Goal: Task Accomplishment & Management: Use online tool/utility

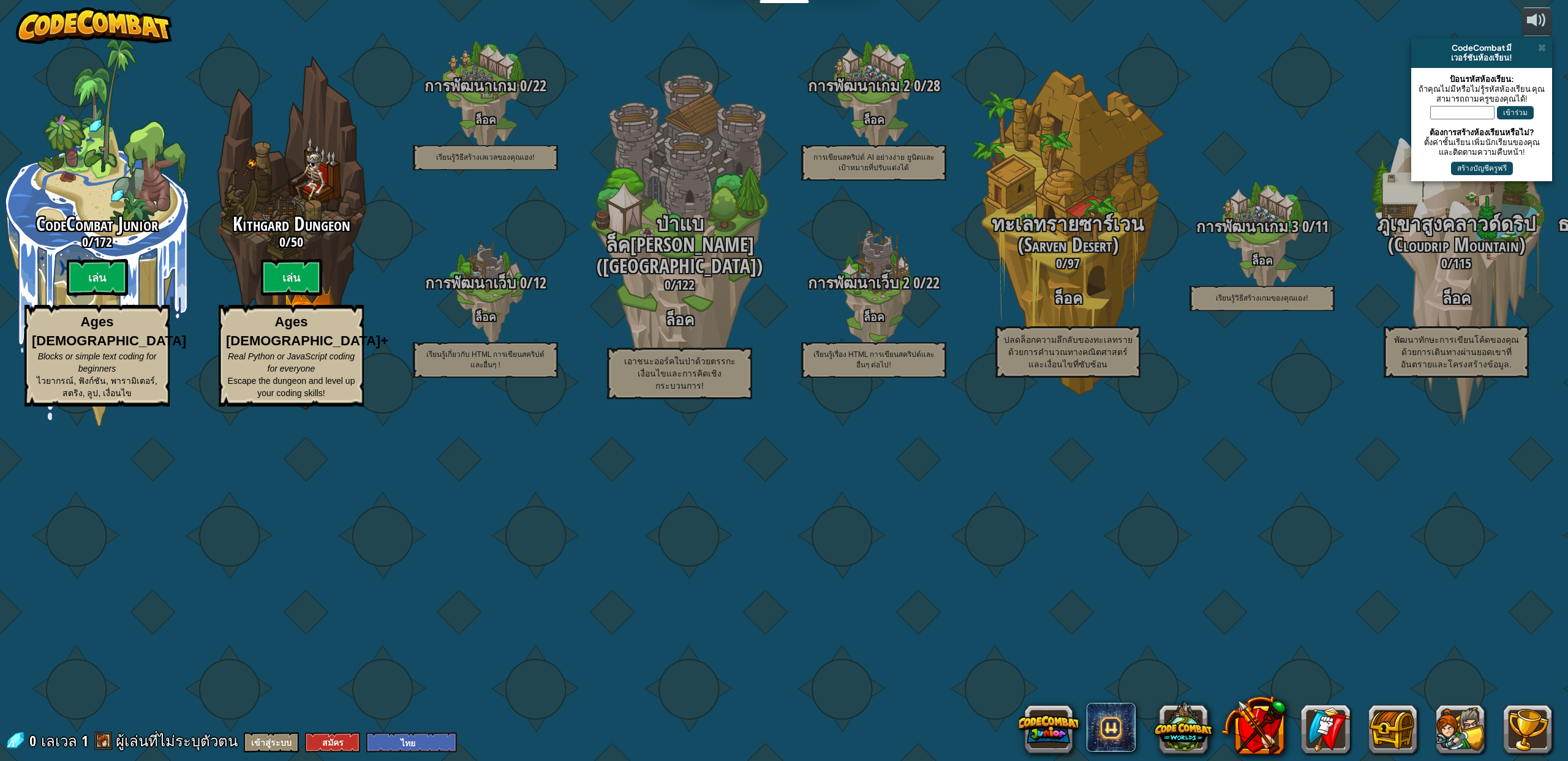
select select "th"
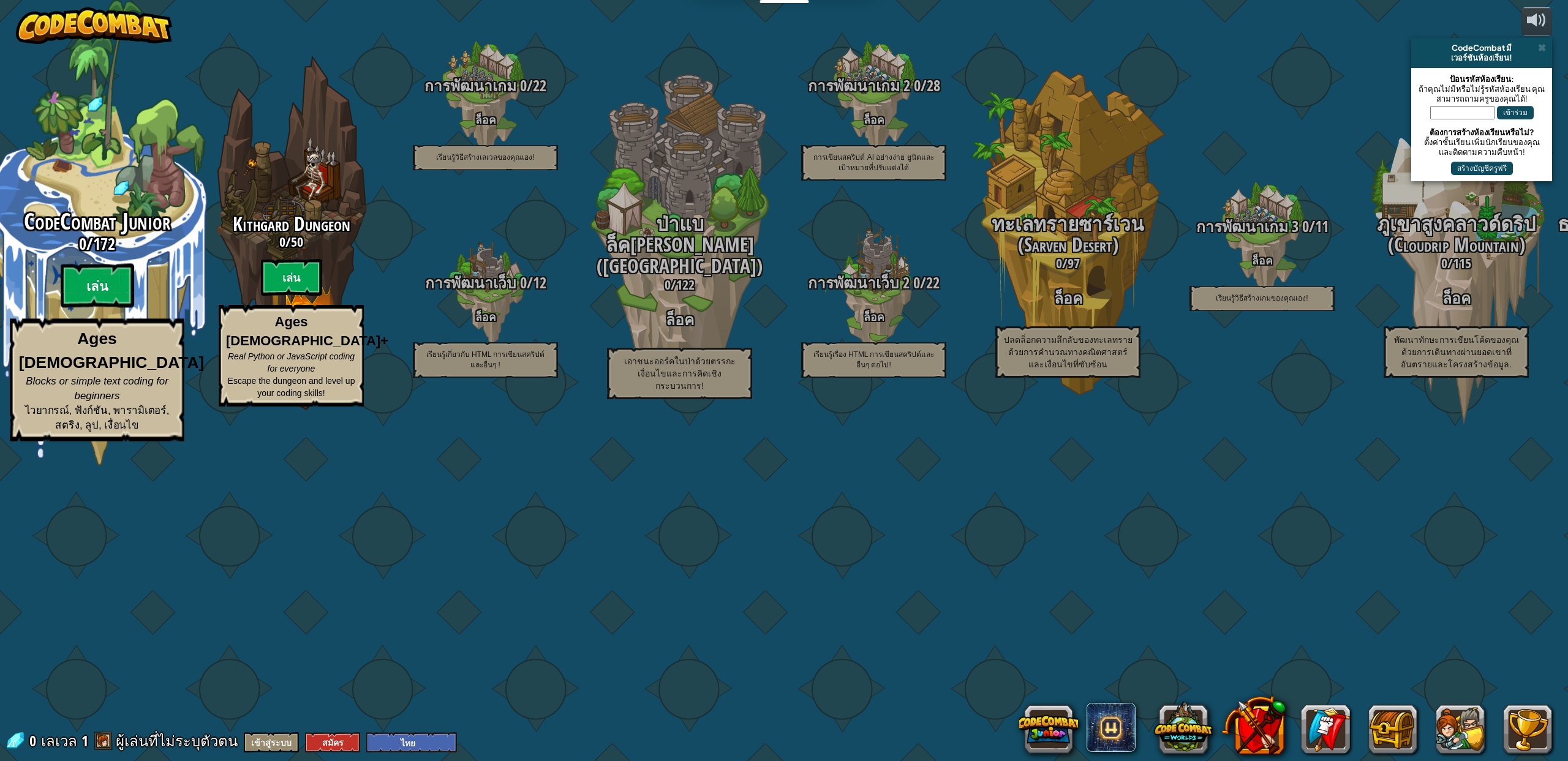
click at [119, 308] on btn "เล่น" at bounding box center [97, 286] width 74 height 44
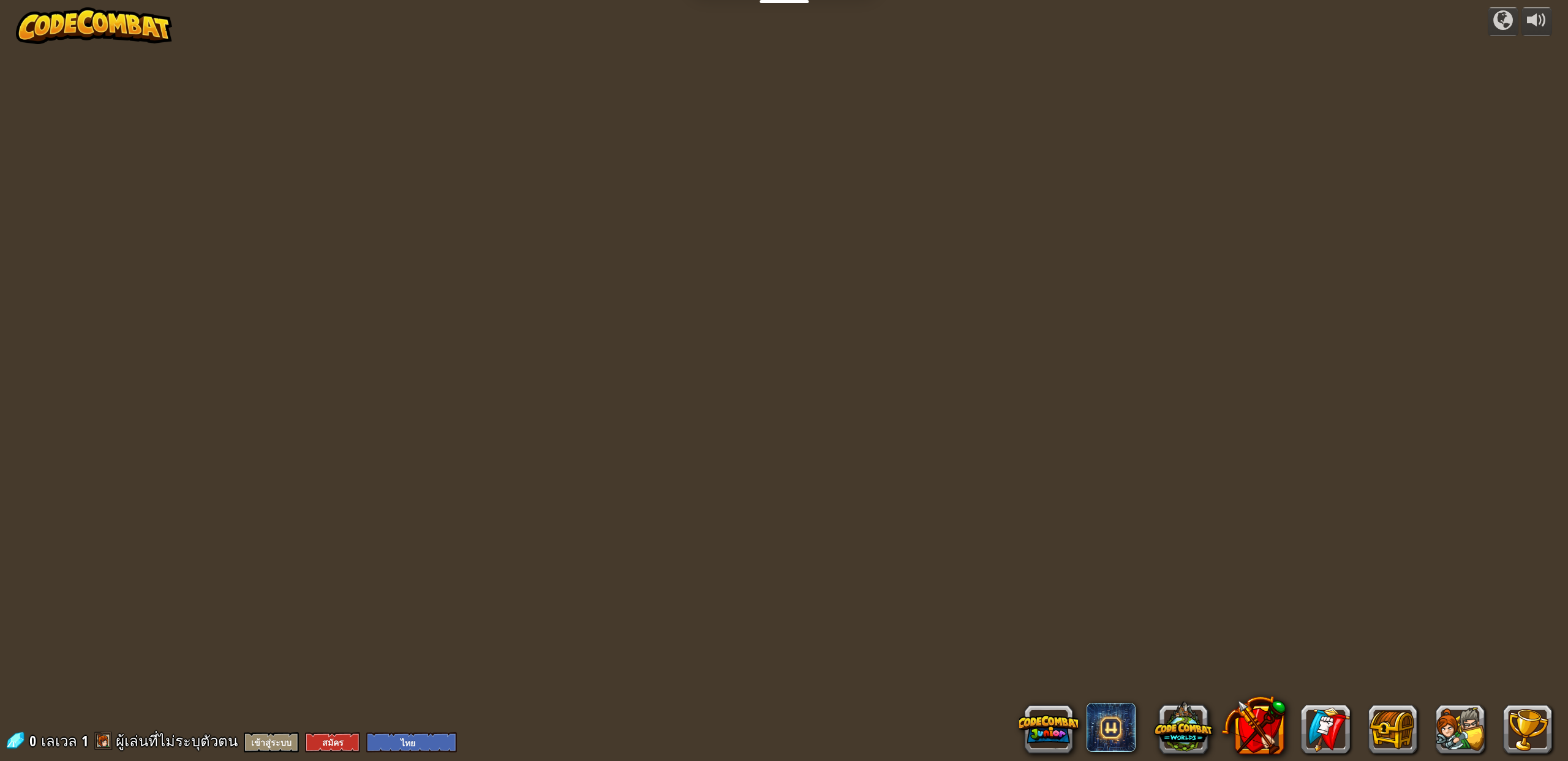
select select "th"
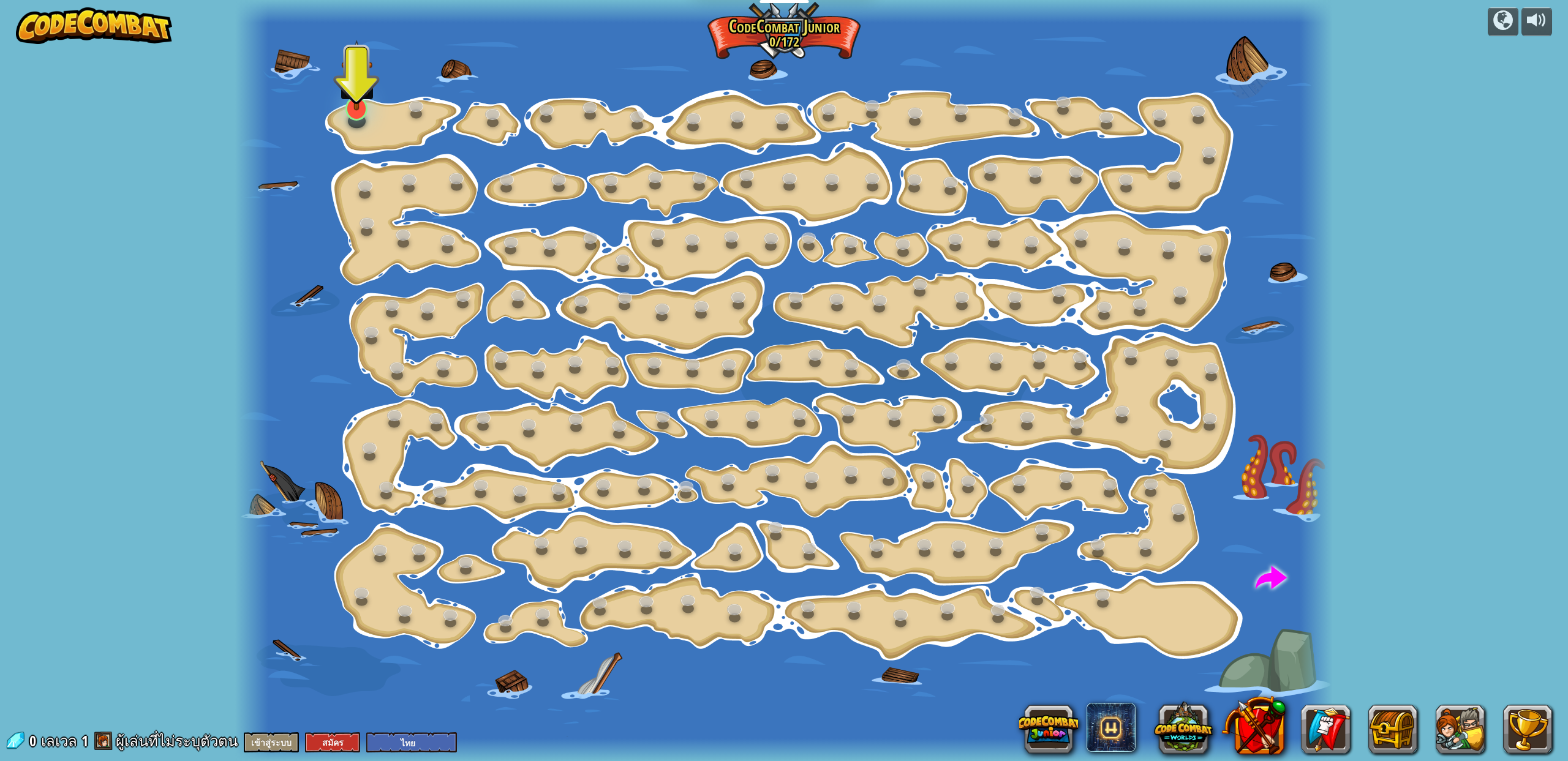
click at [348, 102] on img at bounding box center [356, 75] width 31 height 71
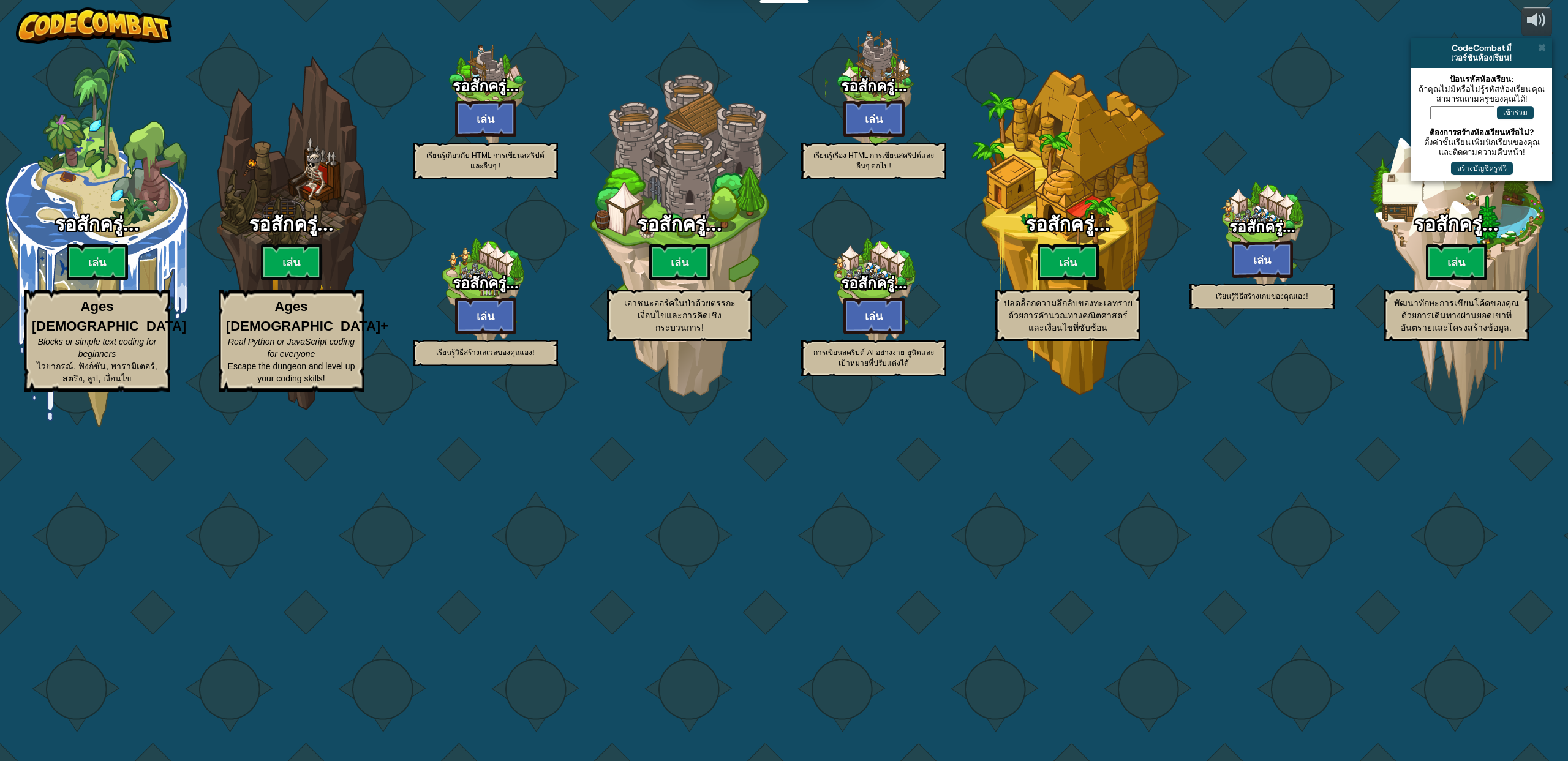
select select "th"
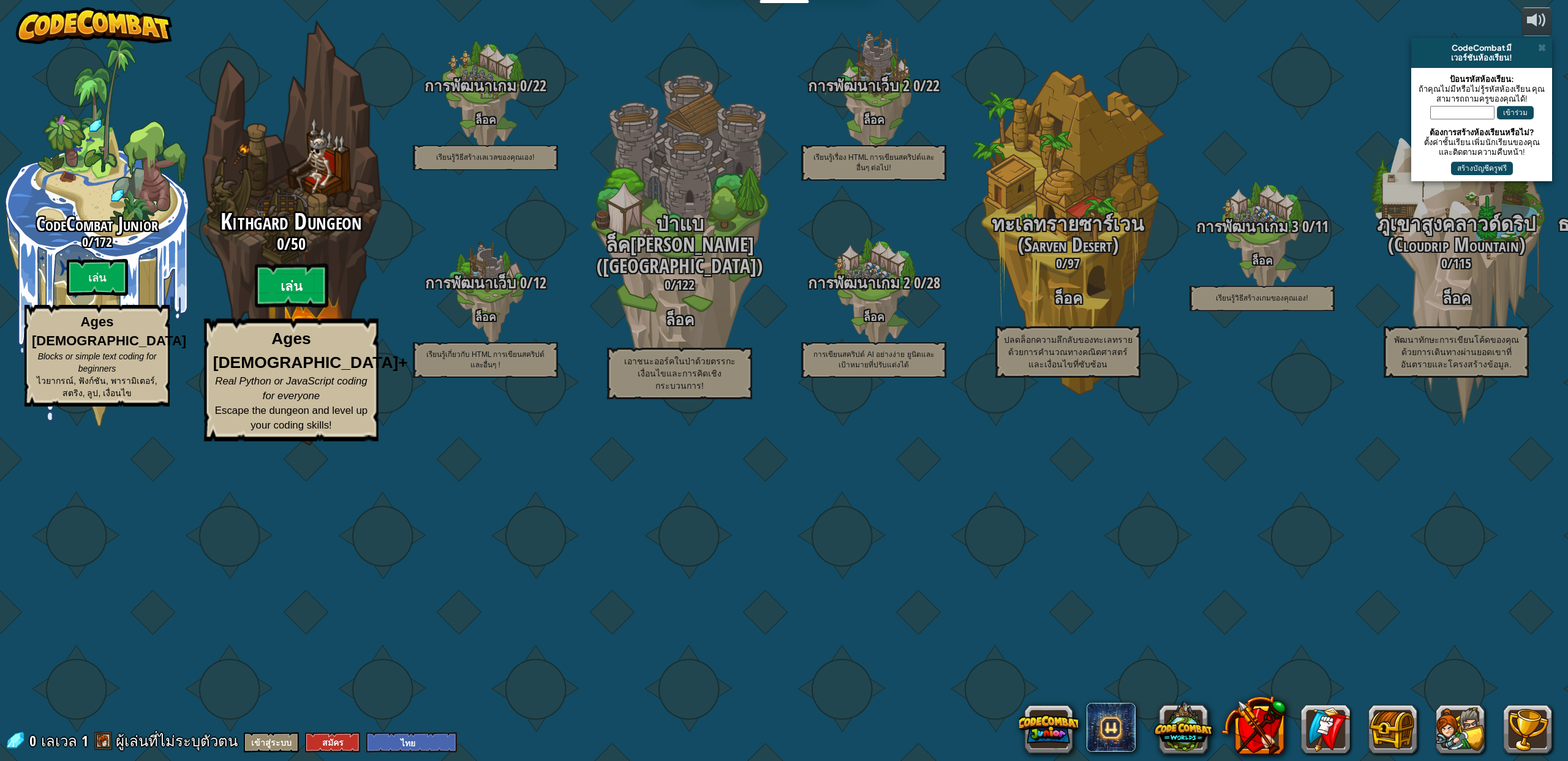
click at [294, 308] on btn "เล่น" at bounding box center [291, 286] width 74 height 44
select select "th"
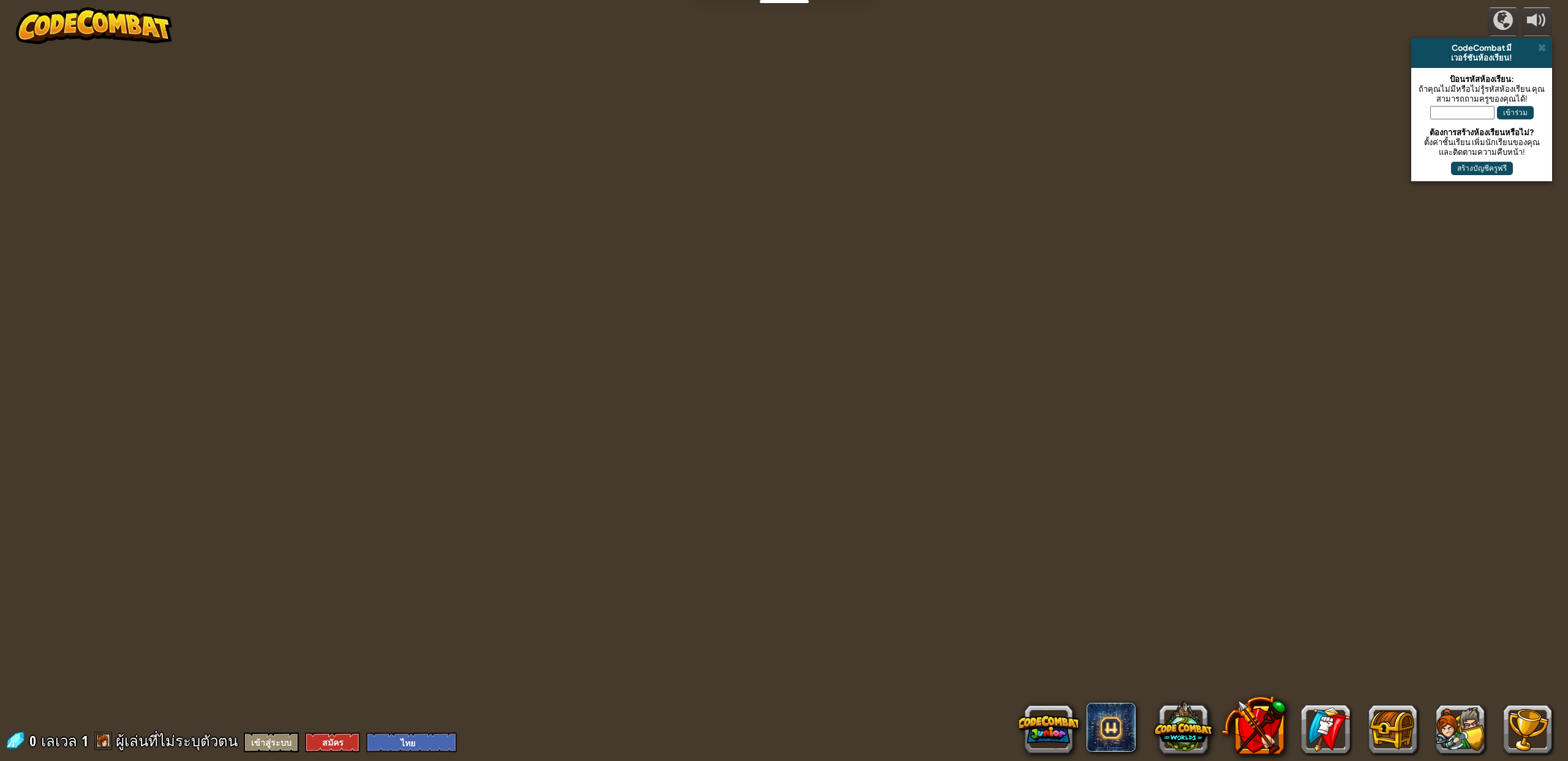
select select "th"
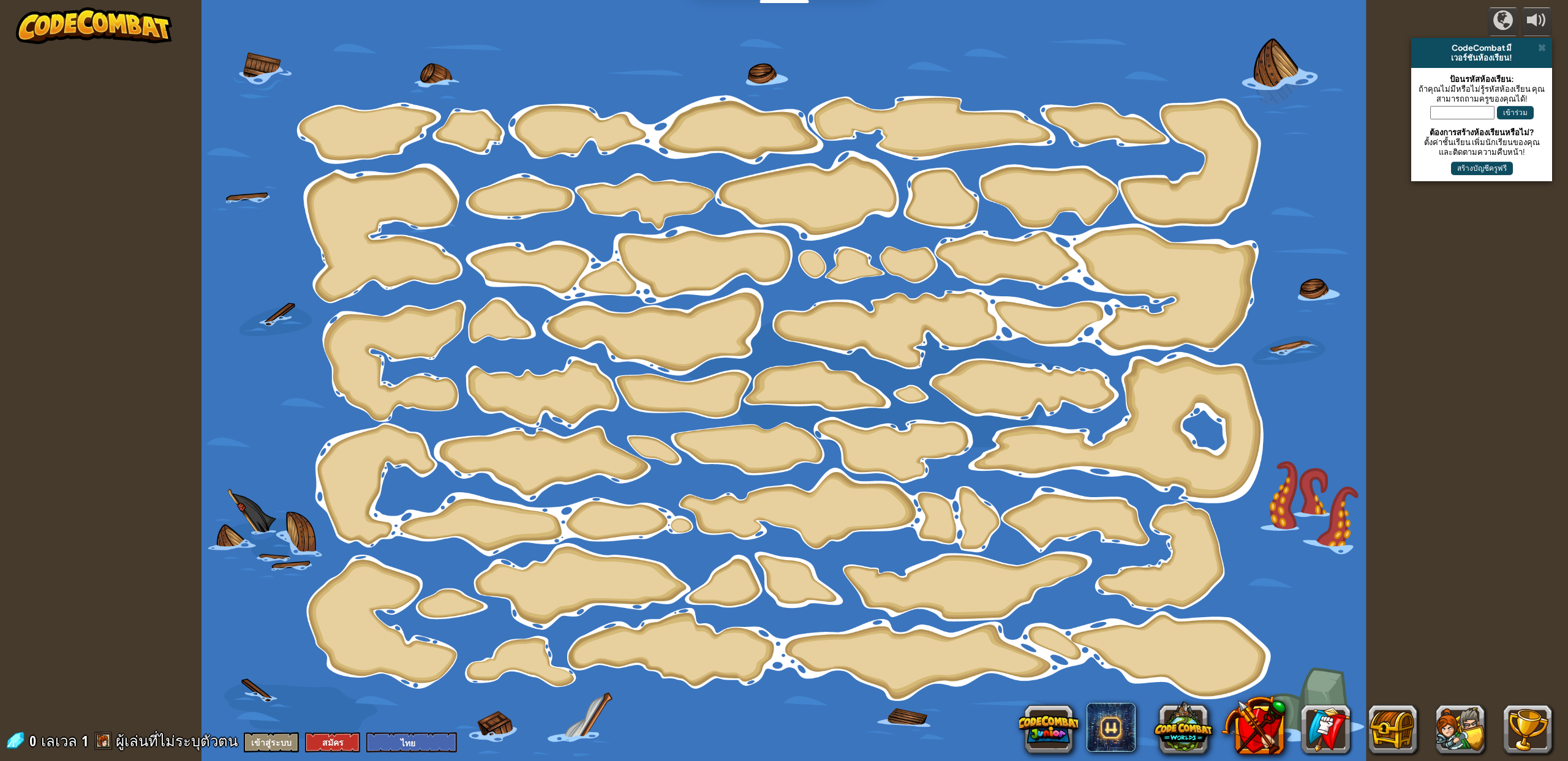
select select "th"
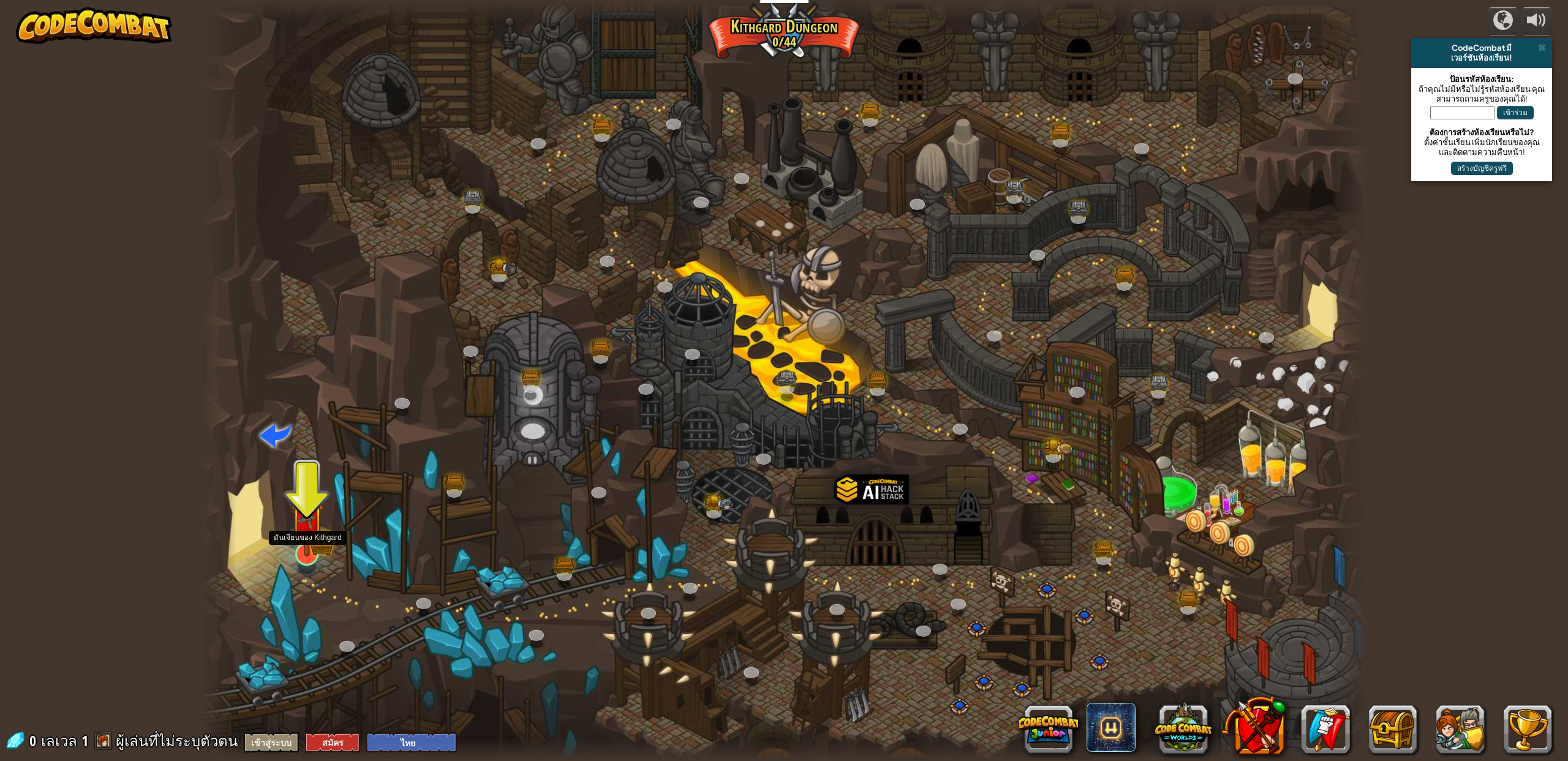
click at [307, 546] on img at bounding box center [307, 519] width 33 height 74
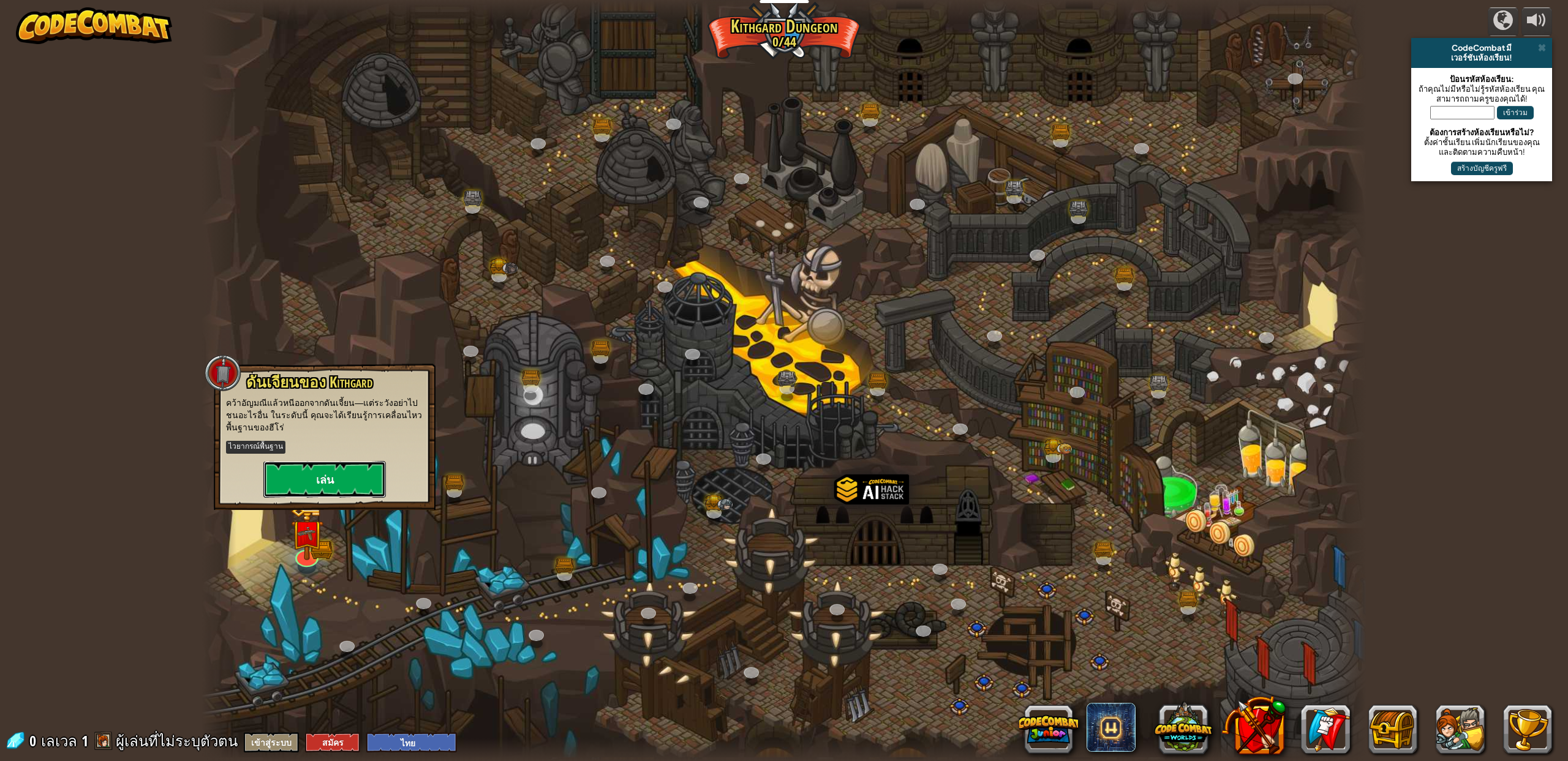
click at [310, 482] on button "เล่น" at bounding box center [324, 479] width 122 height 36
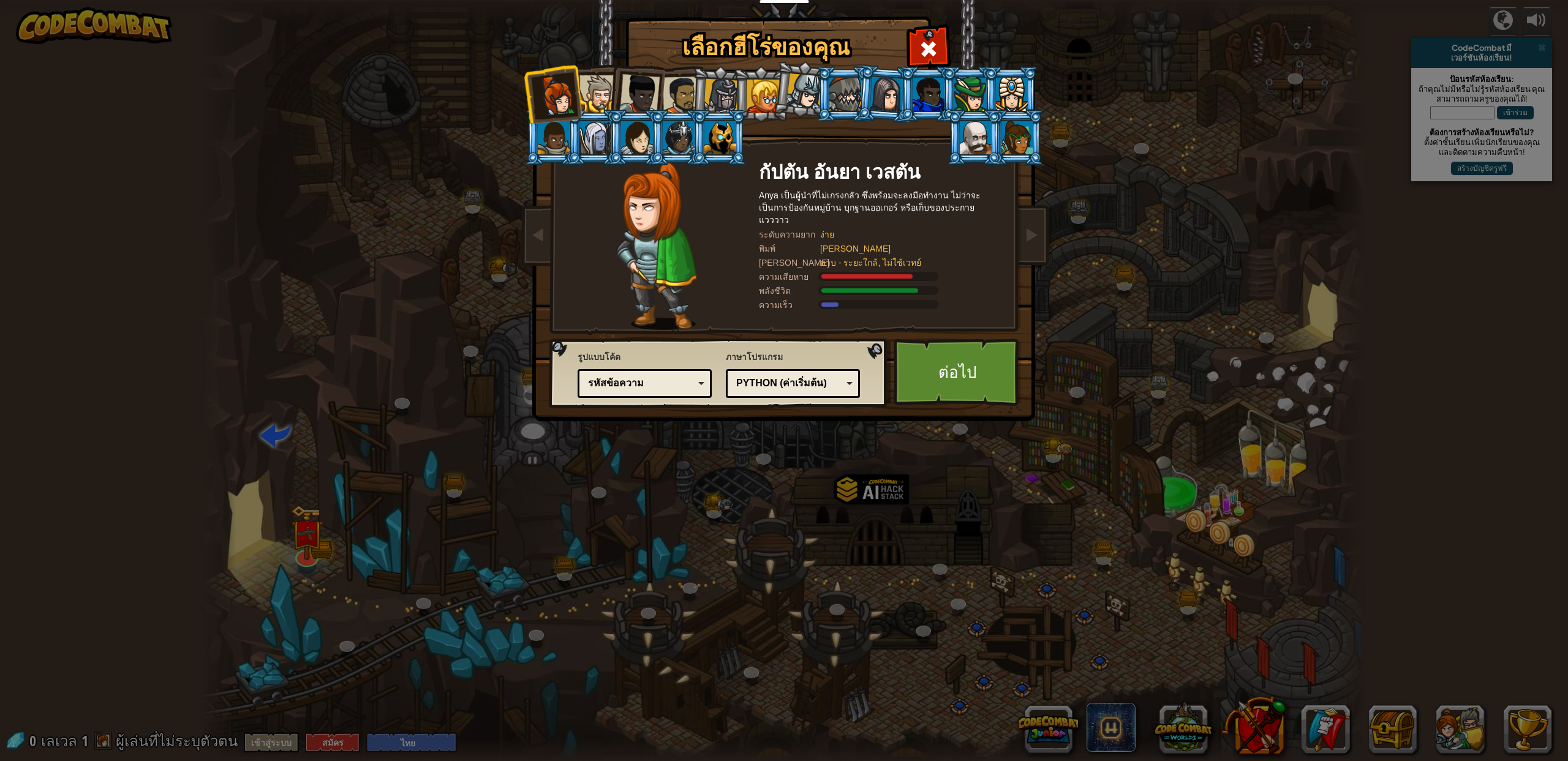
click at [660, 381] on div "รหัสข้อความ" at bounding box center [641, 384] width 106 height 14
click at [697, 340] on img at bounding box center [720, 373] width 342 height 70
click at [597, 92] on div at bounding box center [598, 94] width 37 height 37
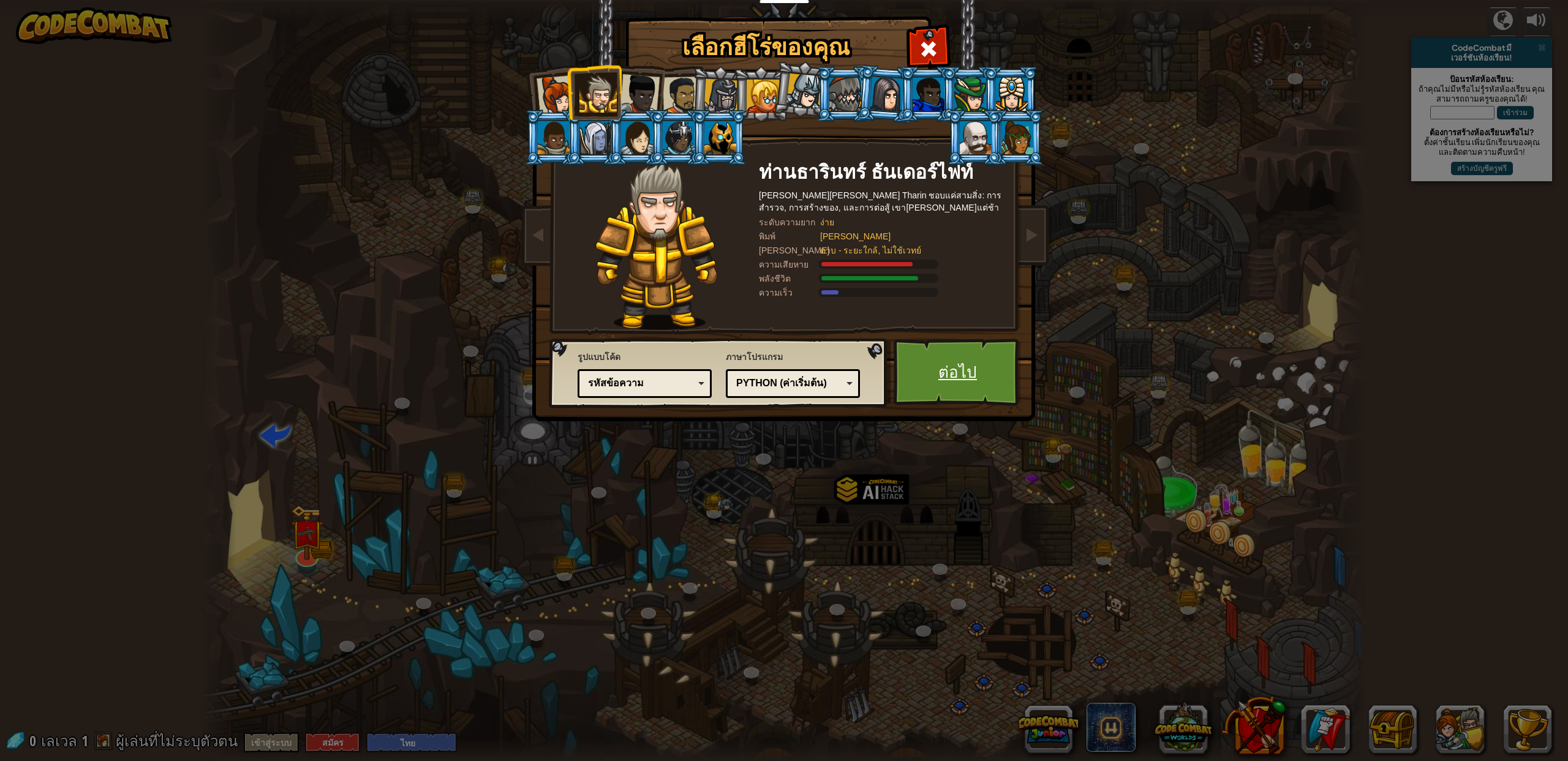
click at [967, 372] on link "ต่อไป" at bounding box center [958, 372] width 128 height 67
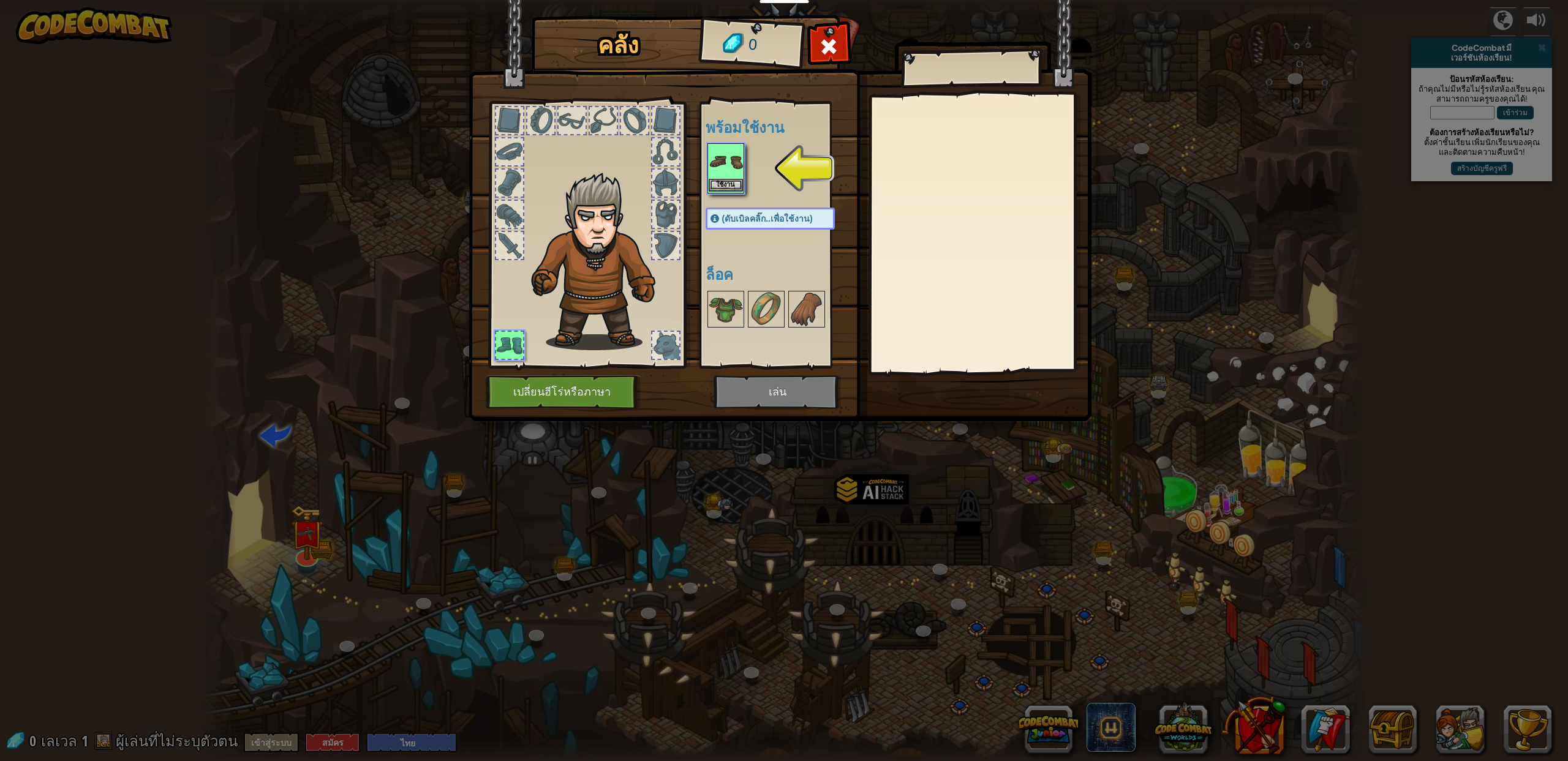
click at [717, 177] on img at bounding box center [726, 162] width 35 height 35
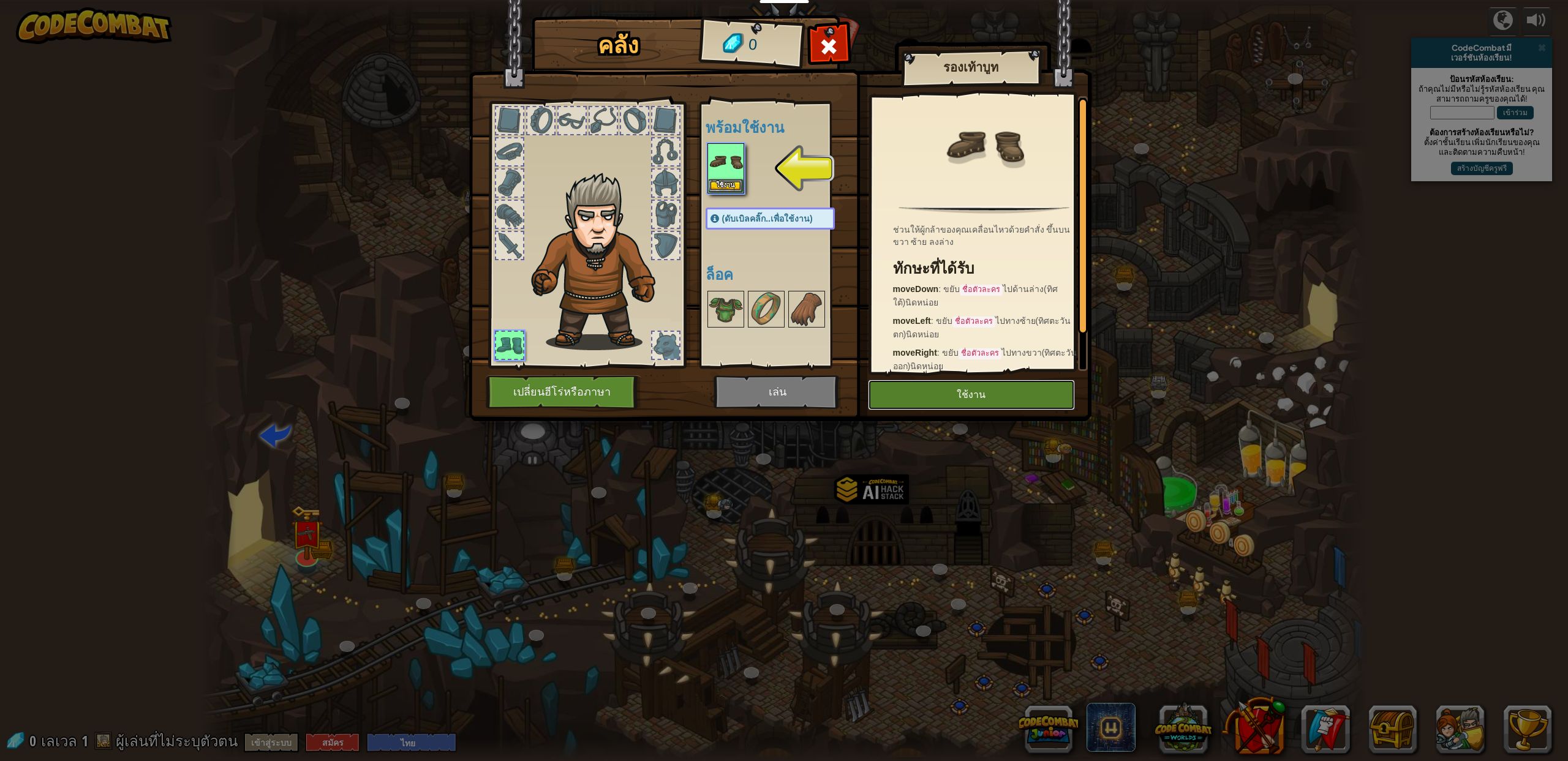
click at [924, 390] on button "ใช้งาน" at bounding box center [972, 395] width 207 height 31
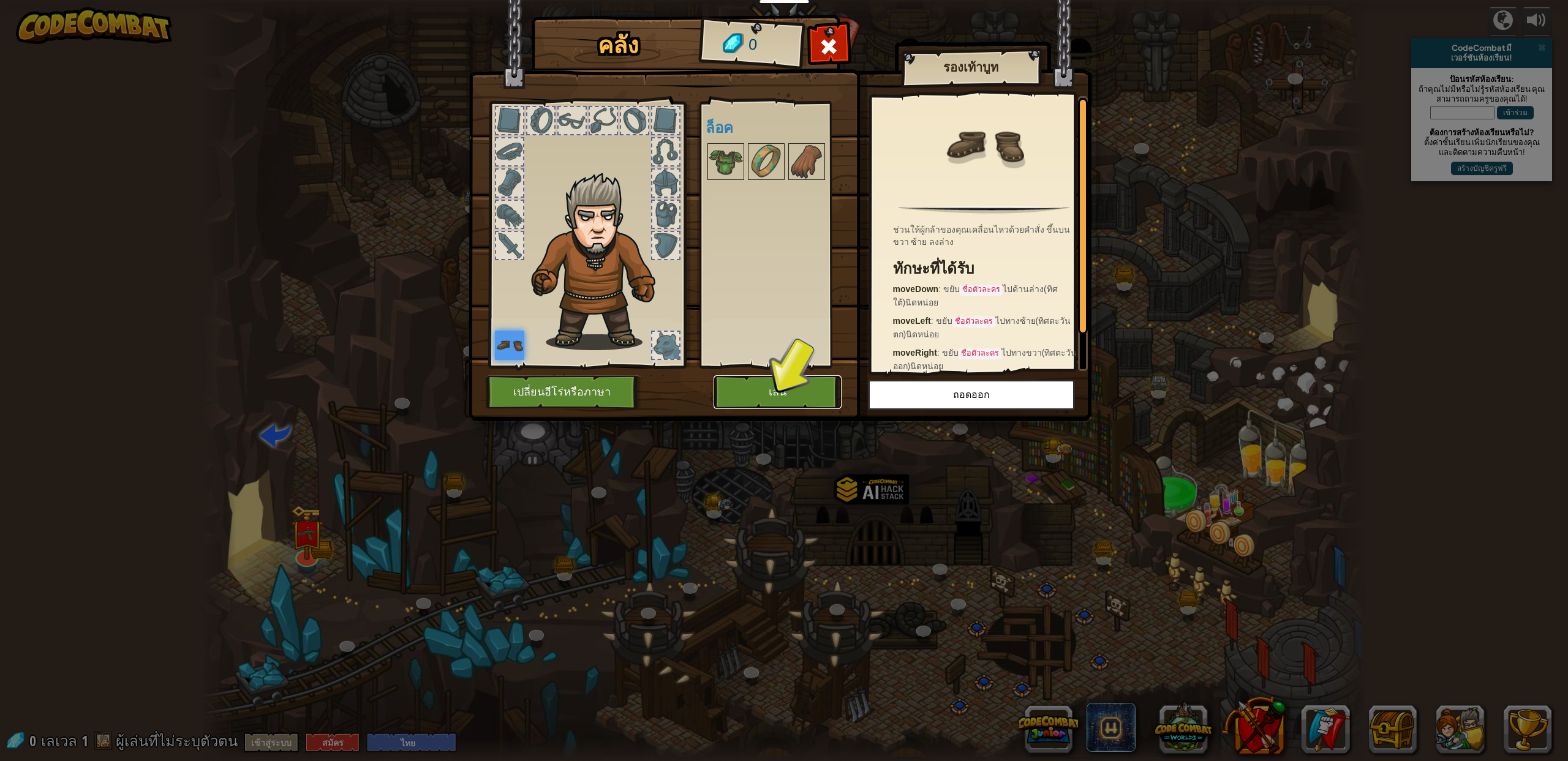
click at [778, 402] on button "เล่น" at bounding box center [777, 392] width 128 height 34
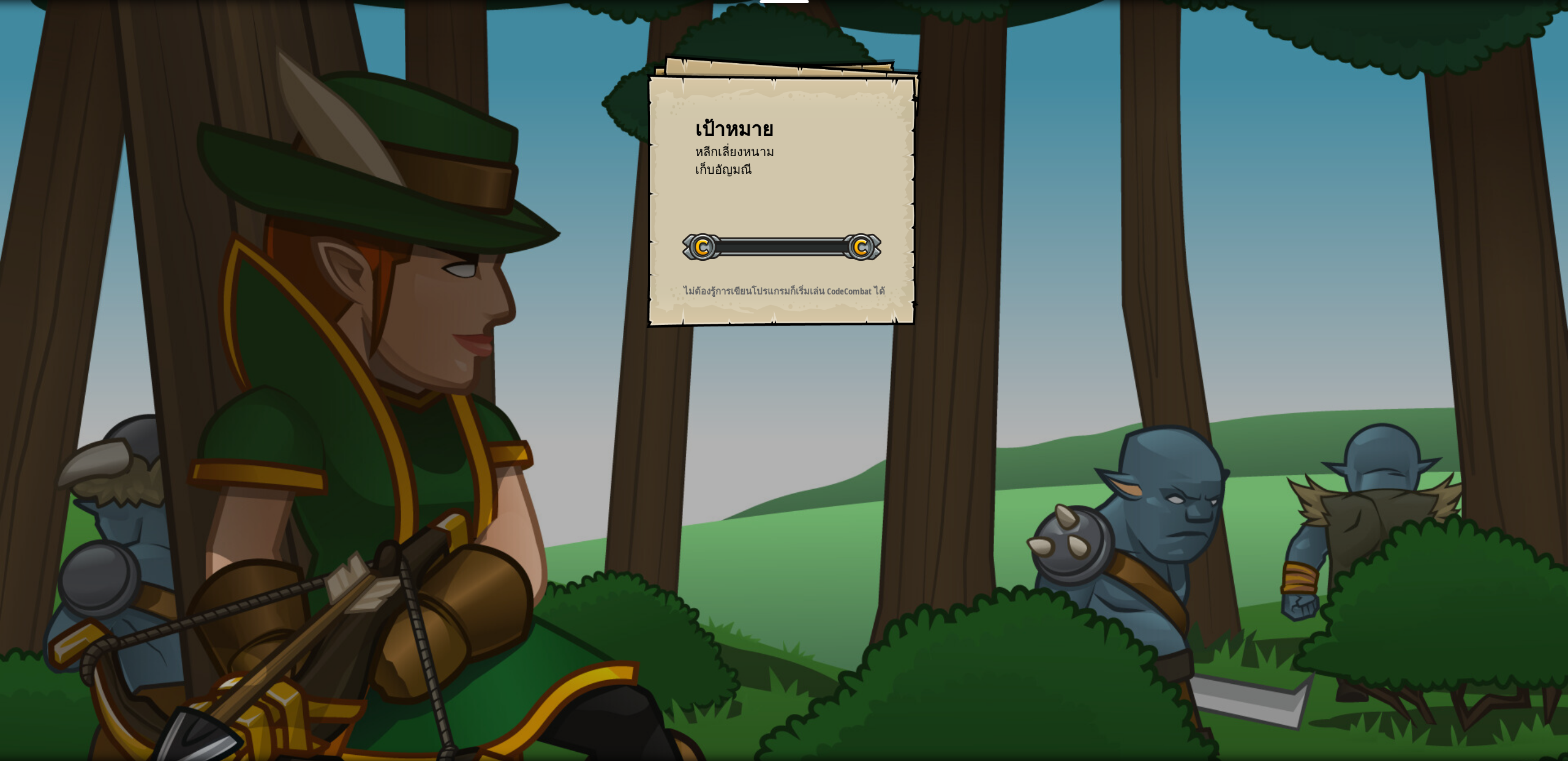
click at [805, 389] on div "เป้าหมาย หลีกเลี่ยงหนาม เก็บ[PERSON_NAME] เริ่มด่าน เกิดข้อผิดพลาดในการโหลดจากเ…" at bounding box center [784, 380] width 1568 height 761
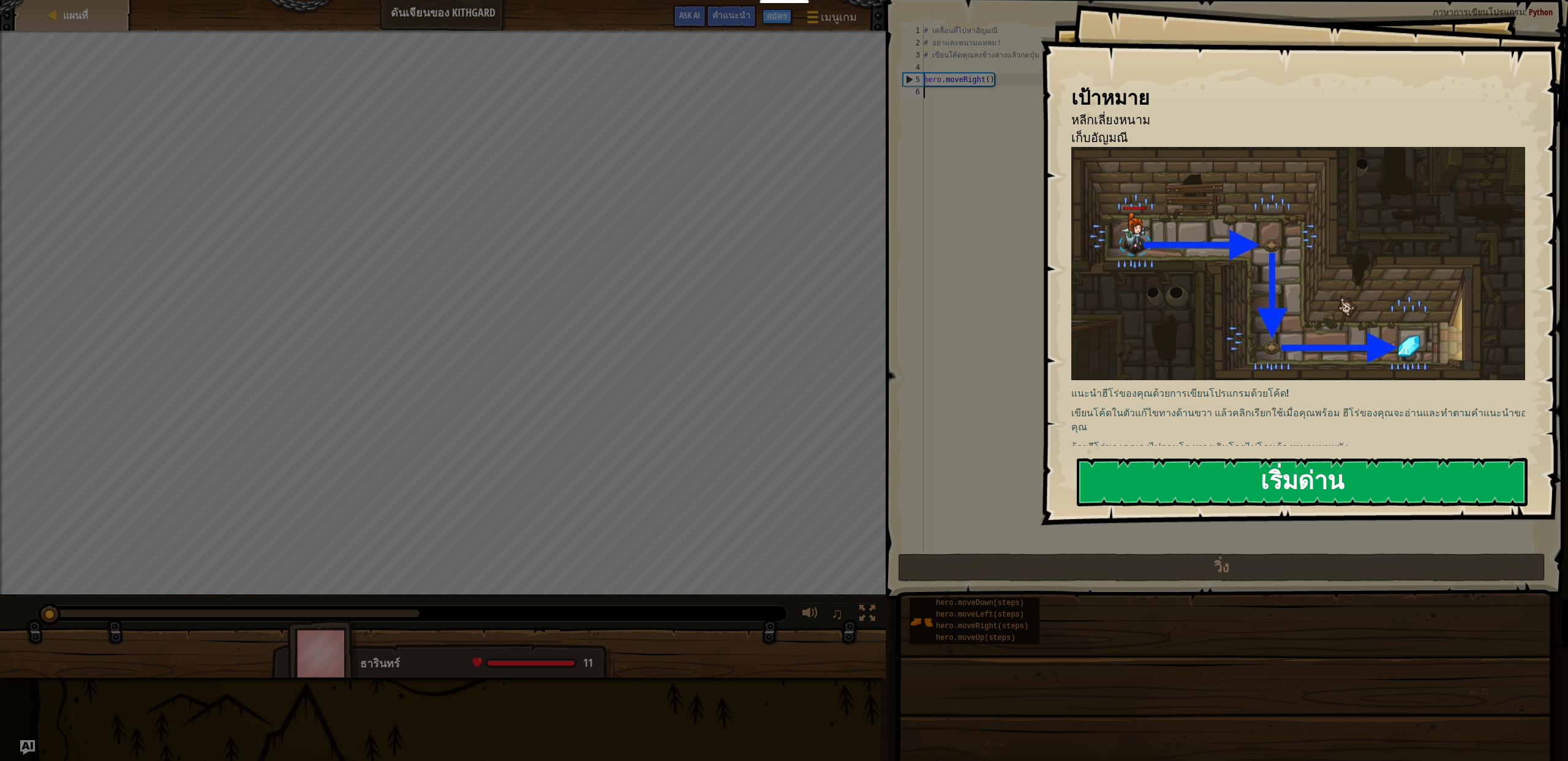
click at [1158, 331] on div "เป้าหมาย หลีกเลี่ยงหนาม เก็บ[PERSON_NAME] แนะนำฮีโร่ของคุณด้วยการเขียนโปรแกรมด้…" at bounding box center [1304, 262] width 527 height 525
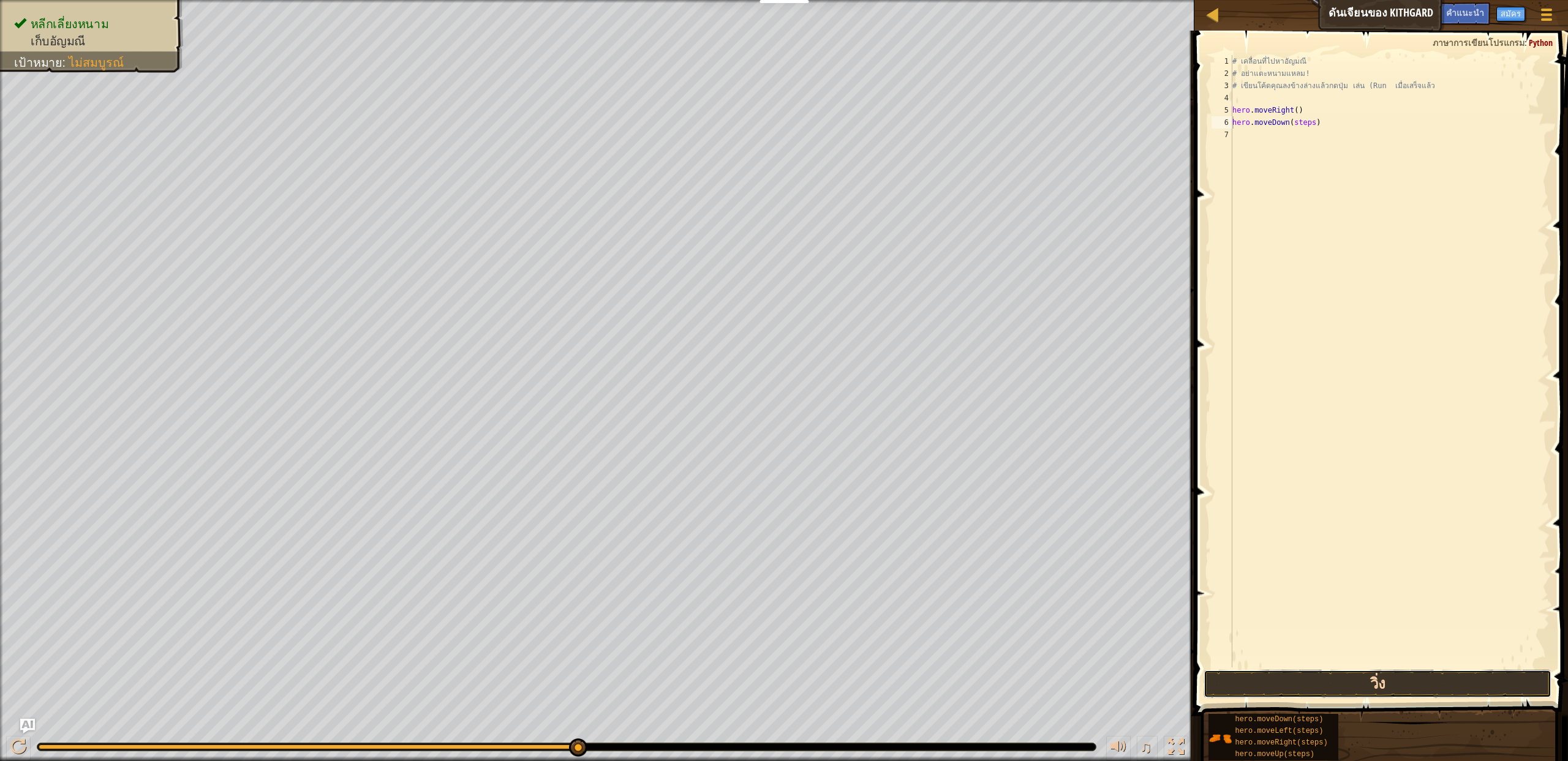
click at [1328, 685] on button "วิ่ง" at bounding box center [1377, 684] width 348 height 28
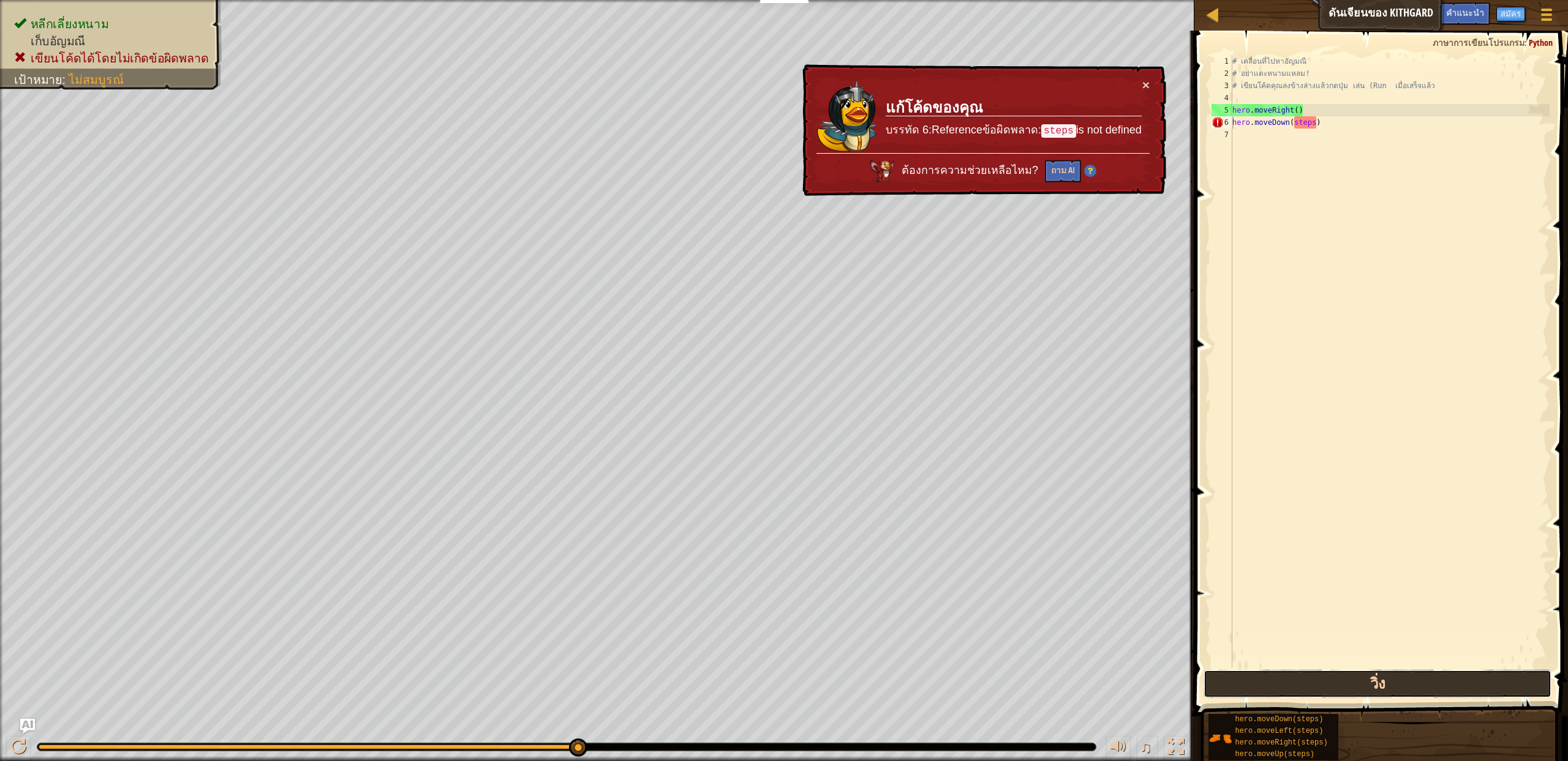
click at [1316, 691] on button "วิ่ง" at bounding box center [1377, 684] width 348 height 28
click at [1283, 107] on div "# เคลื่อนที่ไปหา[PERSON_NAME] # อย่าแตะหนามแหลม! # เขียนโค้ดคุณลงข้างล่างแล้วกด…" at bounding box center [1390, 373] width 320 height 637
drag, startPoint x: 1326, startPoint y: 121, endPoint x: 1327, endPoint y: 145, distance: 24.0
click at [1327, 145] on div "# เคลื่อนที่ไปหา[PERSON_NAME] # อย่าแตะหนามแหลม! # เขียนโค้ดคุณลงข้างล่างแล้วกด…" at bounding box center [1390, 373] width 320 height 637
type textarea "hero.moveDown(steps)"
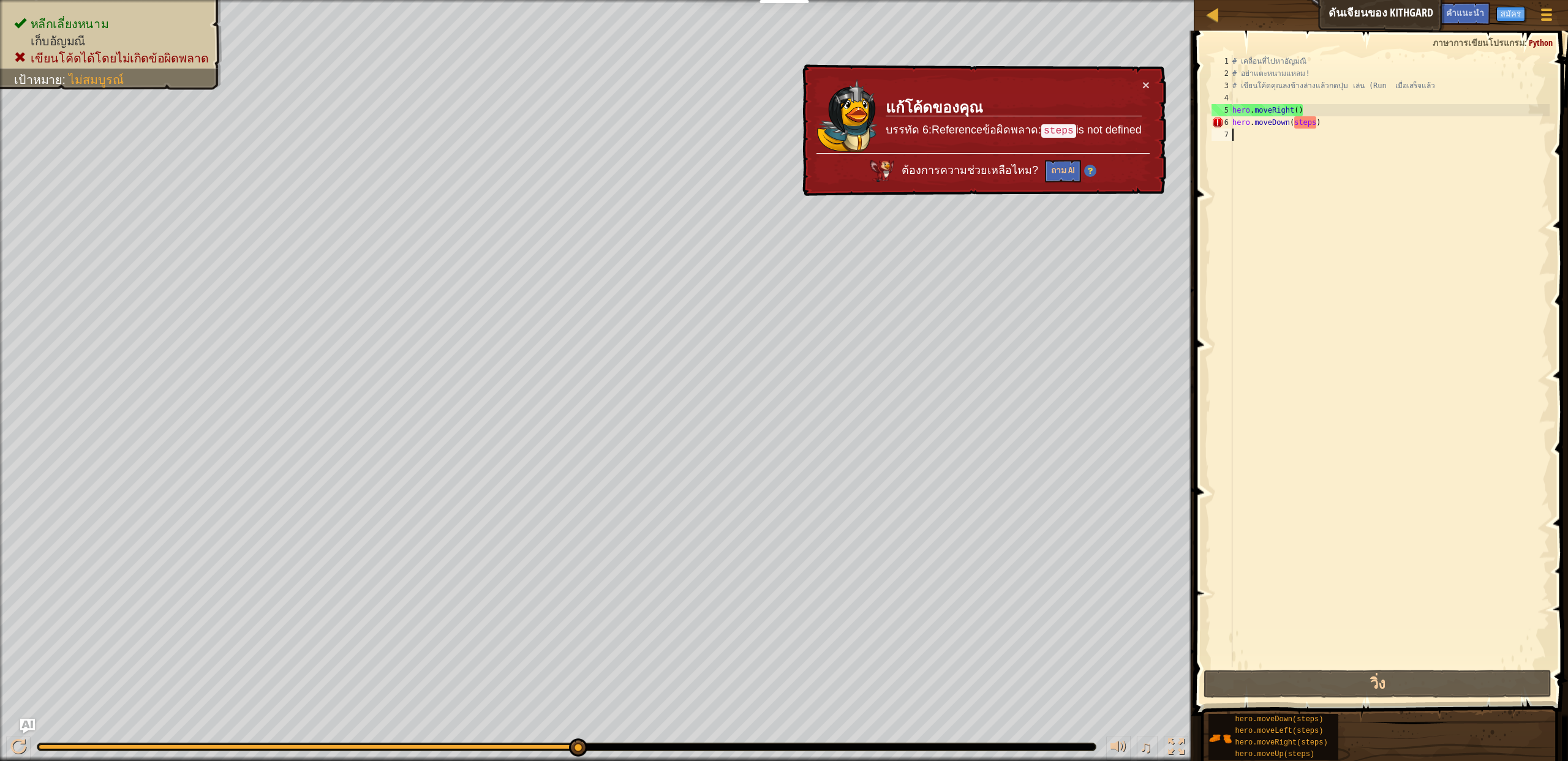
drag, startPoint x: 1341, startPoint y: 129, endPoint x: 1254, endPoint y: 149, distance: 89.3
click at [1254, 149] on div "# เคลื่อนที่ไปหา[PERSON_NAME] # อย่าแตะหนามแหลม! # เขียนโค้ดคุณลงข้างล่างแล้วกด…" at bounding box center [1390, 373] width 320 height 637
click at [1305, 130] on div "# เคลื่อนที่ไปหา[PERSON_NAME] # อย่าแตะหนามแหลม! # เขียนโค้ดคุณลงข้างล่างแล้วกด…" at bounding box center [1390, 373] width 320 height 637
click at [1298, 129] on div "# เคลื่อนที่ไปหา[PERSON_NAME] # อย่าแตะหนามแหลม! # เขียนโค้ดคุณลงข้างล่างแล้วกด…" at bounding box center [1390, 373] width 320 height 637
click at [1215, 122] on div "6" at bounding box center [1222, 122] width 21 height 12
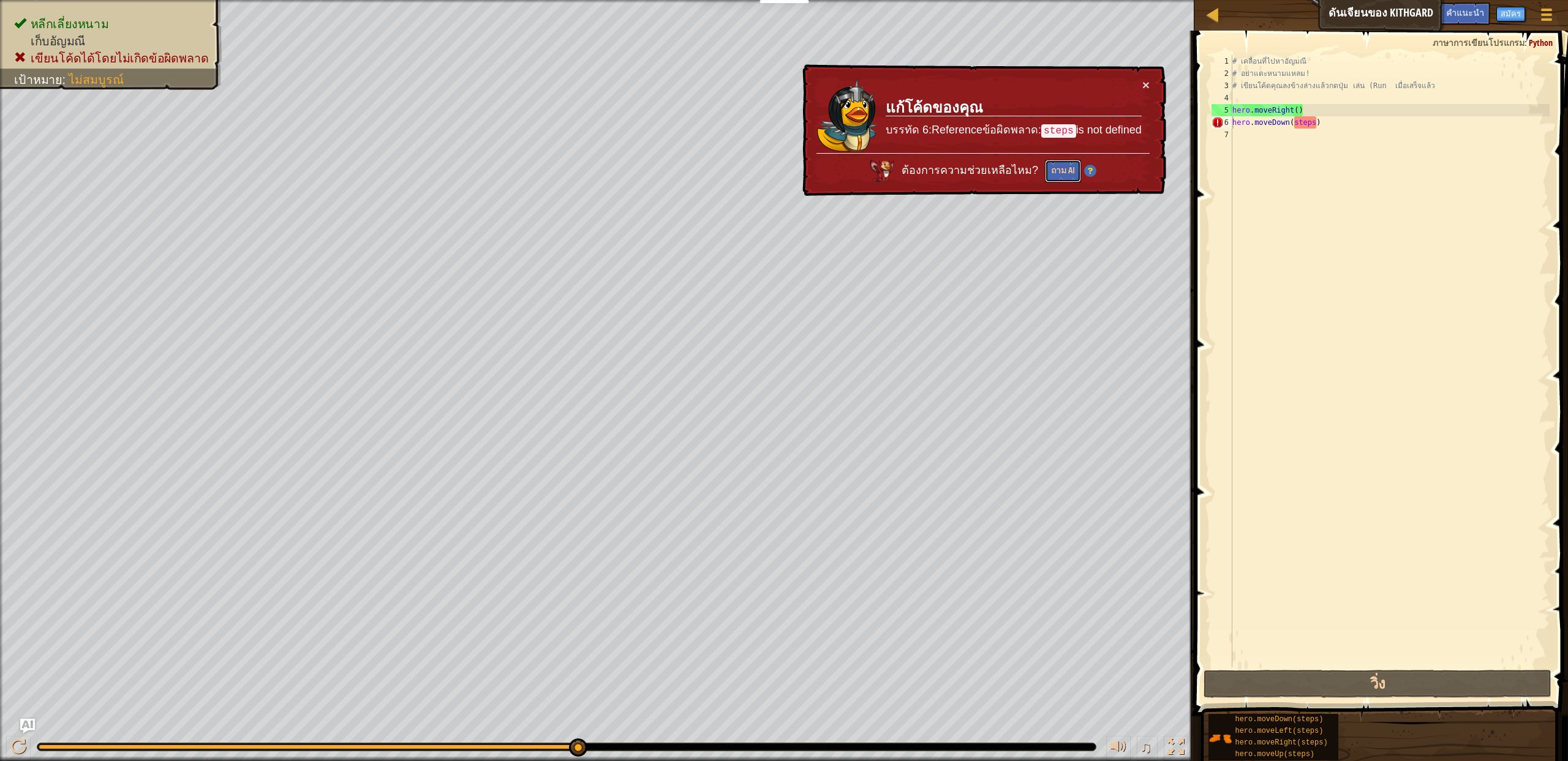
drag, startPoint x: 1059, startPoint y: 172, endPoint x: 1287, endPoint y: 261, distance: 244.8
click at [1258, 263] on div "แผนที่ ดันเจียนของ Kithgard เมนูเกม เสร็จสิ้น สมัคร คำแนะนำ Ask AI 1 הההההההההה…" at bounding box center [784, 380] width 1568 height 761
click at [1152, 88] on div "× แก้โค้ดของคุณ บรรทัด 6:Referenceข้อผิดพลาด: steps is not defined ต้องการความช…" at bounding box center [983, 130] width 367 height 132
click at [1147, 88] on button "×" at bounding box center [1146, 85] width 7 height 13
drag, startPoint x: 1328, startPoint y: 127, endPoint x: 1239, endPoint y: 126, distance: 89.0
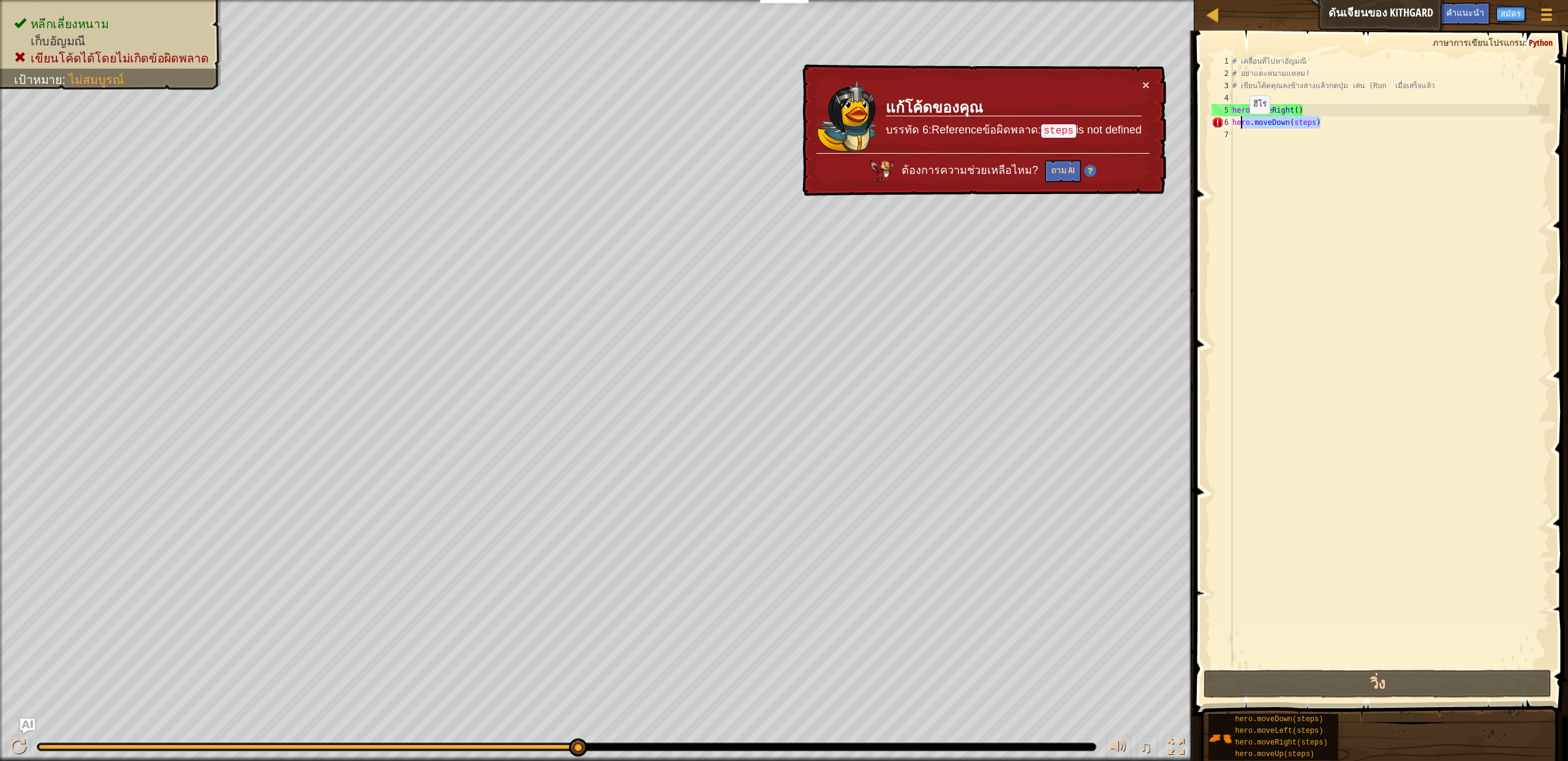
click at [1239, 126] on div "# เคลื่อนที่ไปหา[PERSON_NAME] # อย่าแตะหนามแหลม! # เขียนโค้ดคุณลงข้างล่างแล้วกด…" at bounding box center [1390, 373] width 320 height 637
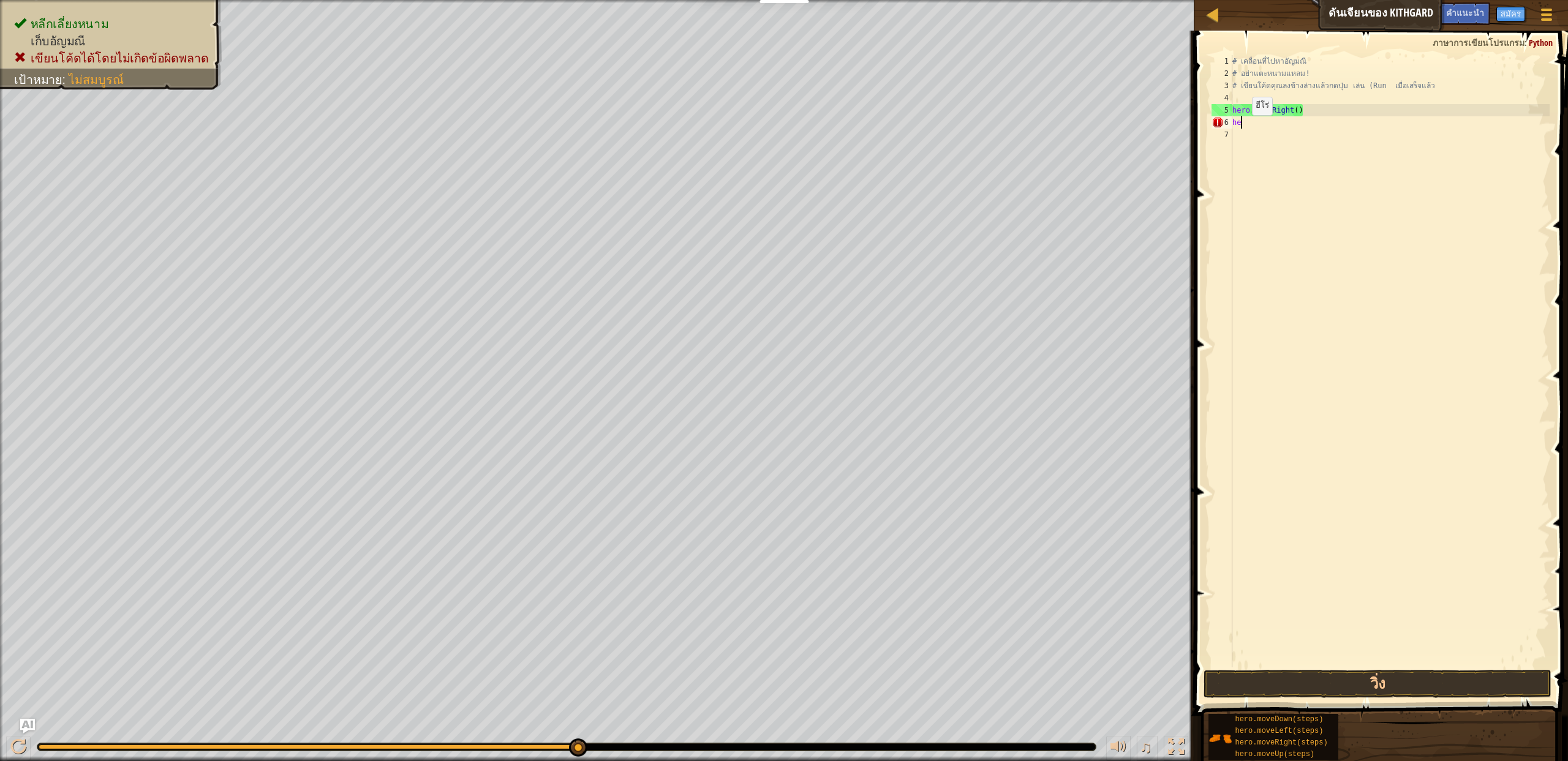
type textarea "h"
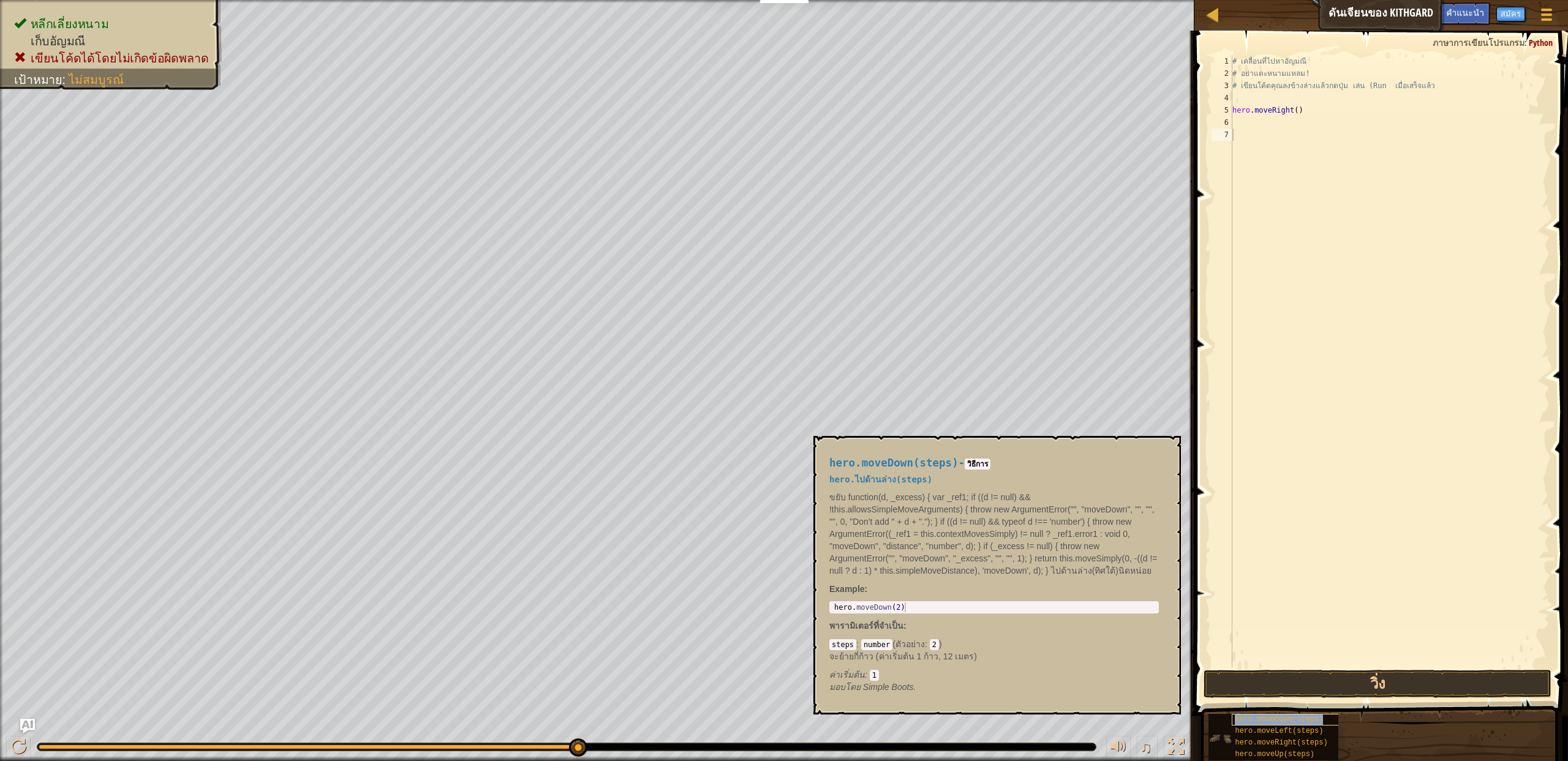
type textarea "hero.moveDown(steps)"
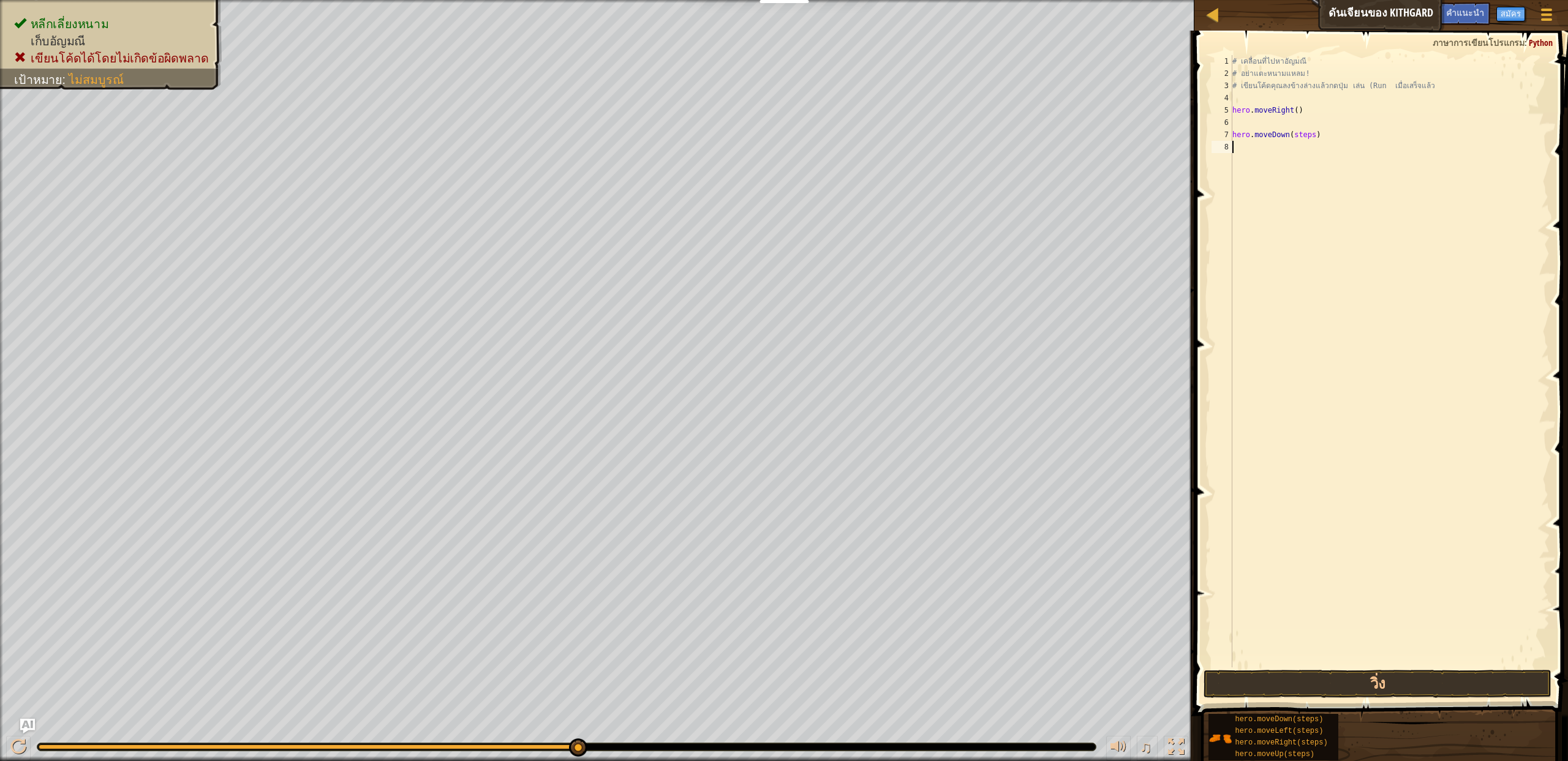
drag, startPoint x: 1340, startPoint y: 569, endPoint x: 1343, endPoint y: 625, distance: 56.1
click at [1341, 613] on div "# เคลื่อนที่ไปหา[PERSON_NAME] # อย่าแตะหนามแหลม! # เขียนโค้ดคุณลงข้างล่างแล้วกด…" at bounding box center [1390, 373] width 320 height 637
click at [1336, 683] on button "วิ่ง" at bounding box center [1377, 684] width 348 height 28
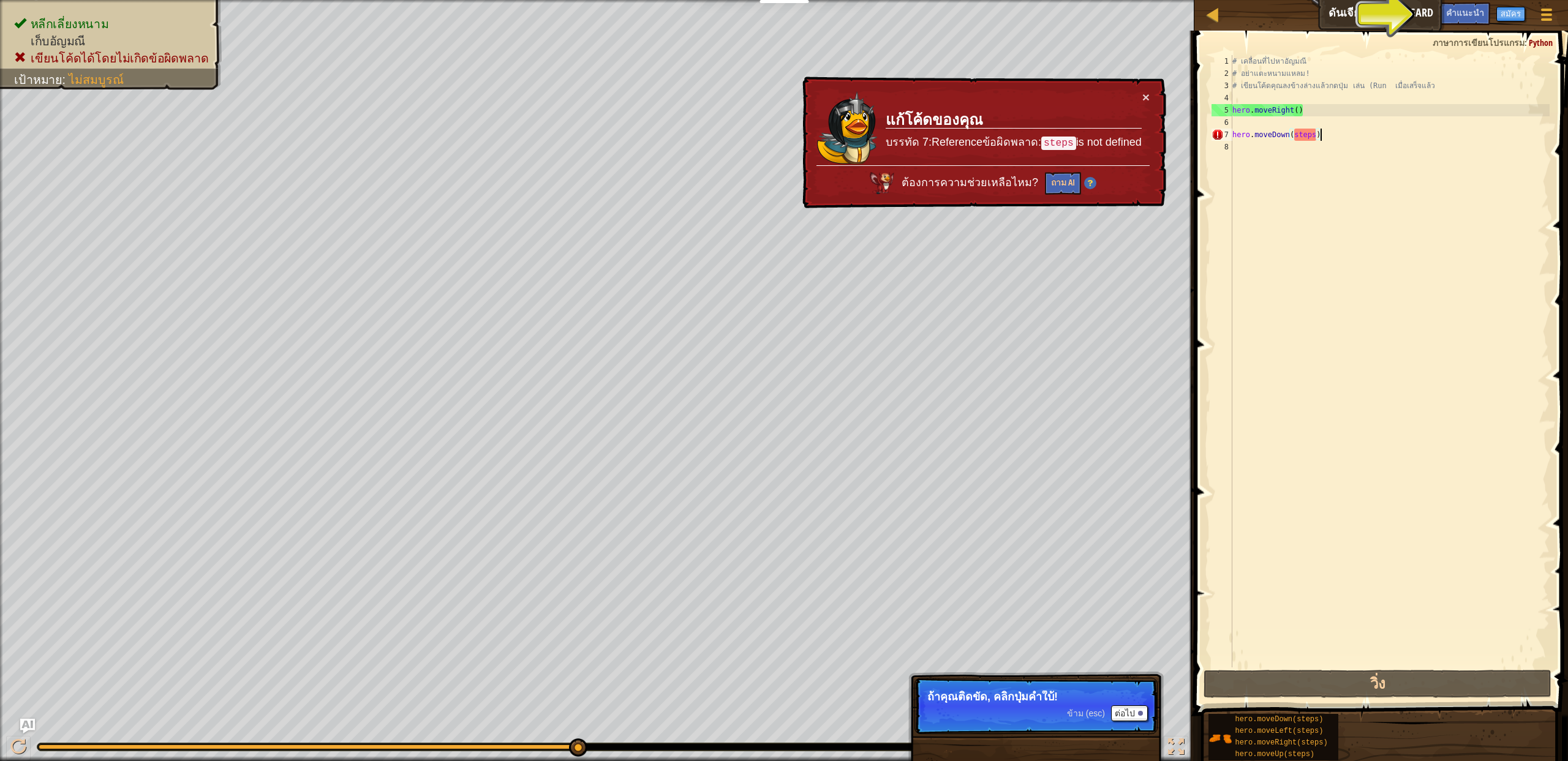
click at [1332, 140] on div "# เคลื่อนที่ไปหา[PERSON_NAME] # อย่าแตะหนามแหลม! # เขียนโค้ดคุณลงข้างล่างแล้วกด…" at bounding box center [1390, 373] width 320 height 637
click at [1314, 136] on div "# เคลื่อนที่ไปหา[PERSON_NAME] # อย่าแตะหนามแหลม! # เขียนโค้ดคุณลงข้างล่างแล้วกด…" at bounding box center [1390, 373] width 320 height 637
click at [1316, 136] on div "# เคลื่อนที่ไปหา[PERSON_NAME] # อย่าแตะหนามแหลม! # เขียนโค้ดคุณลงข้างล่างแล้วกด…" at bounding box center [1390, 373] width 320 height 637
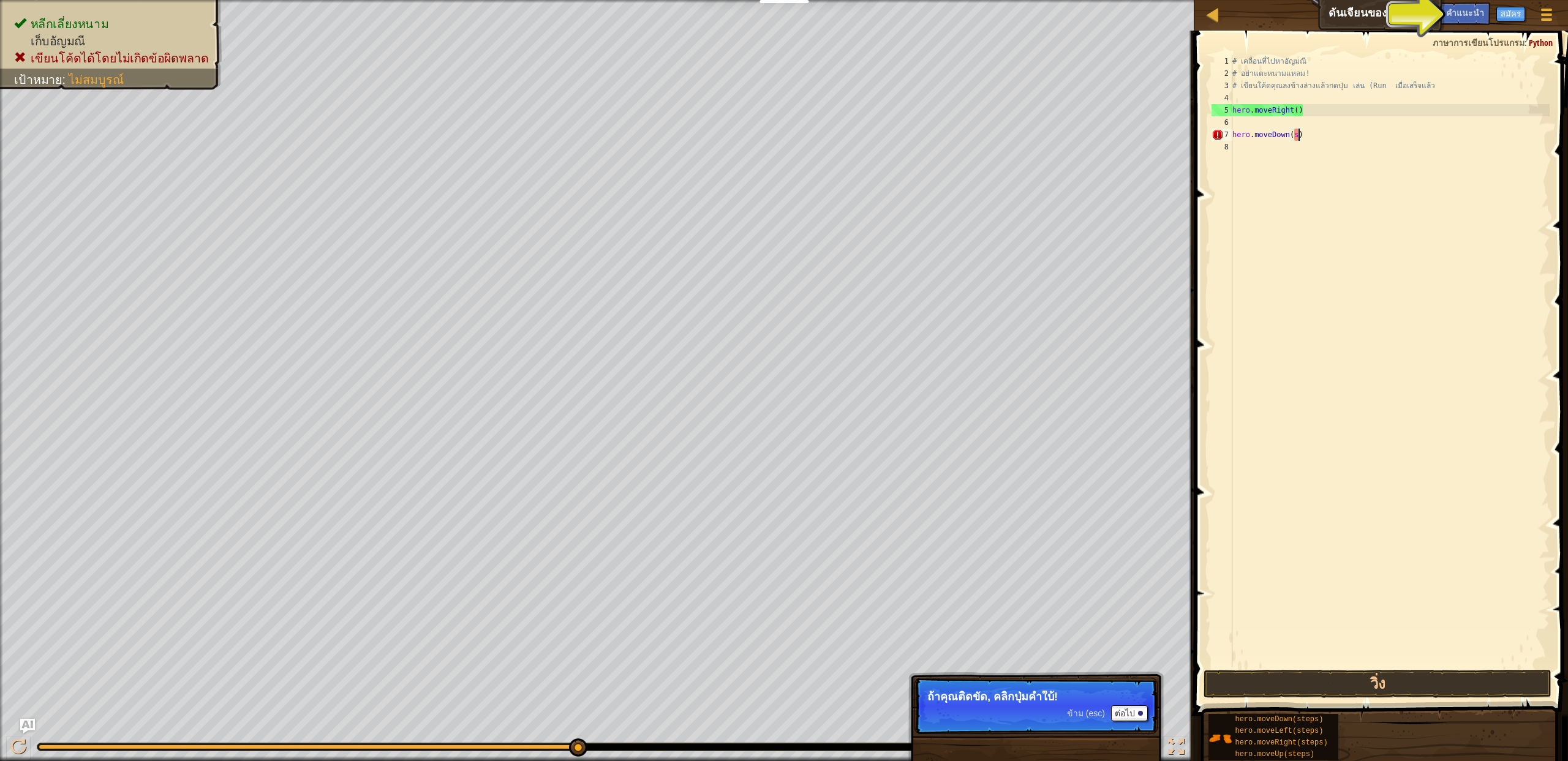
type textarea "hero.moveDown()"
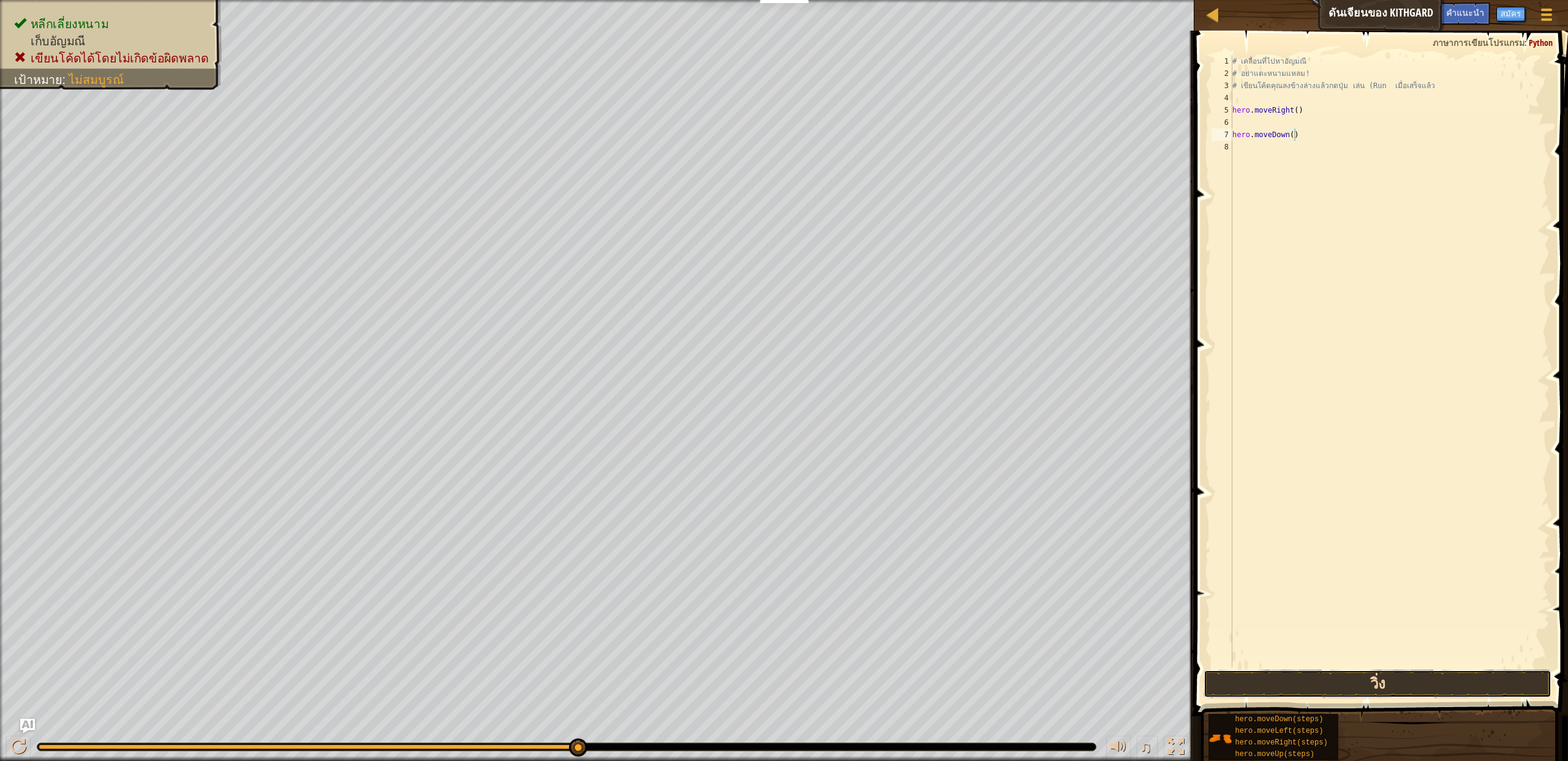
click at [1359, 696] on button "วิ่ง" at bounding box center [1377, 684] width 348 height 28
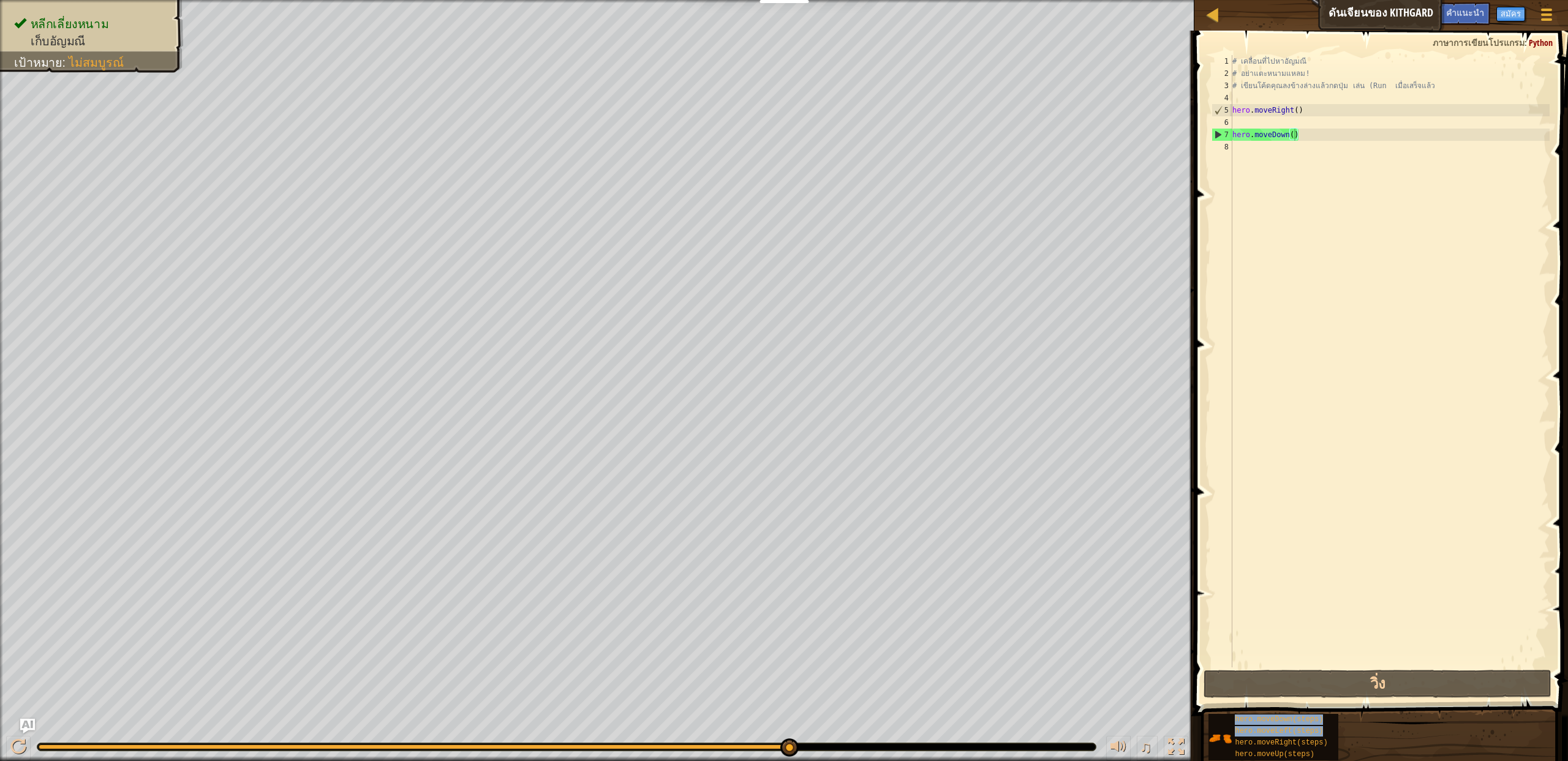
drag, startPoint x: 1308, startPoint y: 747, endPoint x: 1341, endPoint y: 538, distance: 211.6
click at [1340, 526] on div "คำแนะนำ hero.moveDown() 1 2 3 4 5 6 7 8 # เคลื่อนที่ไปหา[PERSON_NAME] # อย่าแตะ…" at bounding box center [1379, 393] width 377 height 725
click at [1339, 563] on div "# เคลื่อนที่ไปหา[PERSON_NAME] # อย่าแตะหนามแหลม! # เขียนโค้ดคุณลงข้างล่างแล้วกด…" at bounding box center [1390, 373] width 320 height 637
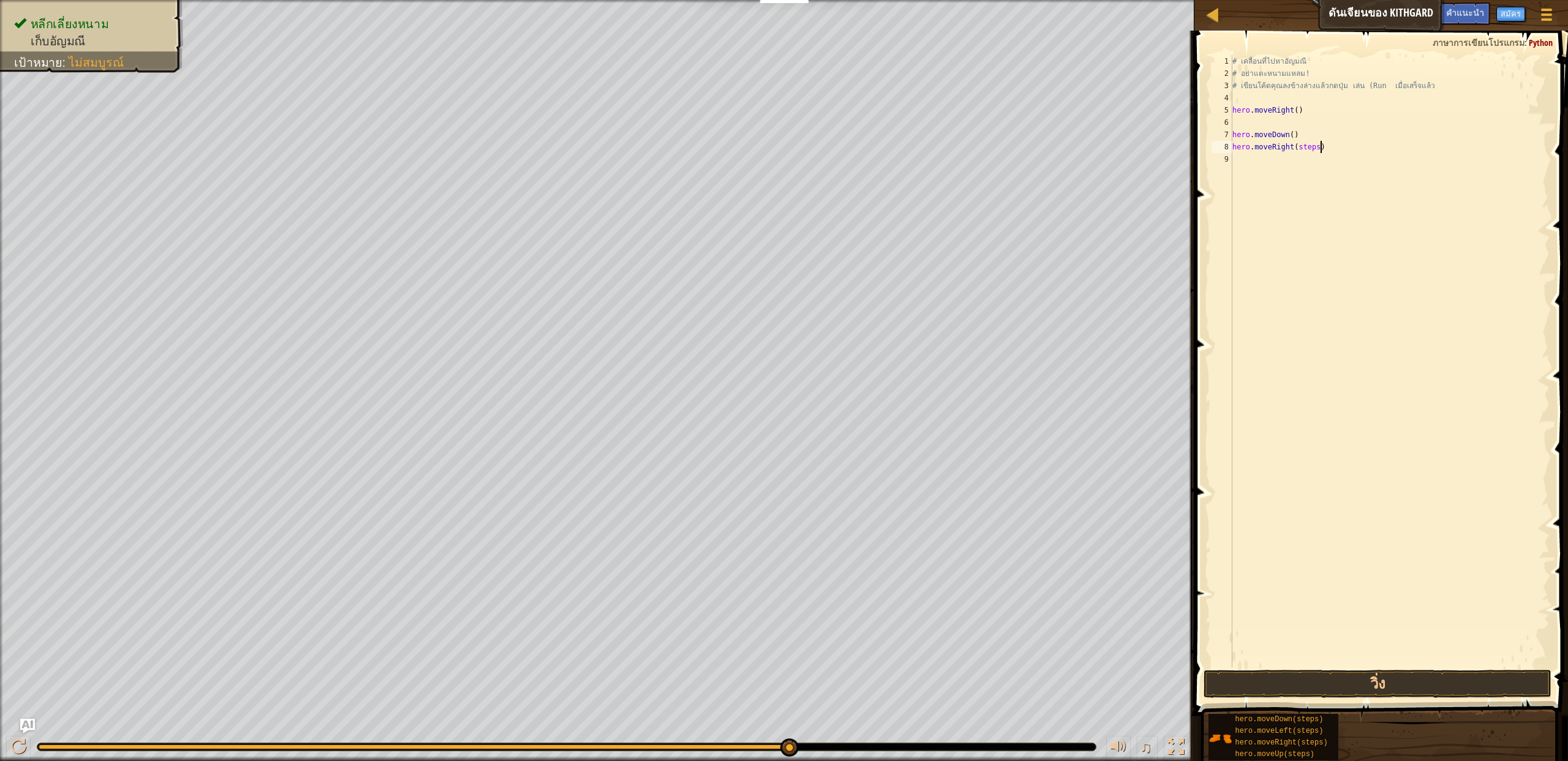
click at [1320, 150] on div "# เคลื่อนที่ไปหา[PERSON_NAME] # อย่าแตะหนามแหลม! # เขียนโค้ดคุณลงข้างล่างแล้วกด…" at bounding box center [1390, 373] width 320 height 637
type textarea "hero.moveRight()"
drag, startPoint x: 1333, startPoint y: 679, endPoint x: 1334, endPoint y: 691, distance: 12.0
click at [1334, 691] on button "วิ่ง" at bounding box center [1377, 684] width 348 height 28
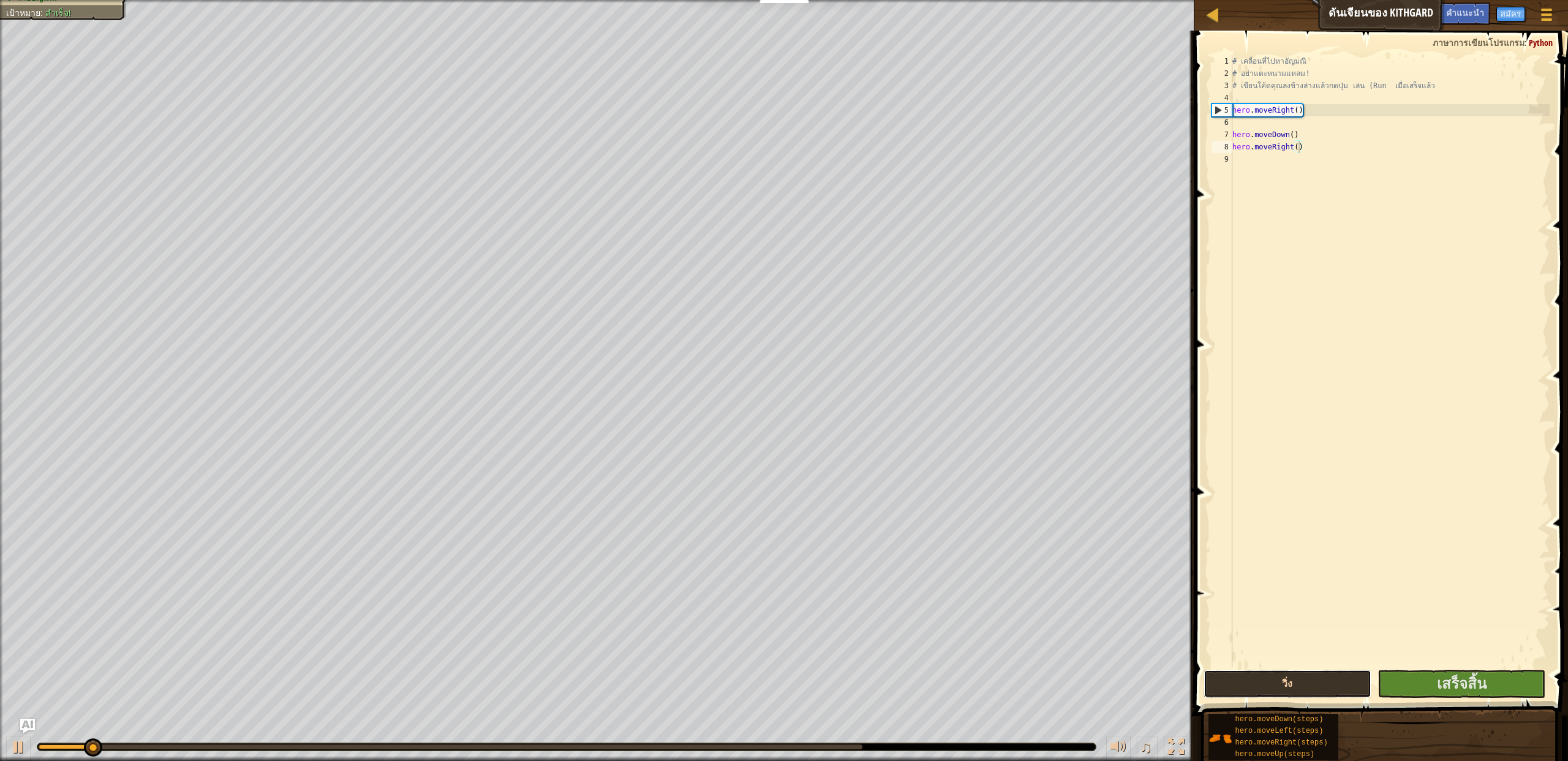
click at [1334, 691] on button "วิ่ง" at bounding box center [1287, 684] width 168 height 28
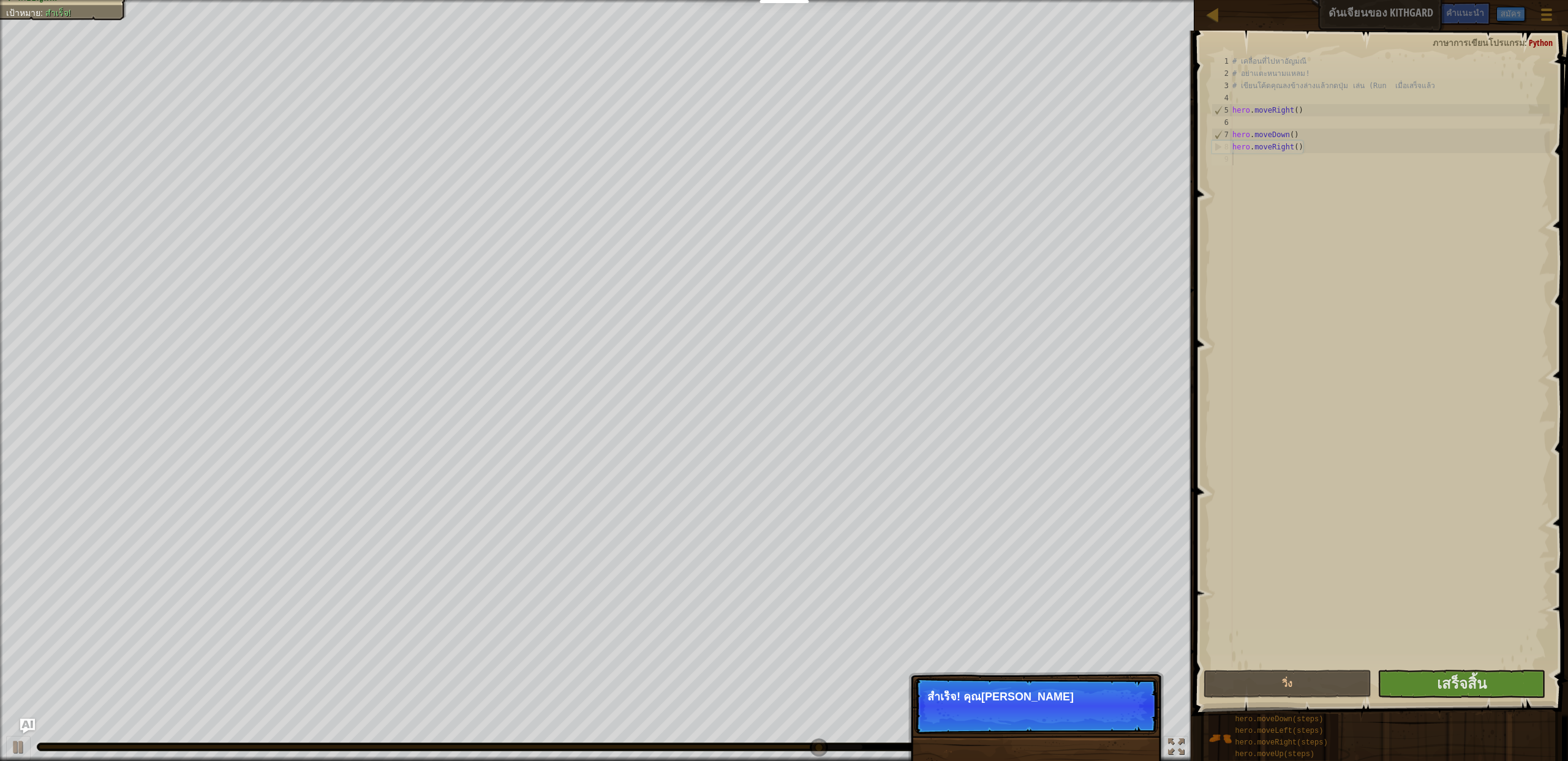
drag, startPoint x: 1290, startPoint y: 487, endPoint x: 1360, endPoint y: 305, distance: 195.0
click at [1360, 305] on div "# เคลื่อนที่ไปหา[PERSON_NAME] # อย่าแตะหนามแหลม! # เขียนโค้ดคุณลงข้างล่างแล้วกด…" at bounding box center [1390, 373] width 320 height 637
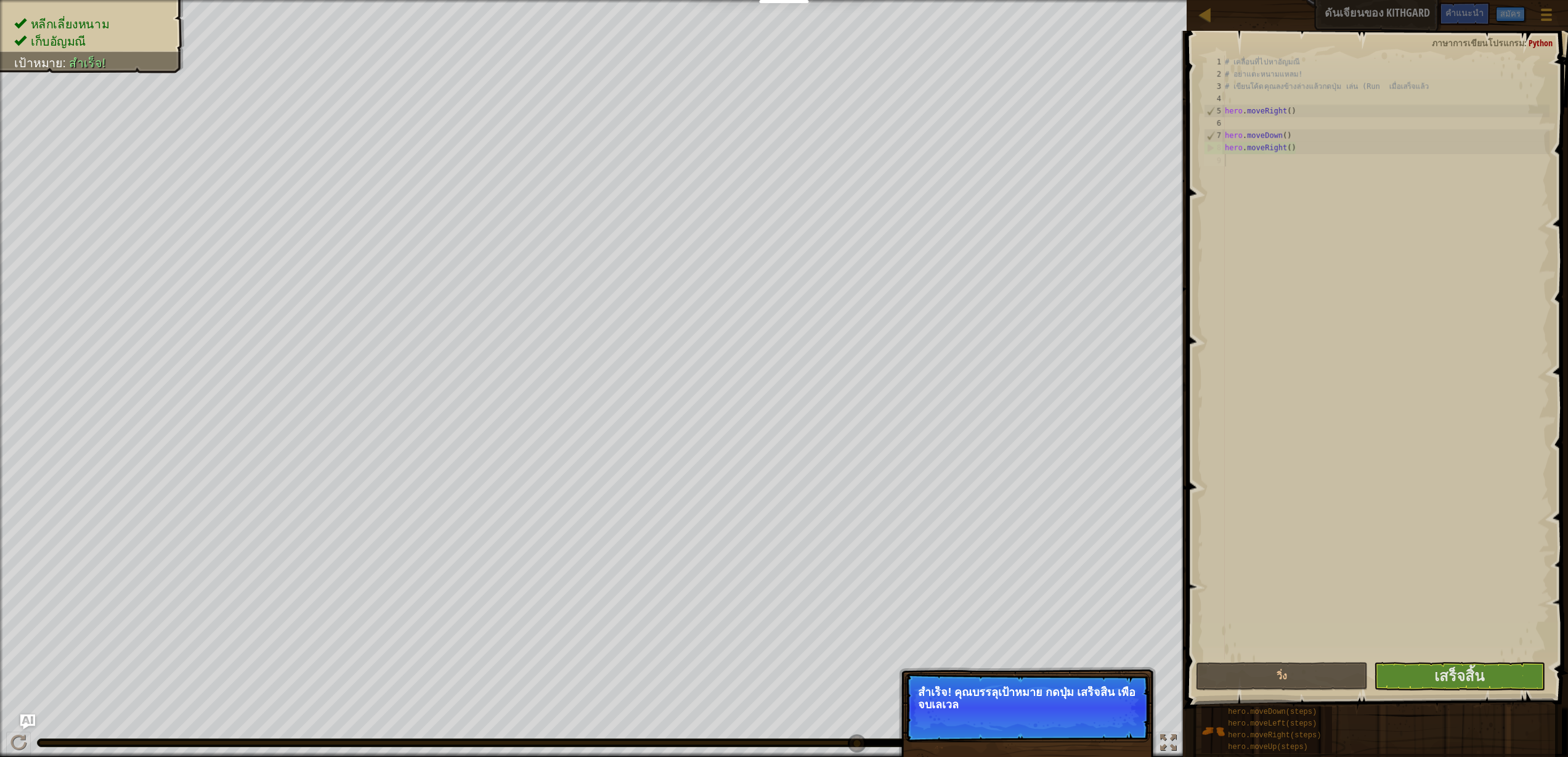
drag, startPoint x: 1445, startPoint y: 693, endPoint x: 1455, endPoint y: 659, distance: 35.4
click at [1447, 679] on div "คำแนะนำ 1 2 3 4 5 6 7 8 9 # เคลื่อนที่ไปหา[PERSON_NAME] # อย่าแตะหนามแหลม! # เข…" at bounding box center [1375, 391] width 385 height 720
click at [1455, 659] on div "# เคลื่อนที่ไปหา[PERSON_NAME] # อย่าแตะหนามแหลม! # เขียนโค้ดคุณลงข้างล่างแล้วกด…" at bounding box center [1385, 369] width 327 height 629
click at [1471, 687] on button "เสร็จสิ้น" at bounding box center [1459, 676] width 171 height 28
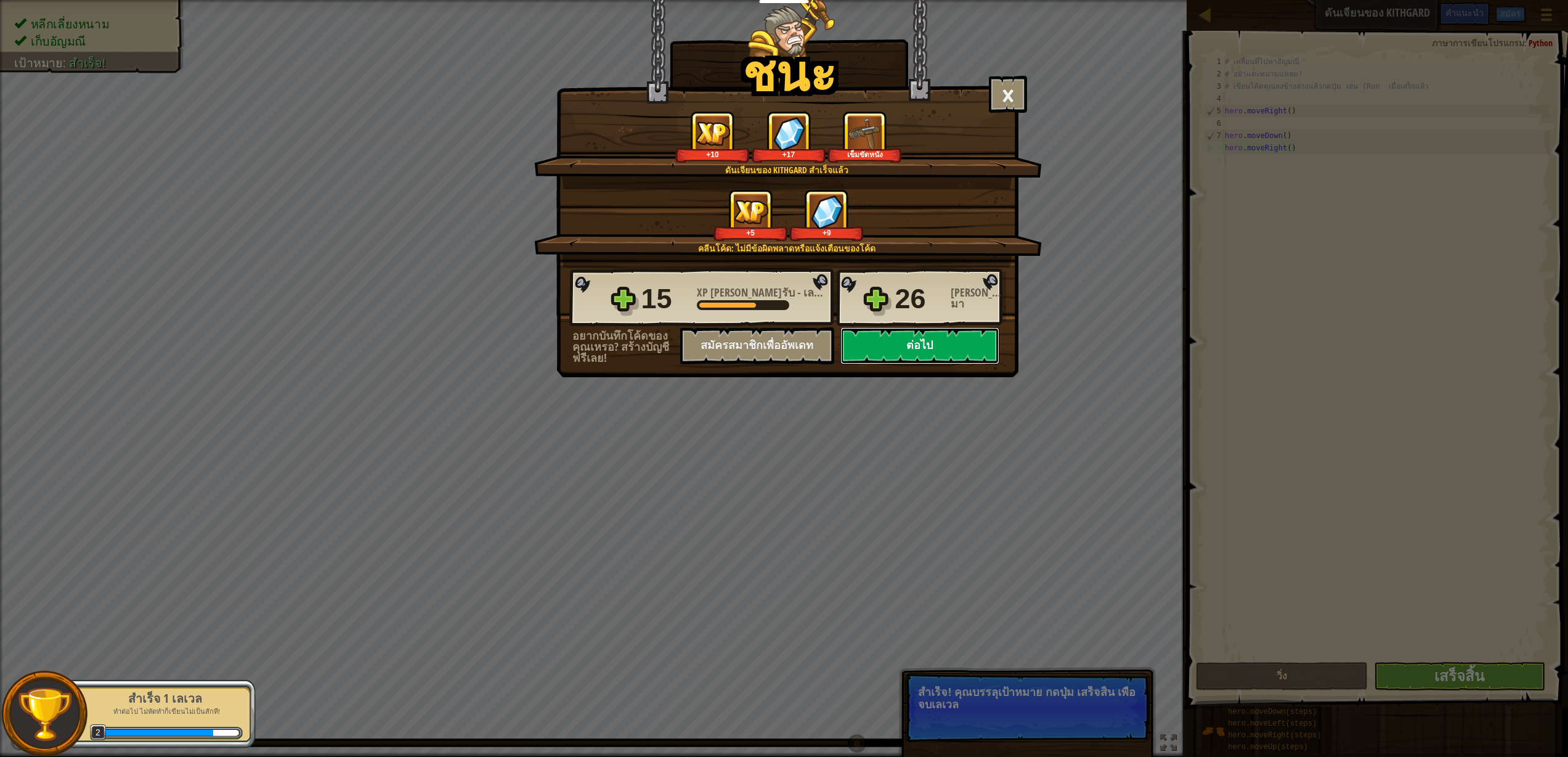
click at [925, 343] on button "ต่อไป" at bounding box center [919, 345] width 159 height 37
select select "th"
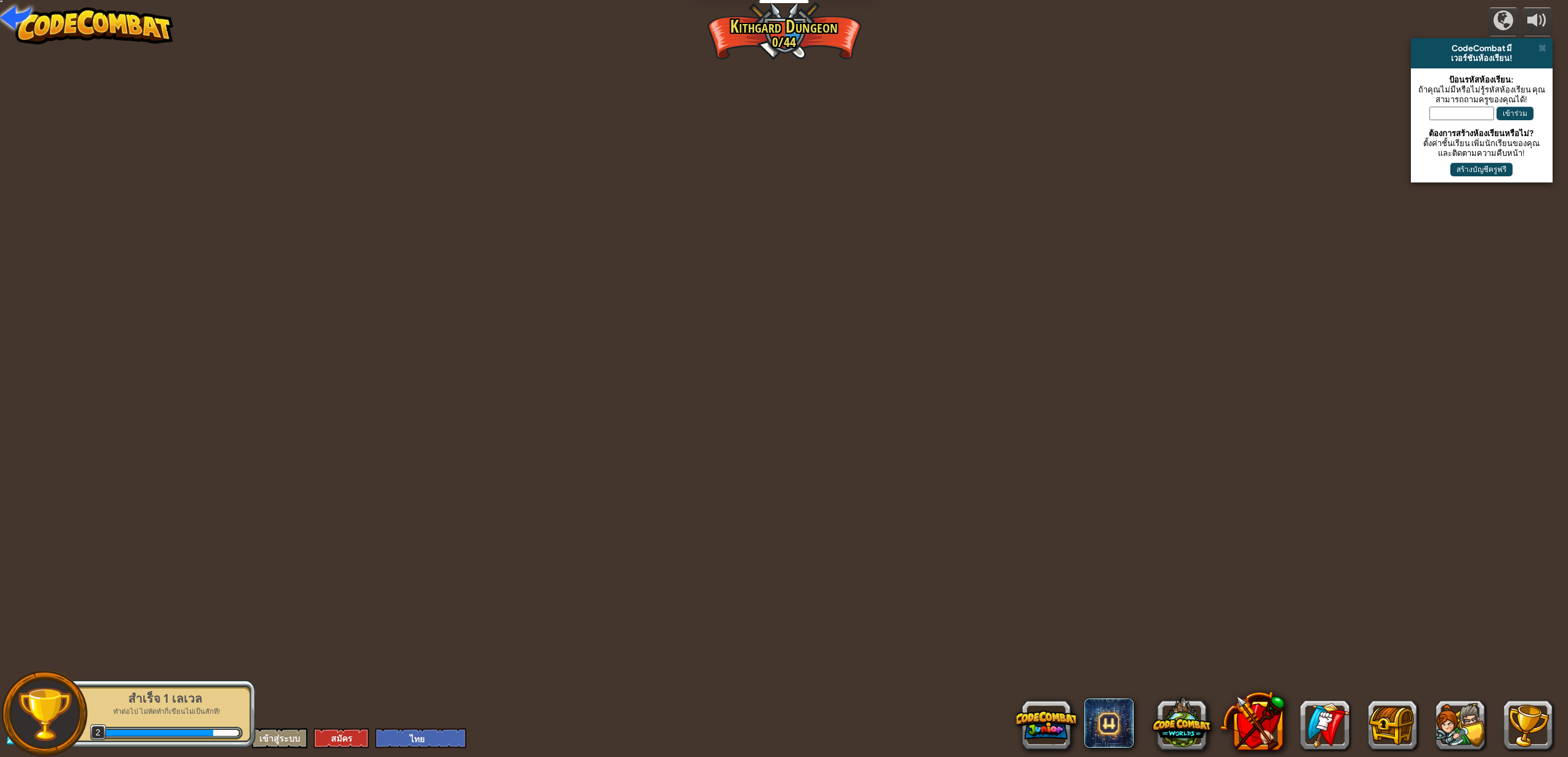
select select "th"
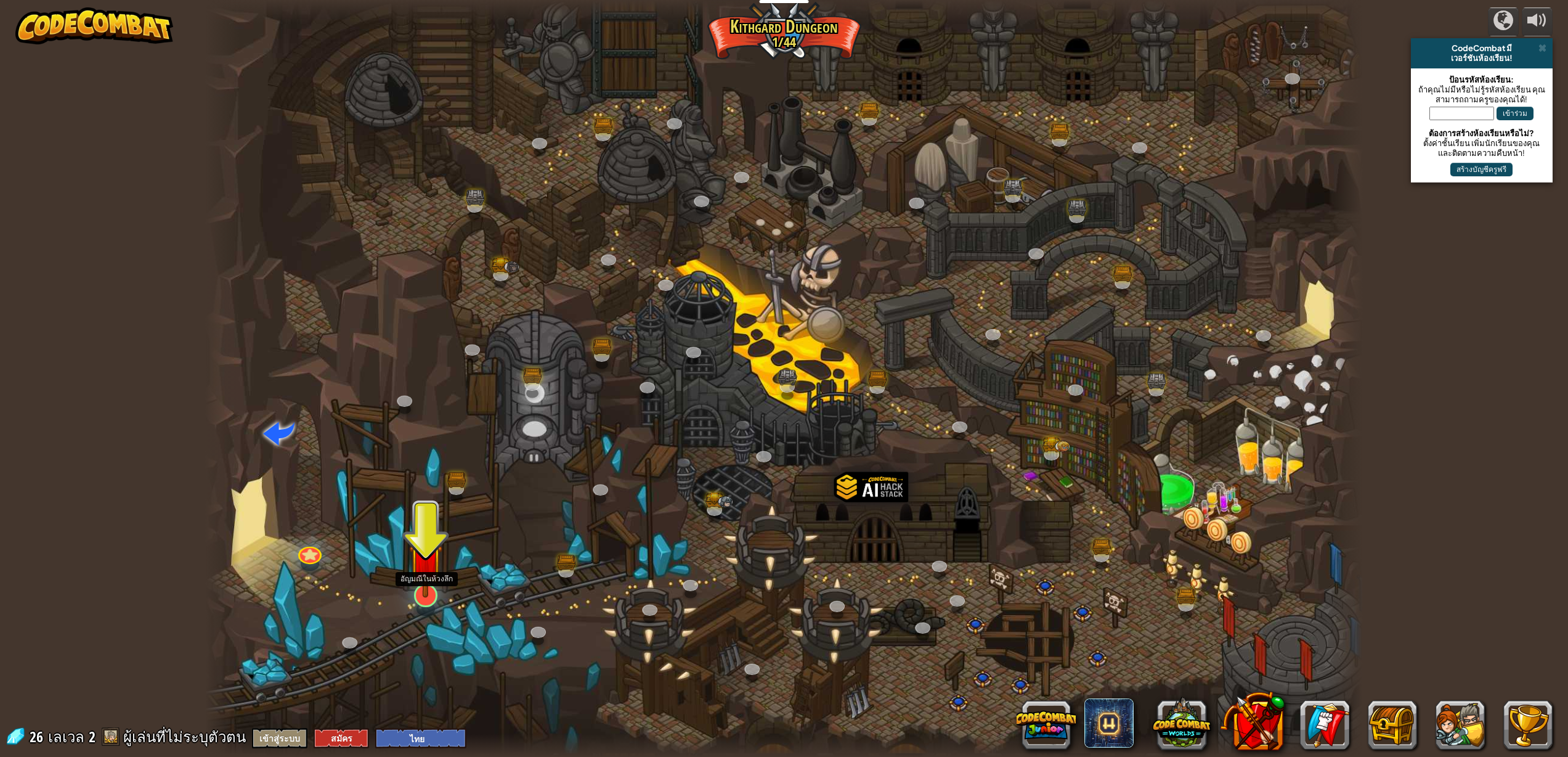
click at [426, 606] on div at bounding box center [425, 595] width 23 height 23
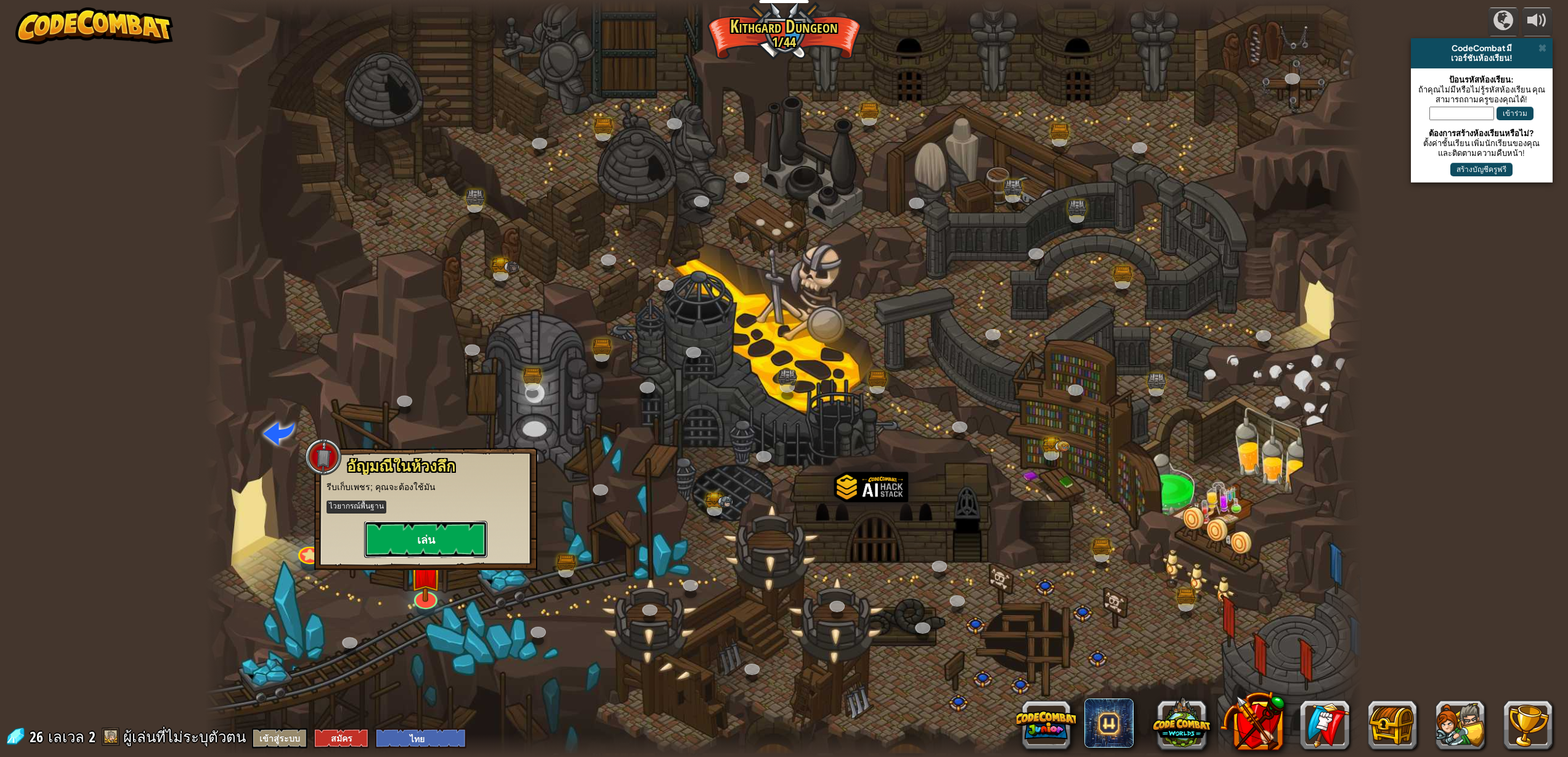
click at [425, 532] on button "เล่น" at bounding box center [425, 539] width 123 height 37
click at [425, 0] on body "นักการศึกษา สร้างบัญชีฟรี โซลูชั่นสำหรับโรงเรียนและเขต ดูเครื่องมือสำหรับครู กา…" at bounding box center [784, 0] width 1568 height 0
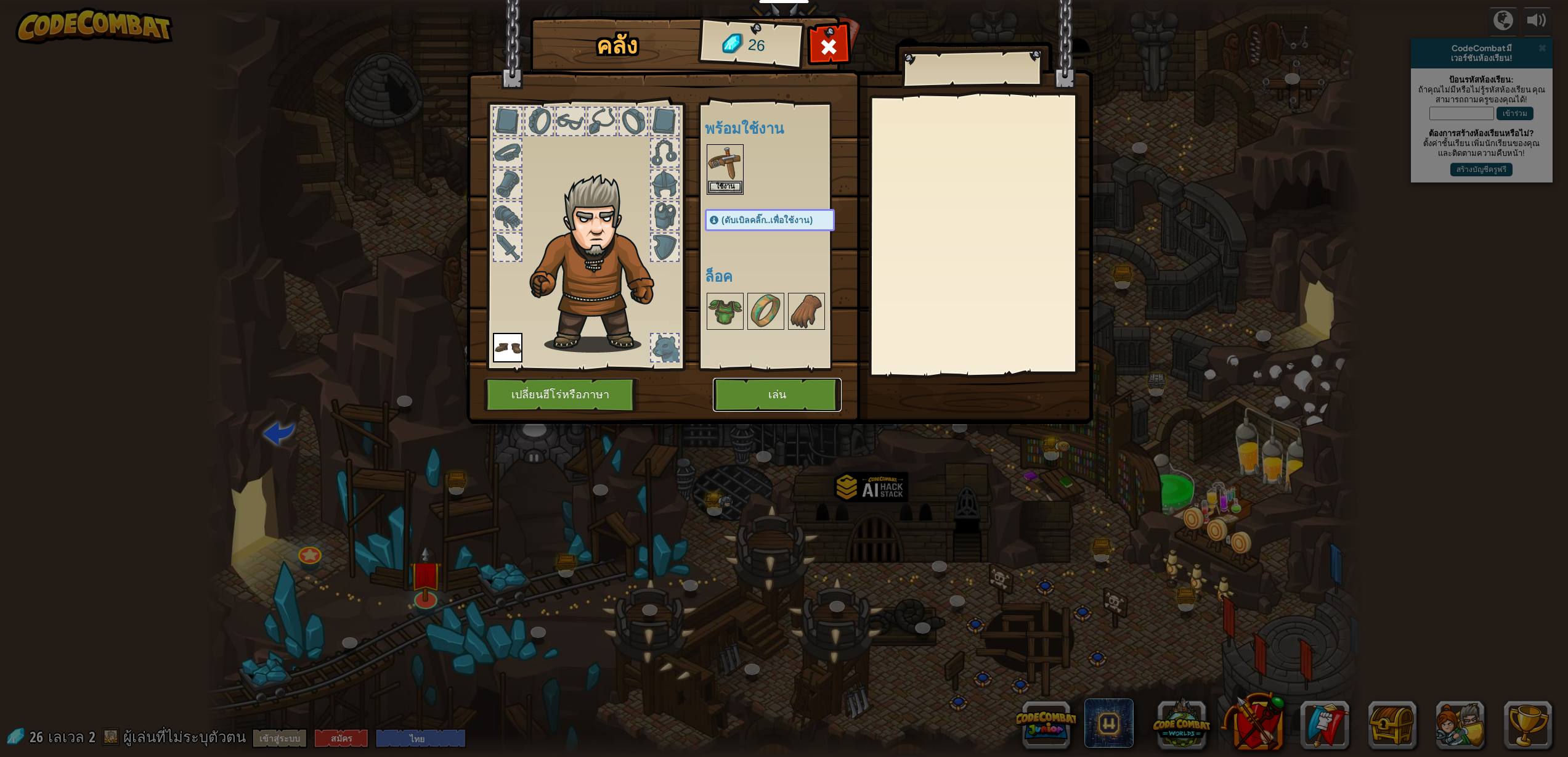
click at [762, 392] on button "เล่น" at bounding box center [777, 395] width 129 height 34
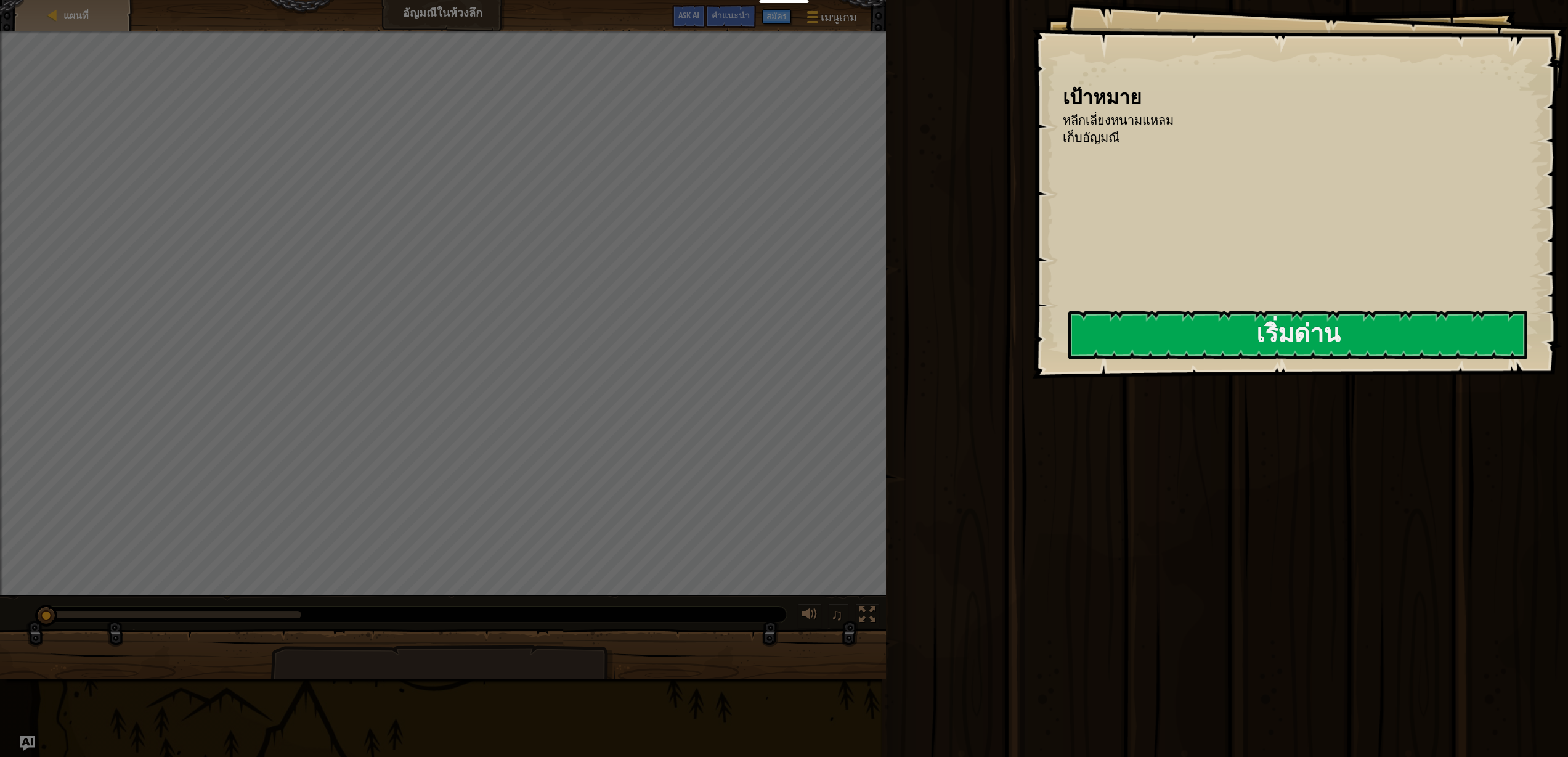
click at [1177, 297] on div "เป้าหมาย หลีกเลี่ยงหนามแหลม เก็บ[PERSON_NAME] เริ่มด่าน เกิดข้อผิดพลาดในการโหลด…" at bounding box center [1300, 189] width 536 height 378
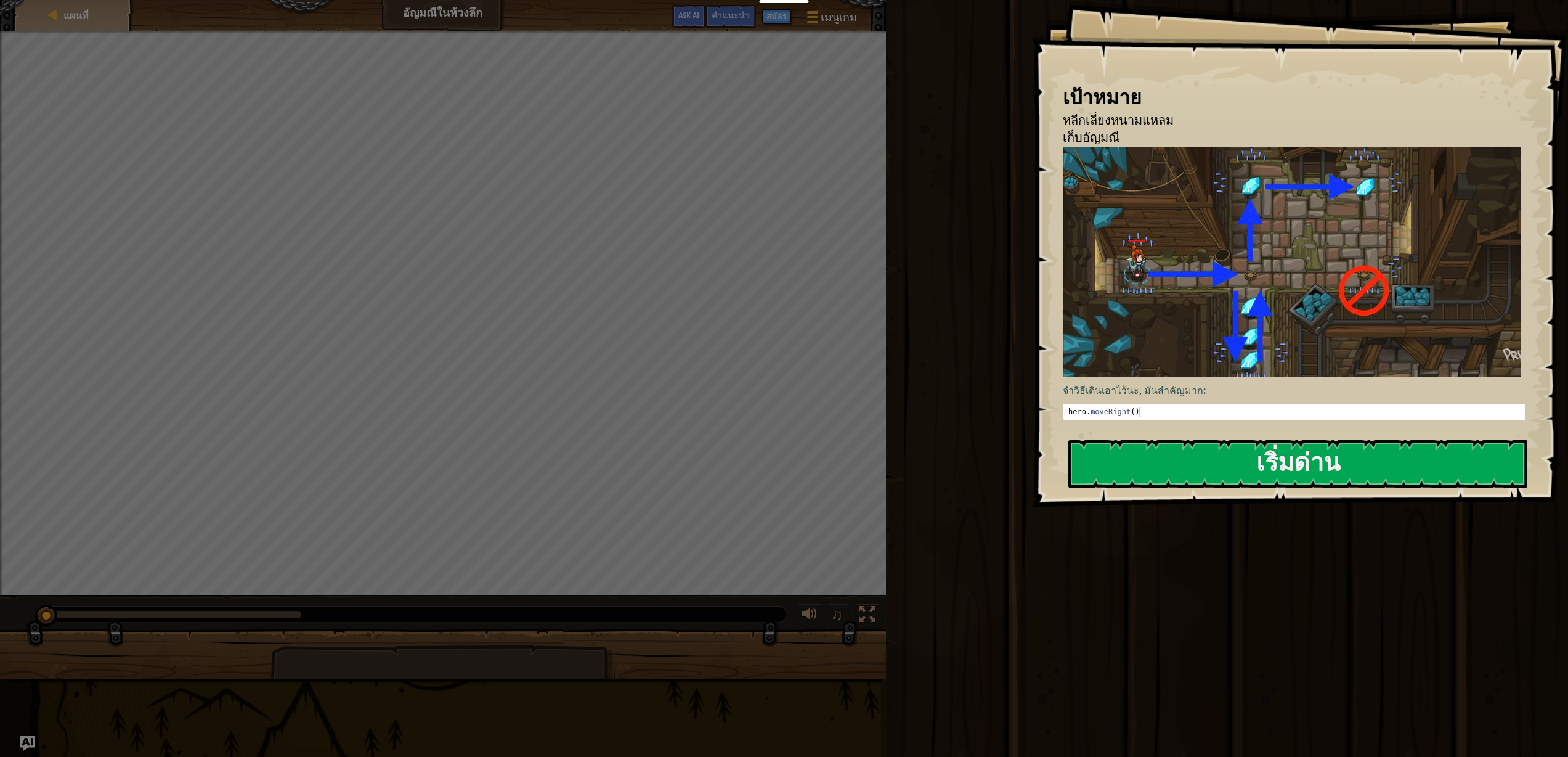
drag, startPoint x: 1185, startPoint y: 317, endPoint x: 1186, endPoint y: 333, distance: 16.0
click at [1185, 317] on img at bounding box center [1292, 262] width 458 height 230
click at [1186, 412] on div "เป้าหมาย หลีกเลี่ยงหนามแหลม เก็บ[PERSON_NAME] จำวิธีเดินเอาไว้นะ, มันสำคัญมาก: …" at bounding box center [1300, 254] width 536 height 507
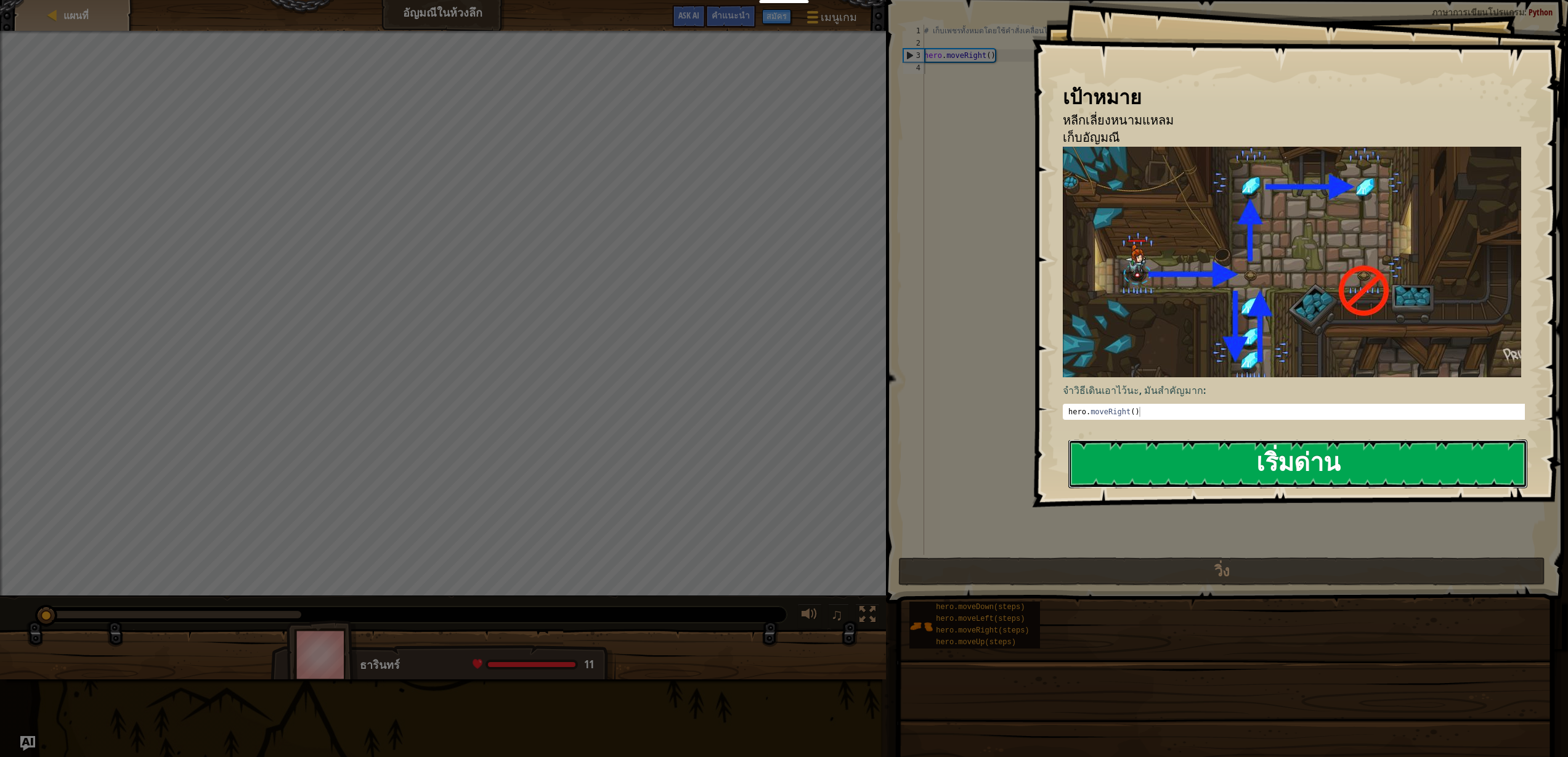
click at [1186, 446] on button "เริ่มด่าน" at bounding box center [1297, 464] width 459 height 49
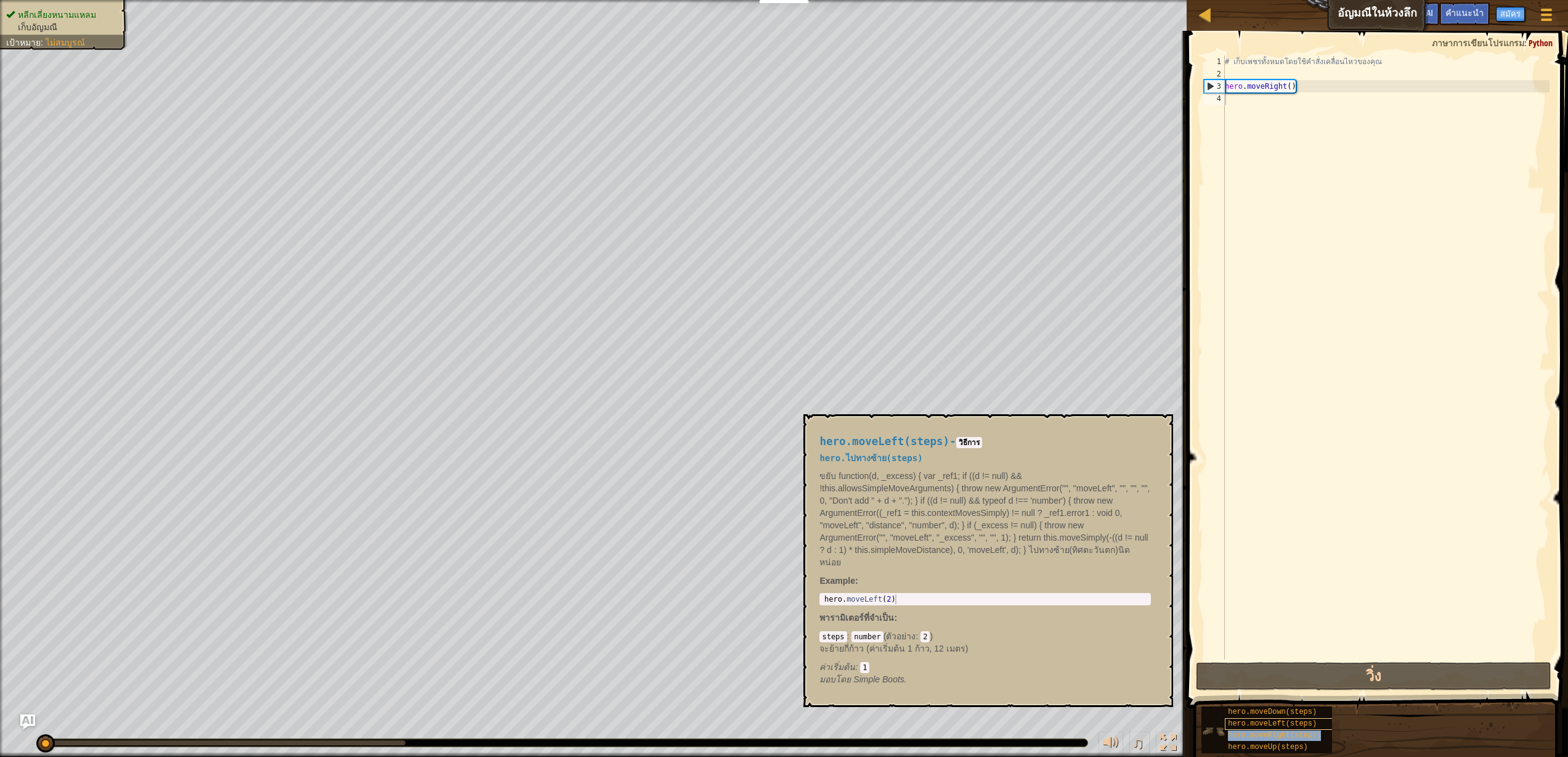
type textarea "hero.moveRight(steps)"
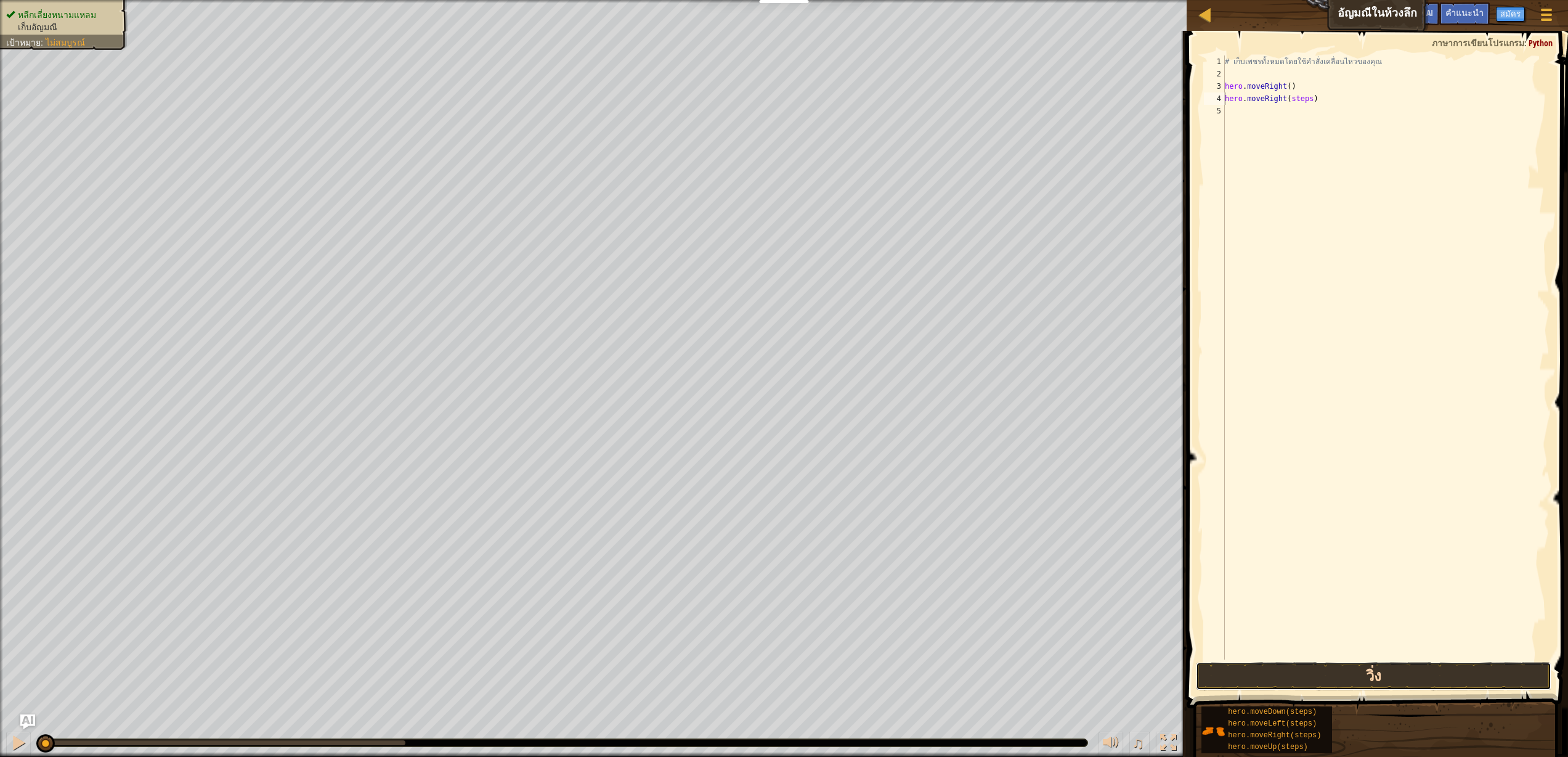
click at [1345, 680] on button "วิ่ง" at bounding box center [1373, 676] width 355 height 28
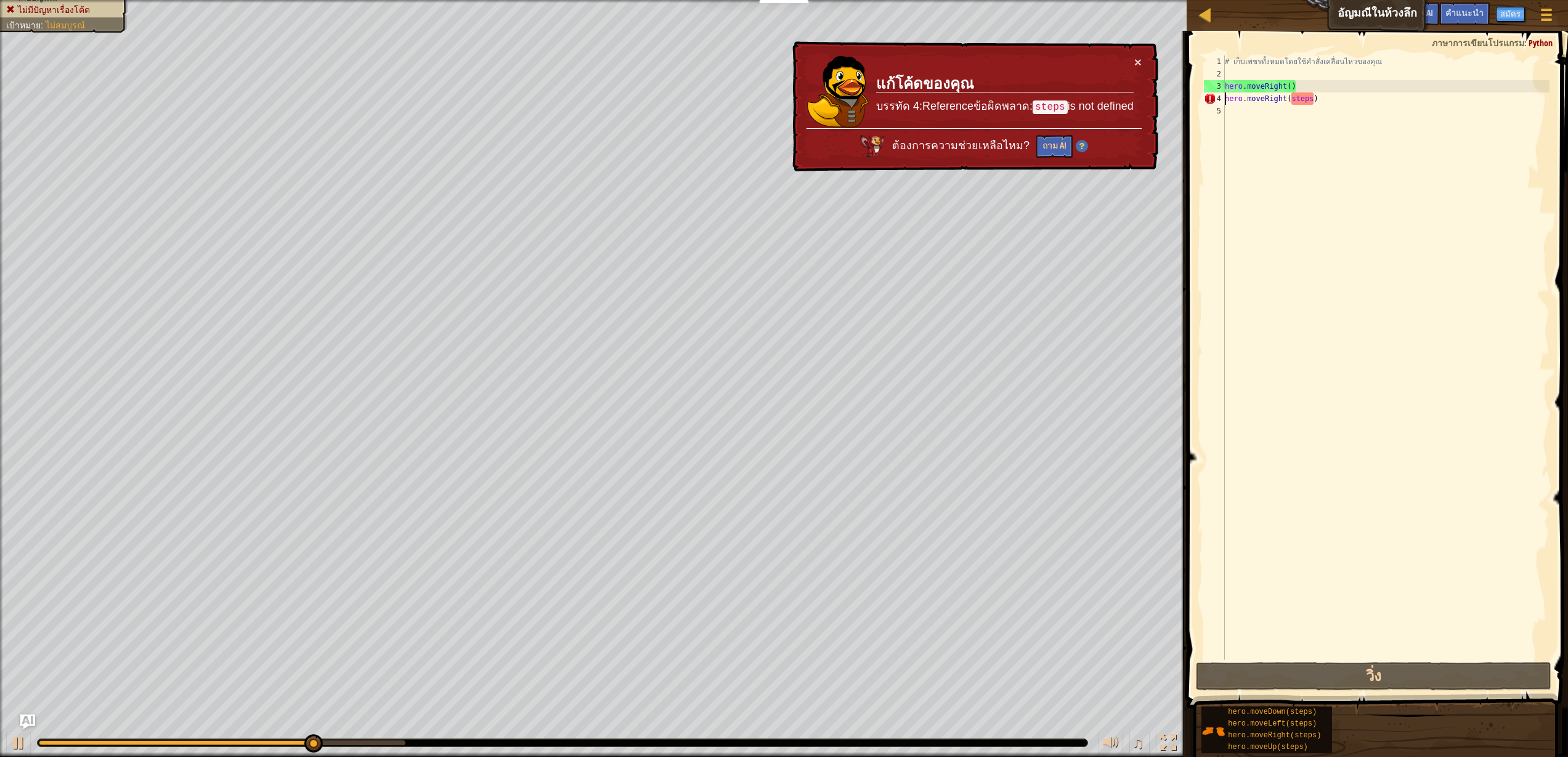
click at [1316, 98] on div "# เก็บเพชรทั้งหมดโดยใช้คำสั่งเคลื่อนไหวของคุณ hero . moveRight ( ) hero . moveR…" at bounding box center [1385, 369] width 327 height 629
click at [1360, 115] on div "# เก็บเพชรทั้งหมดโดยใช้คำสั่งเคลื่อนไหวของคุณ hero . moveRight ( ) hero . moveR…" at bounding box center [1385, 369] width 327 height 629
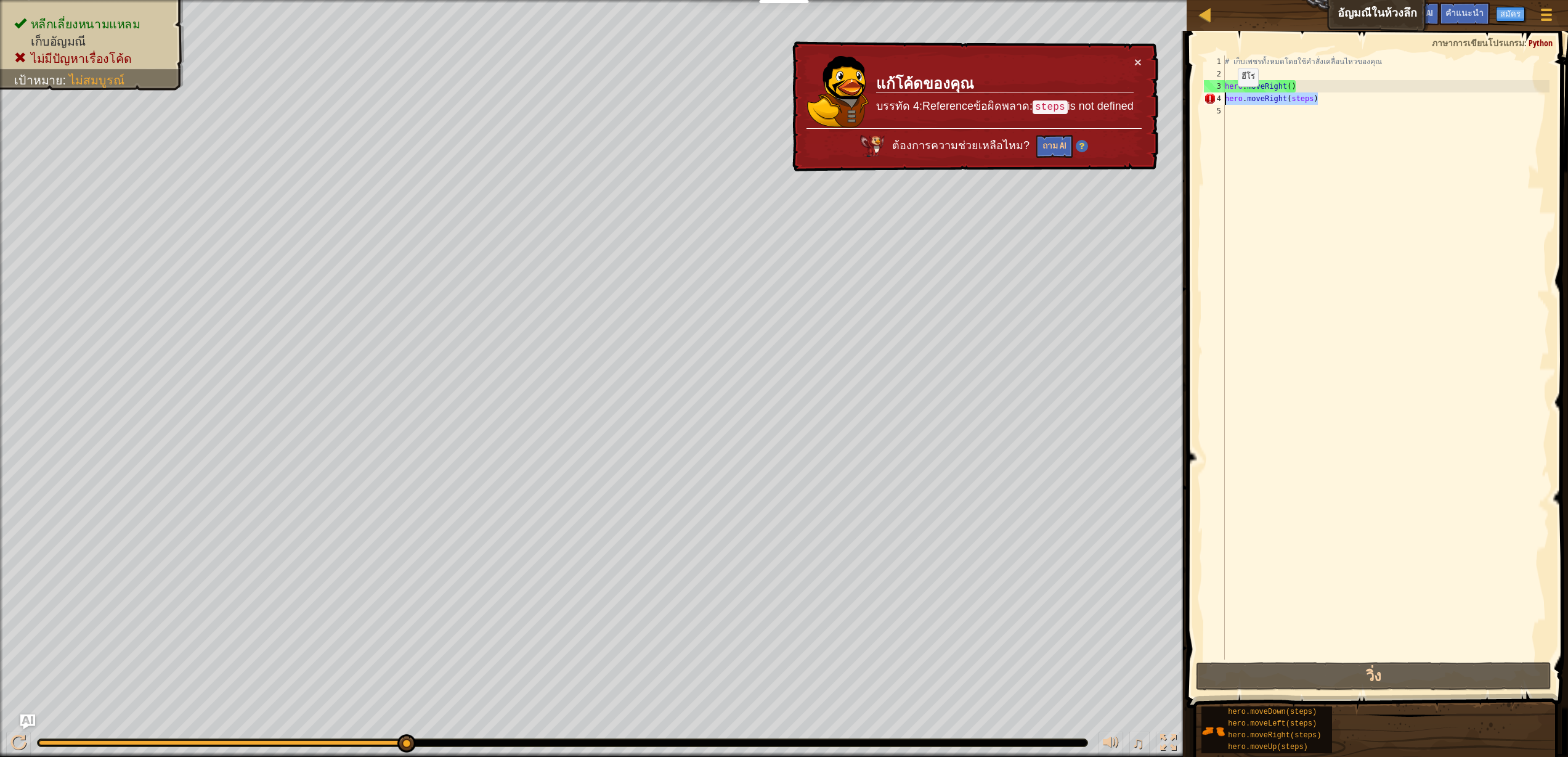
drag, startPoint x: 1349, startPoint y: 94, endPoint x: 1217, endPoint y: 100, distance: 132.1
click at [1217, 100] on div "1 2 3 4 5 # เก็บเพชรทั้งหมดโดยใช้คำสั่งเคลื่อนไหวของคุณ hero . moveRight ( ) he…" at bounding box center [1375, 357] width 348 height 604
type textarea "hero.moveRight(steps)"
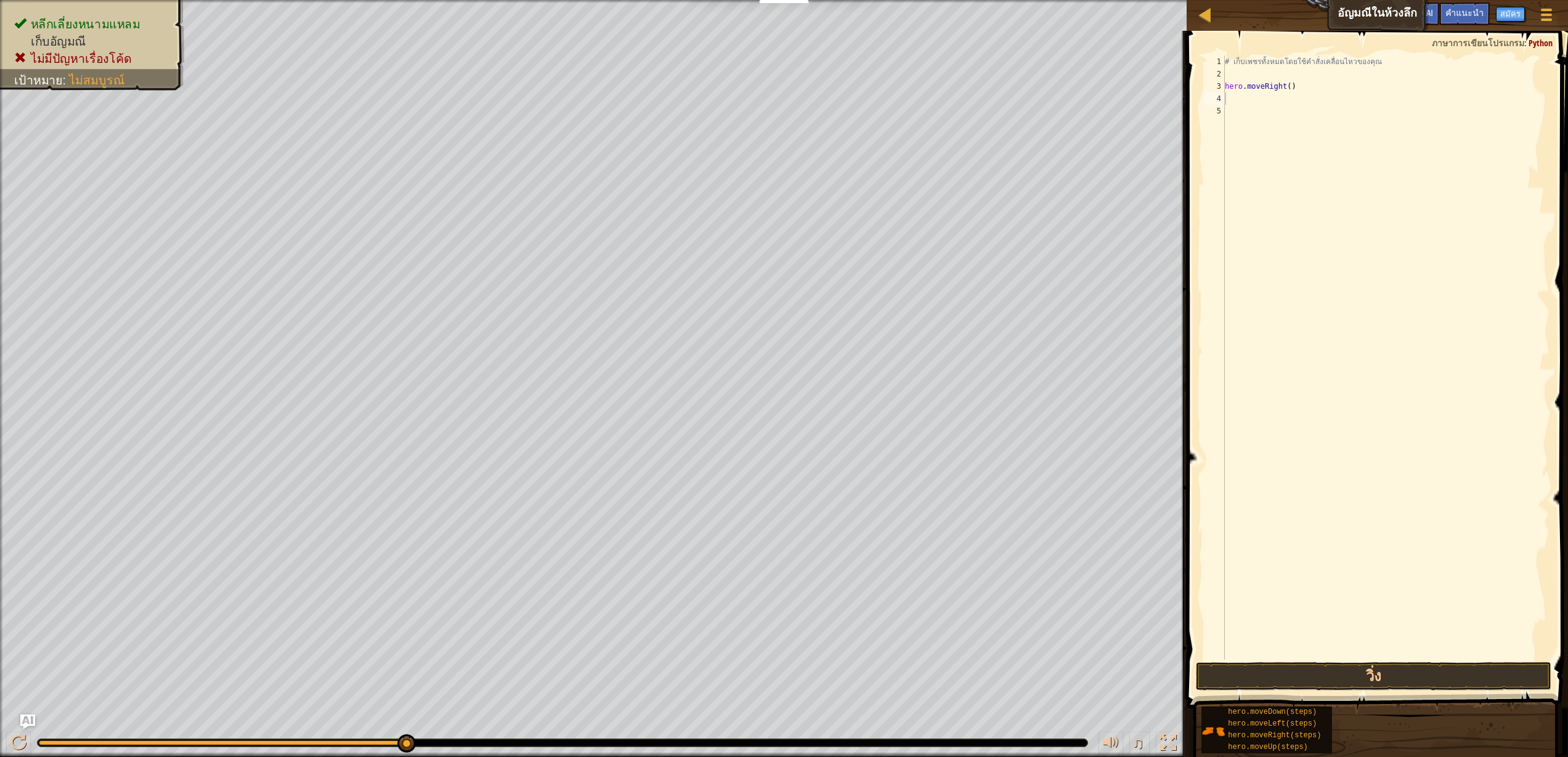
drag, startPoint x: 1264, startPoint y: 751, endPoint x: 1292, endPoint y: 162, distance: 589.7
click at [1292, 162] on div "คำแนะนำ 1 2 3 4 5 # เก็บเพชรทั้งหมดโดยใช้คำสั่งเคลื่อนไหวของคุณ hero . moveRigh…" at bounding box center [1375, 391] width 385 height 720
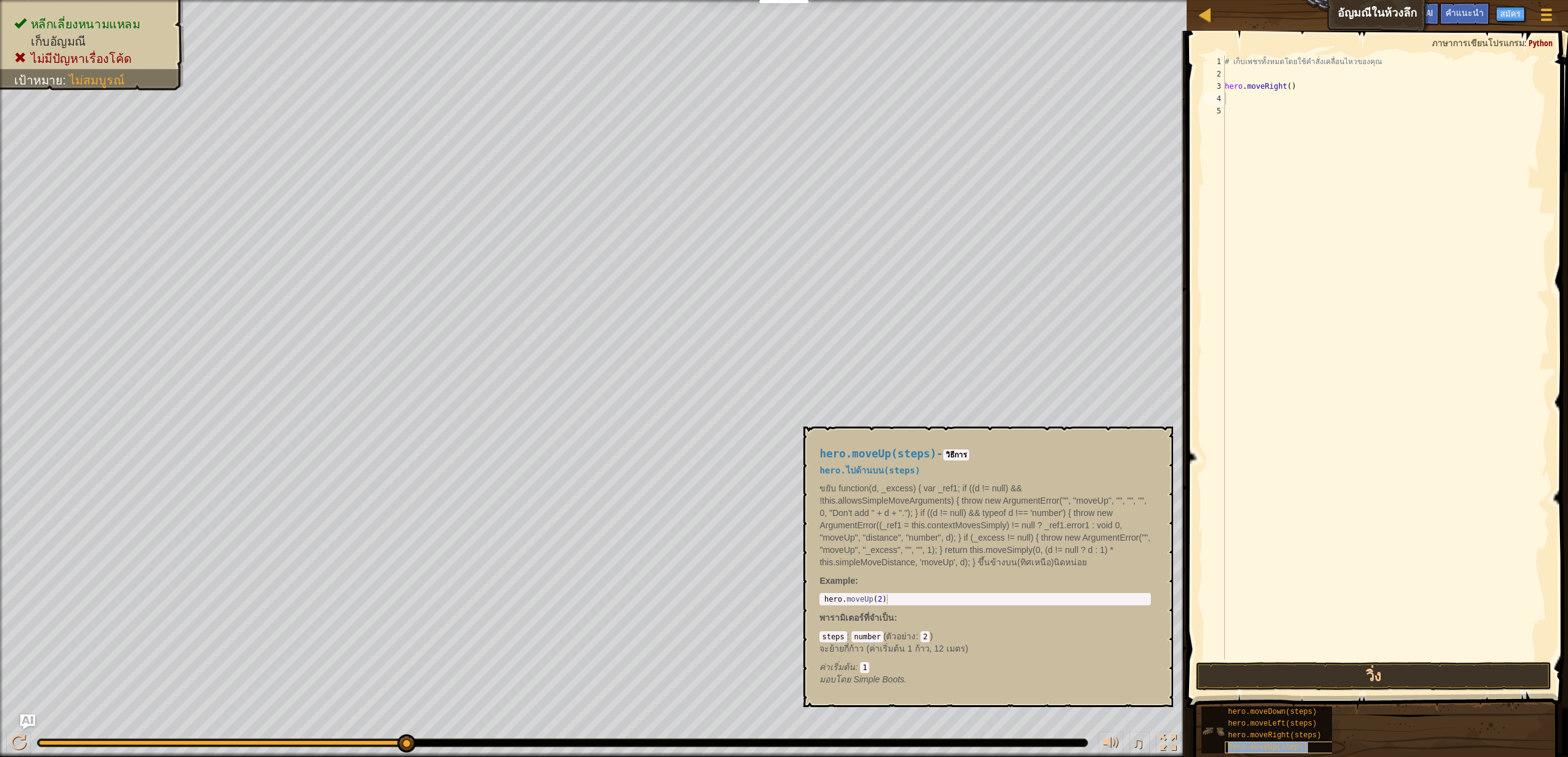
click at [1255, 747] on span "hero.moveUp(steps)" at bounding box center [1268, 747] width 80 height 8
click at [1300, 109] on div "# เก็บเพชรทั้งหมดโดยใช้คำสั่งเคลื่อนไหวของคุณ hero . moveRight ( ) hero . moveU…" at bounding box center [1385, 369] width 327 height 629
type textarea "hero.moveUp()"
drag, startPoint x: 1262, startPoint y: 732, endPoint x: 1264, endPoint y: 581, distance: 151.0
click at [1260, 586] on div "คำแนะนำ hero.moveUp() 1 2 3 4 5 6 # เก็บเพชรทั้งหมดโดยใช้คำสั่งเคลื่อนไหวของคุณ…" at bounding box center [1375, 391] width 385 height 720
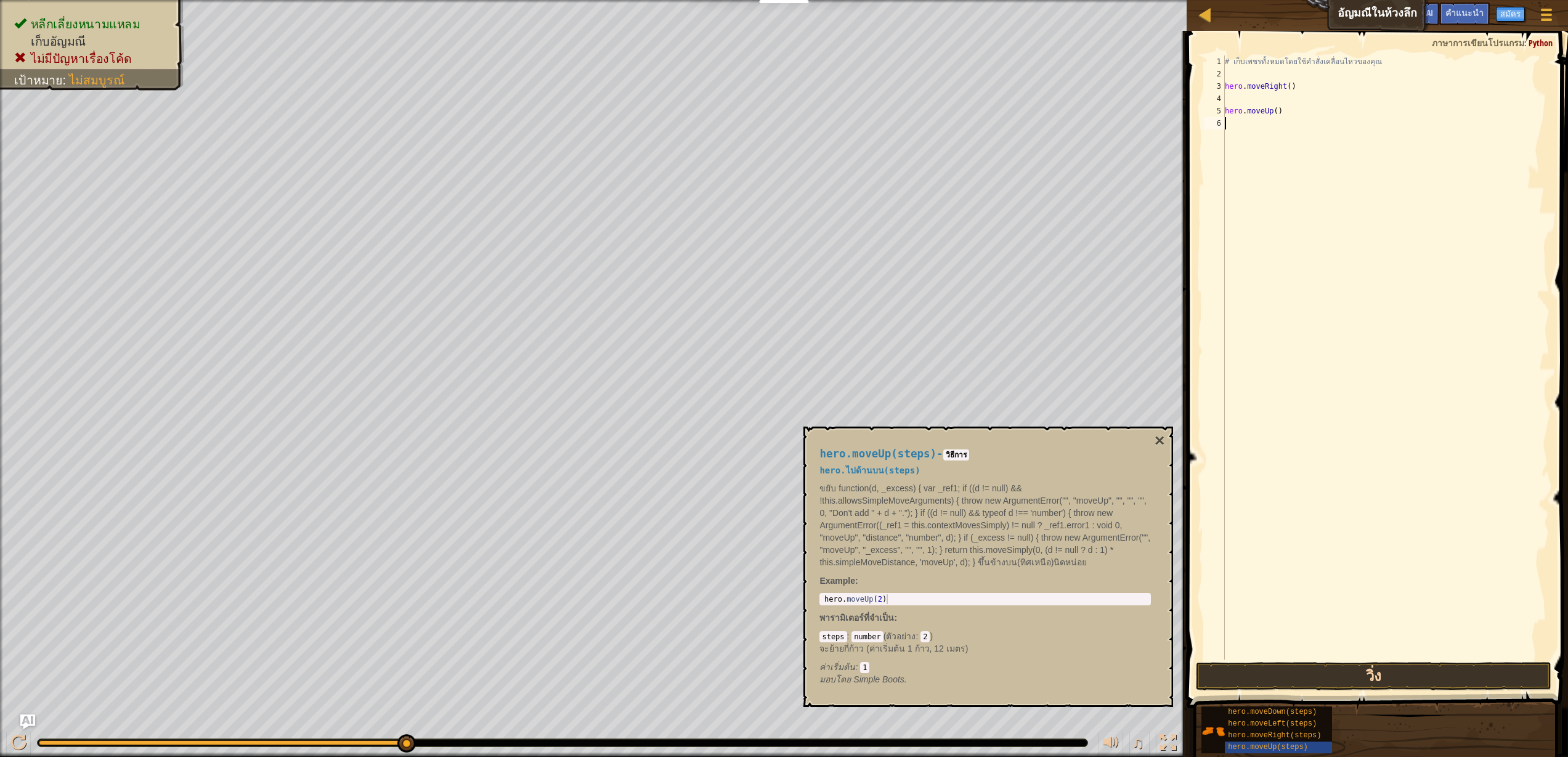
drag, startPoint x: 1264, startPoint y: 577, endPoint x: 1266, endPoint y: 676, distance: 99.0
click at [1266, 677] on div "hero.moveUp() 1 2 3 4 5 6 # เก็บเพชรทั้งหมดโดยใช้คำสั่งเคลื่อนไหวของคุณ hero . …" at bounding box center [1375, 393] width 385 height 714
click at [1277, 736] on div "hero.moveRight(steps)" at bounding box center [1303, 736] width 157 height 12
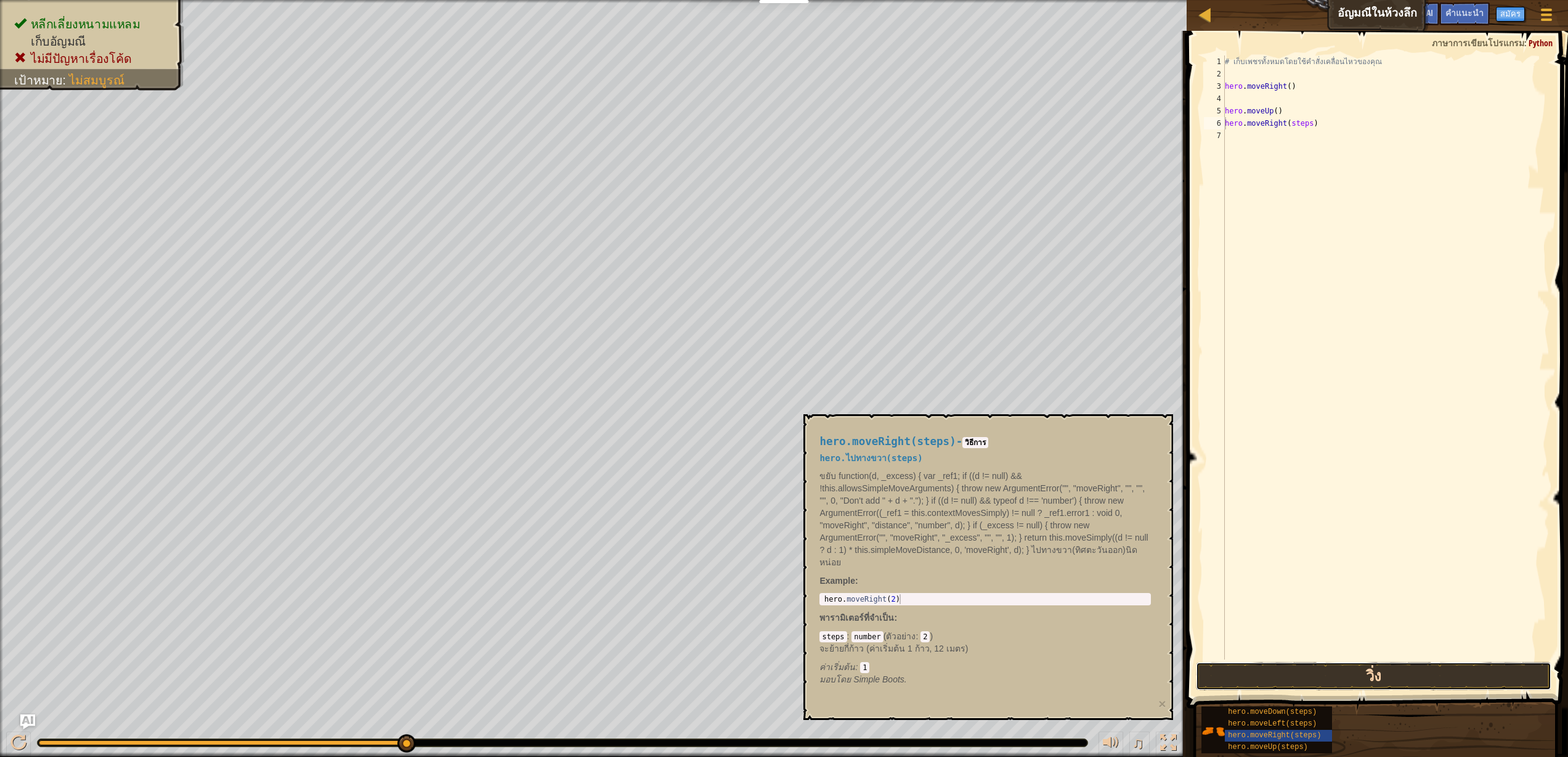
click at [1275, 678] on button "วิ่ง" at bounding box center [1373, 676] width 355 height 28
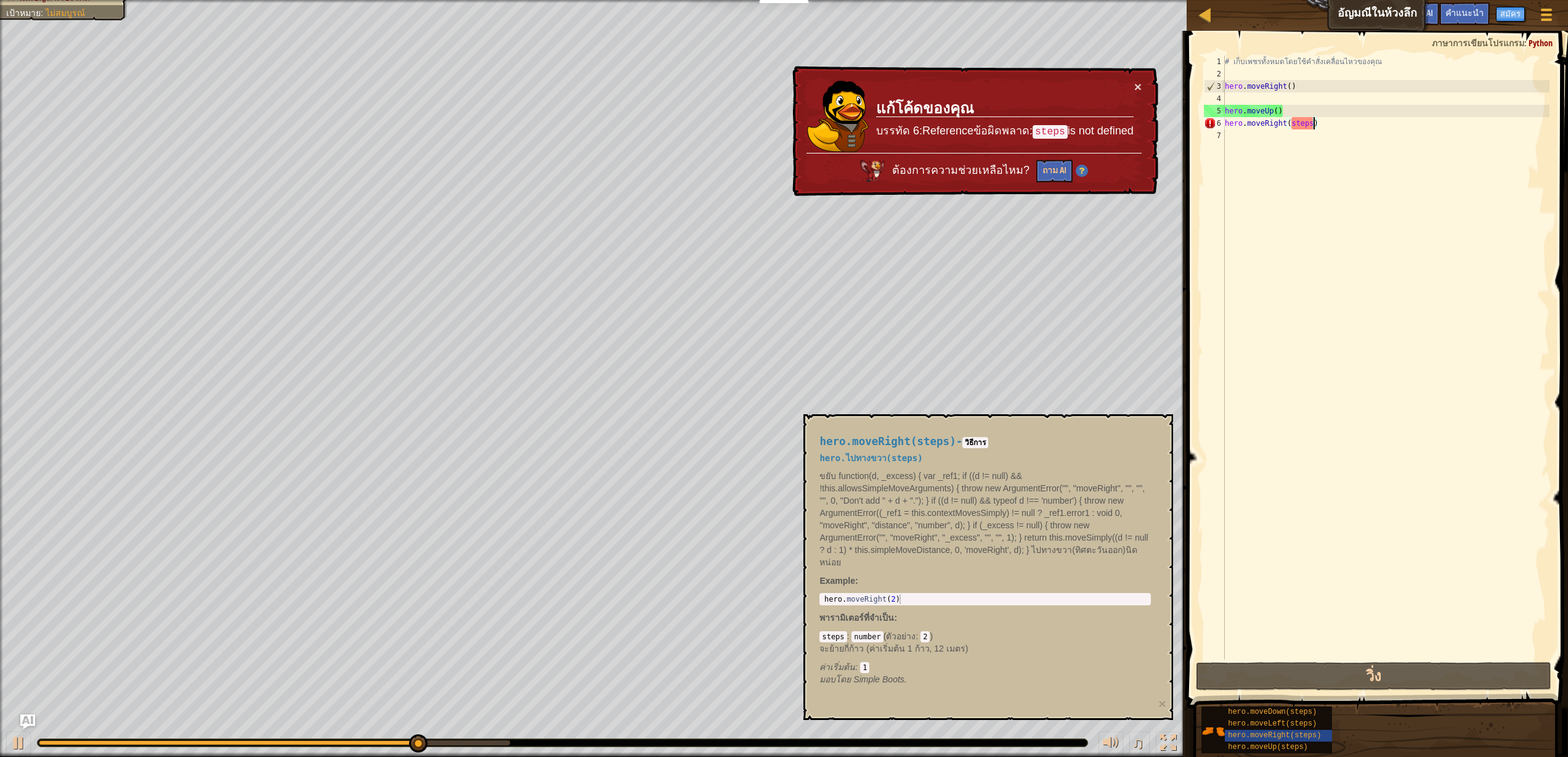
click at [1315, 126] on div "# เก็บเพชรทั้งหมดโดยใช้คำสั่งเคลื่อนไหวของคุณ hero . moveRight ( ) hero . moveU…" at bounding box center [1385, 369] width 327 height 629
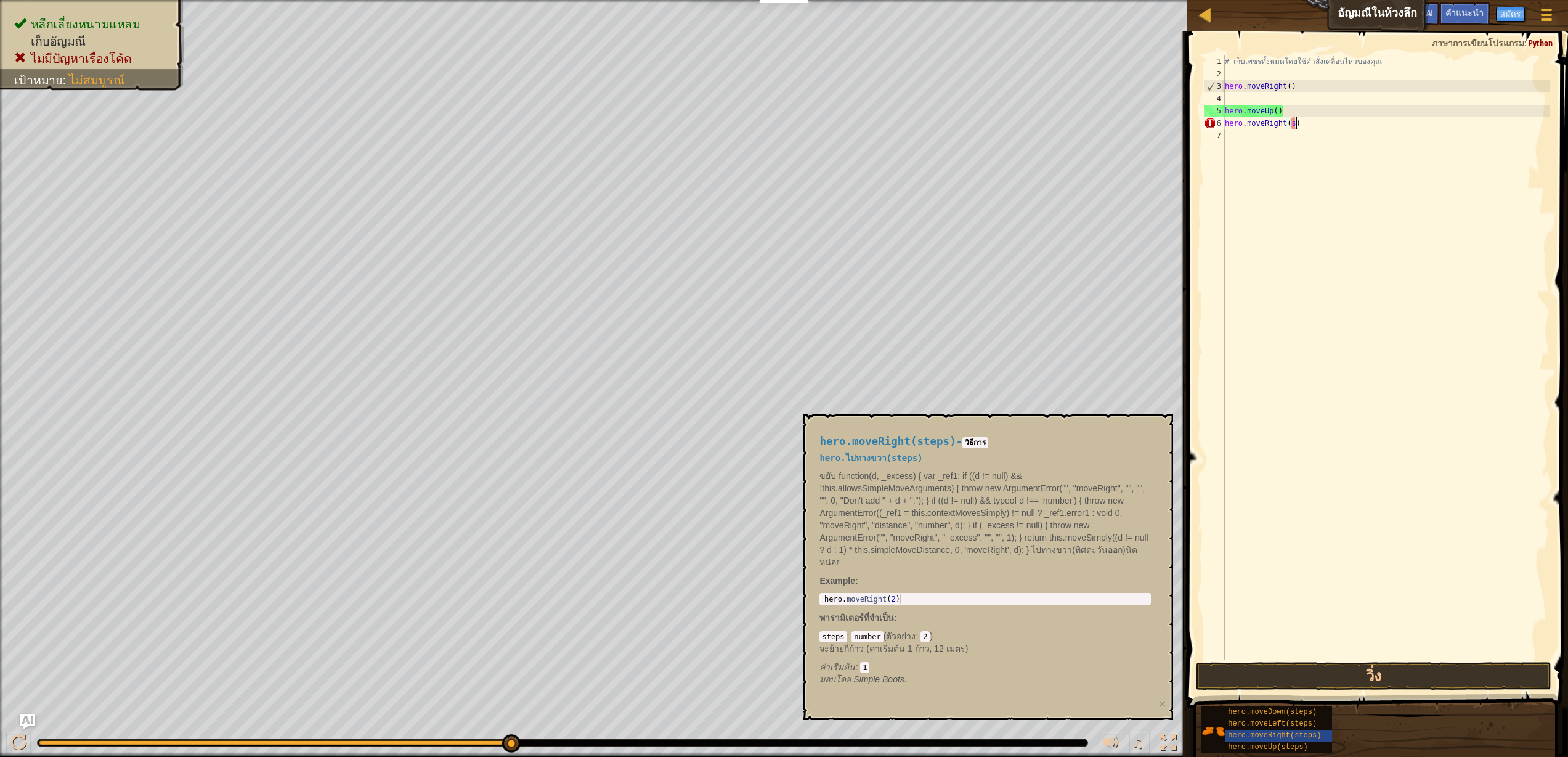
type textarea "hero.moveRight()"
click at [1323, 685] on button "วิ่ง" at bounding box center [1373, 676] width 355 height 28
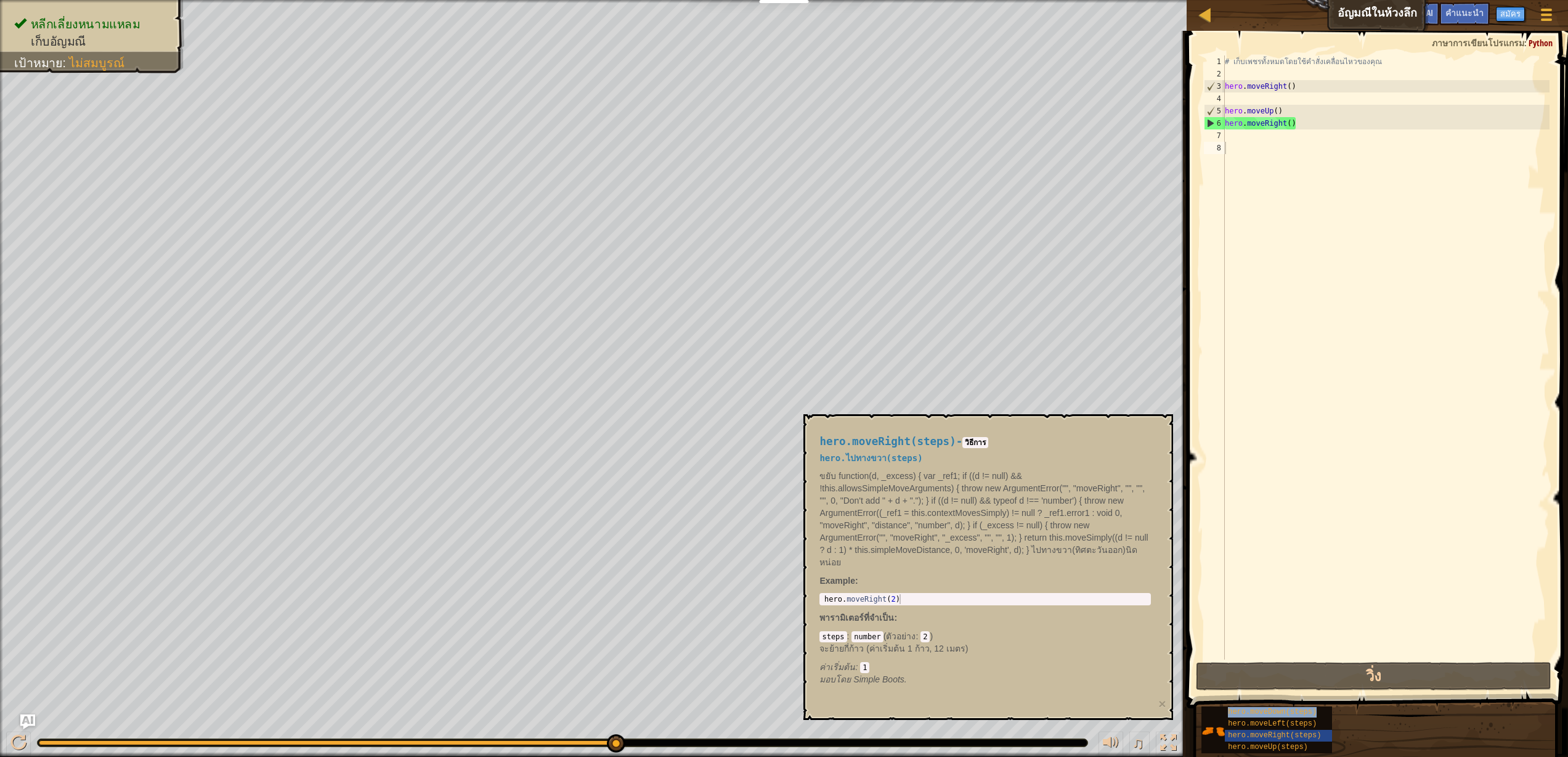
type textarea "hero.moveDown(steps)"
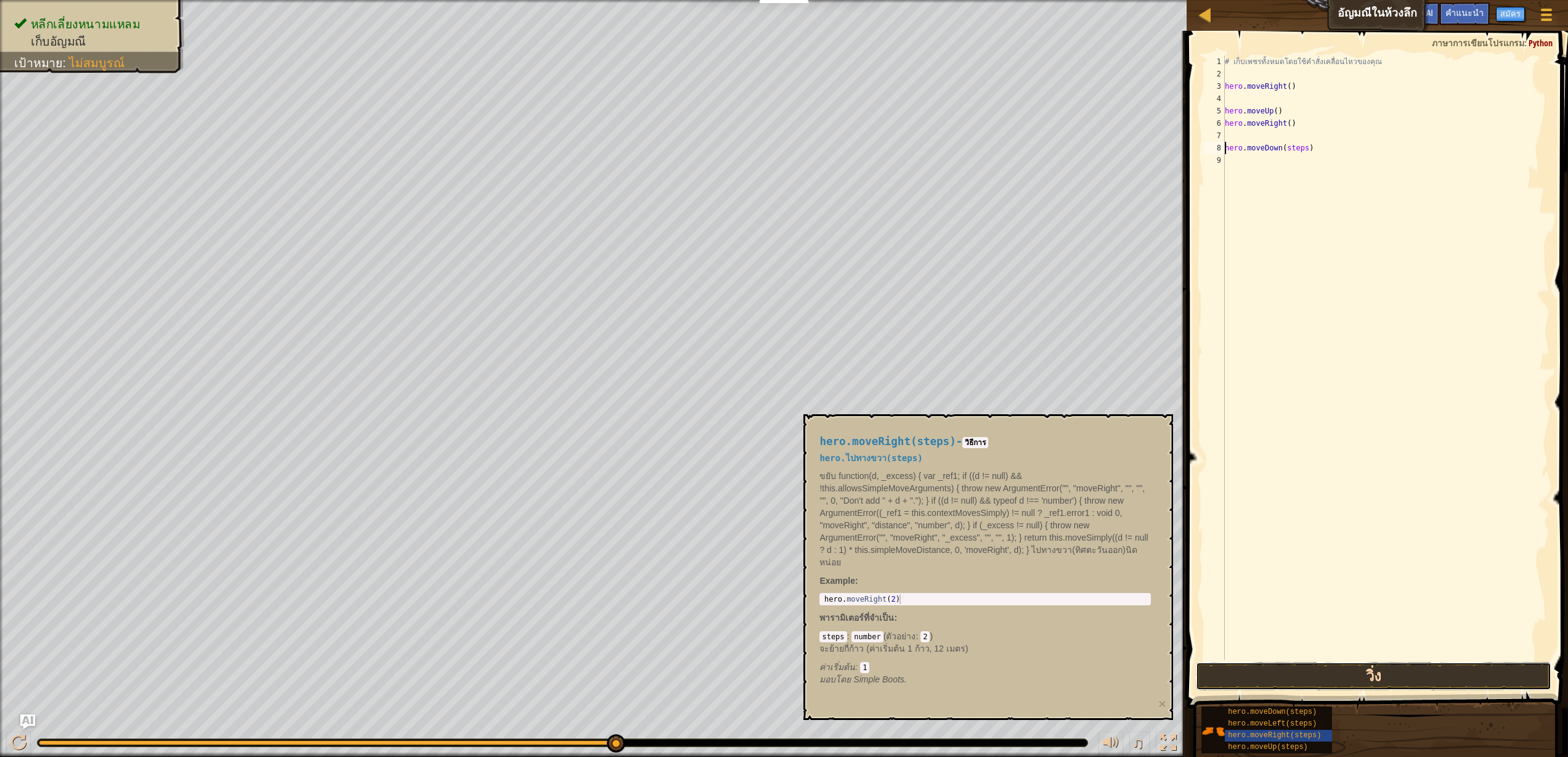
click at [1324, 679] on button "วิ่ง" at bounding box center [1373, 676] width 355 height 28
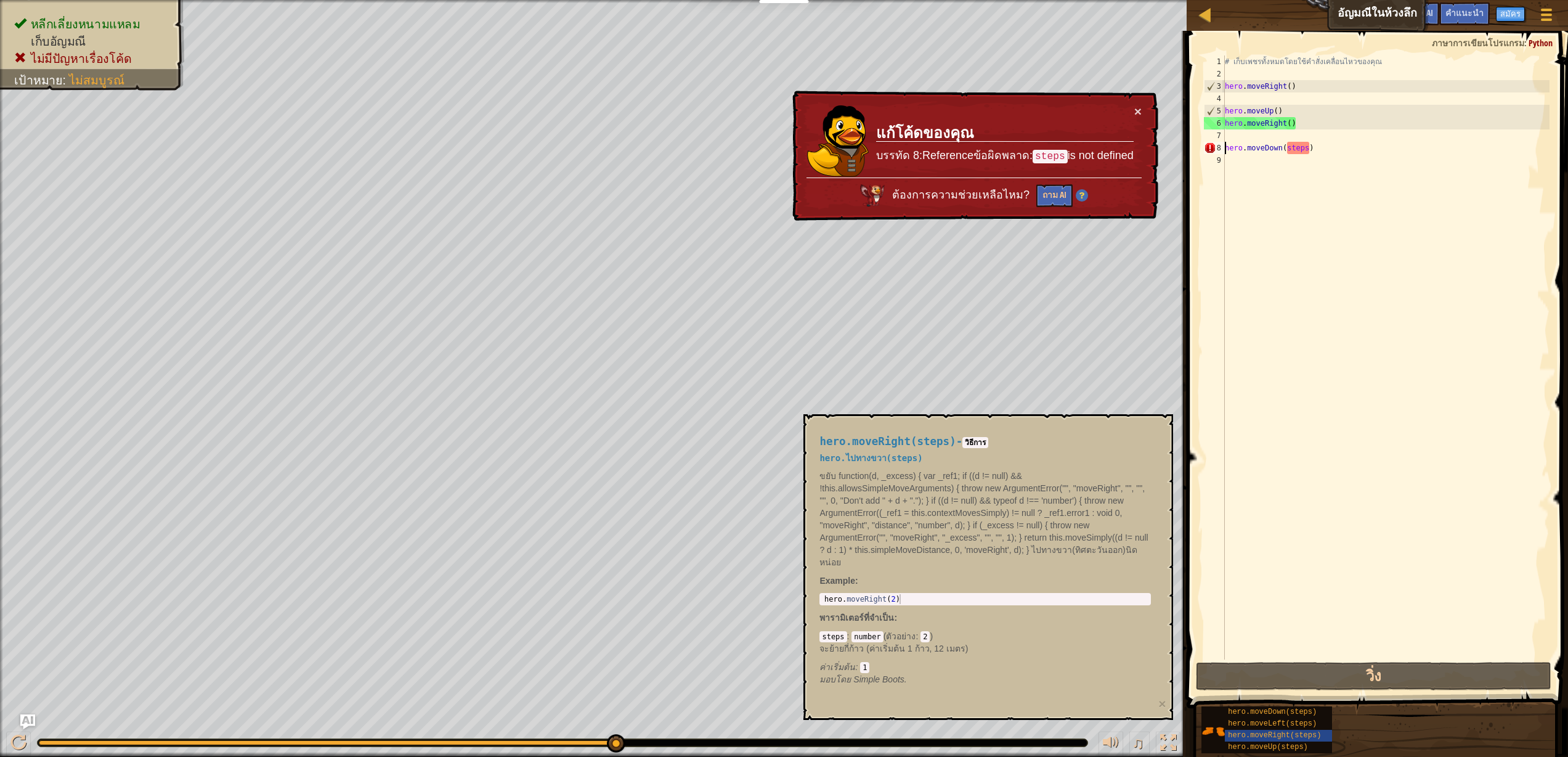
click at [1309, 154] on div "# เก็บเพชรทั้งหมดโดยใช้คำสั่งเคลื่อนไหวของคุณ hero . moveRight ( ) hero . moveU…" at bounding box center [1385, 369] width 327 height 629
click at [1309, 145] on div "# เก็บเพชรทั้งหมดโดยใช้คำสั่งเคลื่อนไหวของคุณ hero . moveRight ( ) hero . moveU…" at bounding box center [1385, 369] width 327 height 629
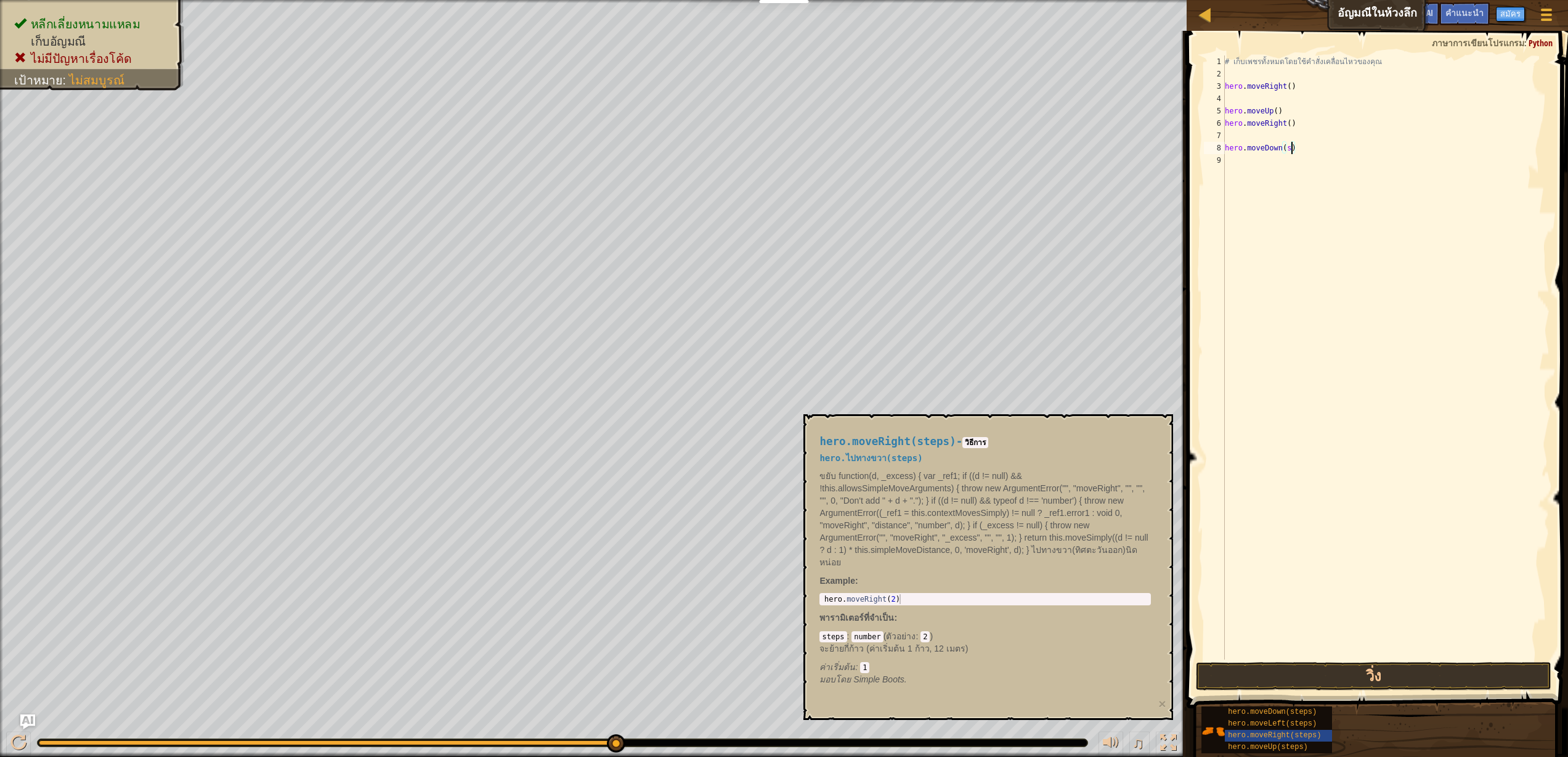
type textarea "hero.moveDown()"
drag, startPoint x: 1249, startPoint y: 593, endPoint x: 1253, endPoint y: 634, distance: 41.2
click at [1253, 634] on div "# เก็บเพชรทั้งหมดโดยใช้คำสั่งเคลื่อนไหวของคุณ hero . moveRight ( ) hero . moveU…" at bounding box center [1388, 369] width 324 height 629
click at [1266, 668] on button "วิ่ง" at bounding box center [1373, 676] width 355 height 28
click at [1311, 164] on div "# เก็บเพชรทั้งหมดโดยใช้คำสั่งเคลื่อนไหวของคุณ hero . moveRight ( ) hero . moveU…" at bounding box center [1388, 357] width 323 height 604
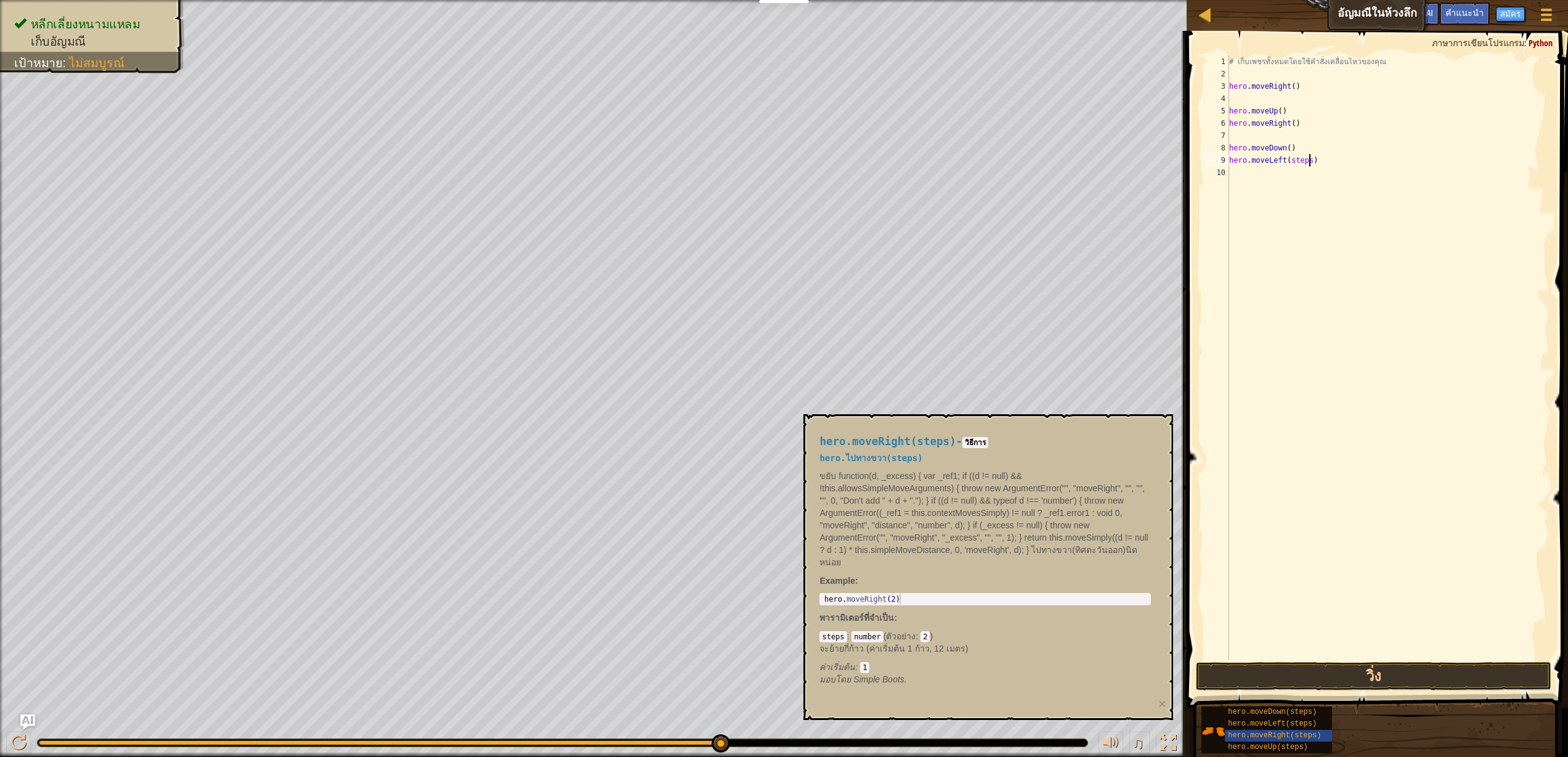
click at [1313, 164] on div "# เก็บเพชรทั้งหมดโดยใช้คำสั่งเคลื่อนไหวของคุณ hero . moveRight ( ) hero . moveU…" at bounding box center [1388, 369] width 324 height 629
drag, startPoint x: 1274, startPoint y: 714, endPoint x: 1295, endPoint y: 189, distance: 525.4
click at [1295, 189] on div "คำแนะนำ hero.moveLeft() 1 2 3 4 5 6 7 8 9 10 # เก็บเพชรทั้งหมดโดยใช้คำสั่งเคลื่…" at bounding box center [1375, 391] width 385 height 720
click at [1314, 177] on div "# เก็บเพชรทั้งหมดโดยใช้คำสั่งเคลื่อนไหวของคุณ hero . moveRight ( ) hero . moveU…" at bounding box center [1388, 369] width 324 height 629
type textarea "hero.moveDown()"
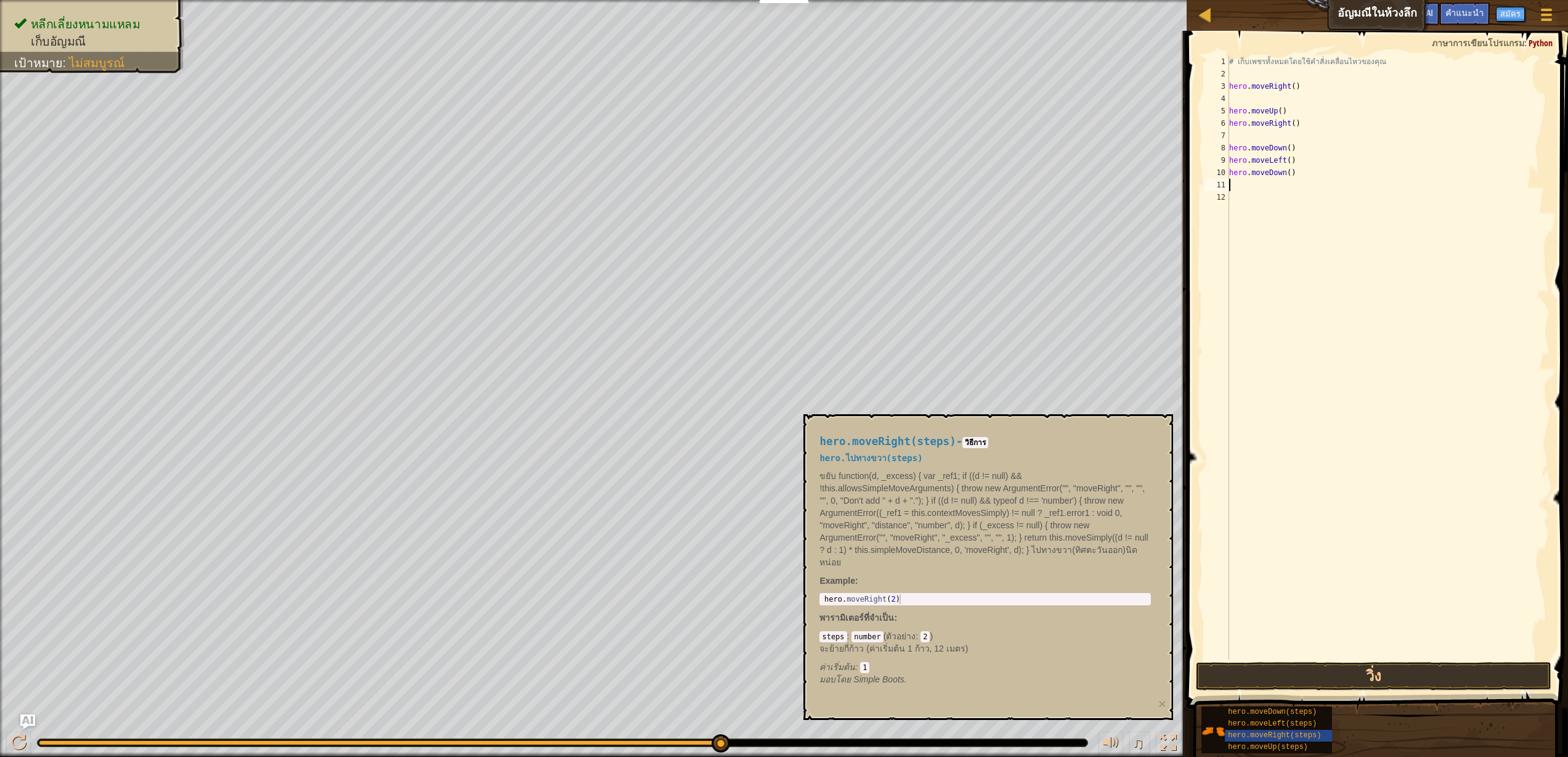
click at [1391, 690] on span at bounding box center [1378, 351] width 391 height 714
click at [1389, 682] on button "วิ่ง" at bounding box center [1373, 676] width 355 height 28
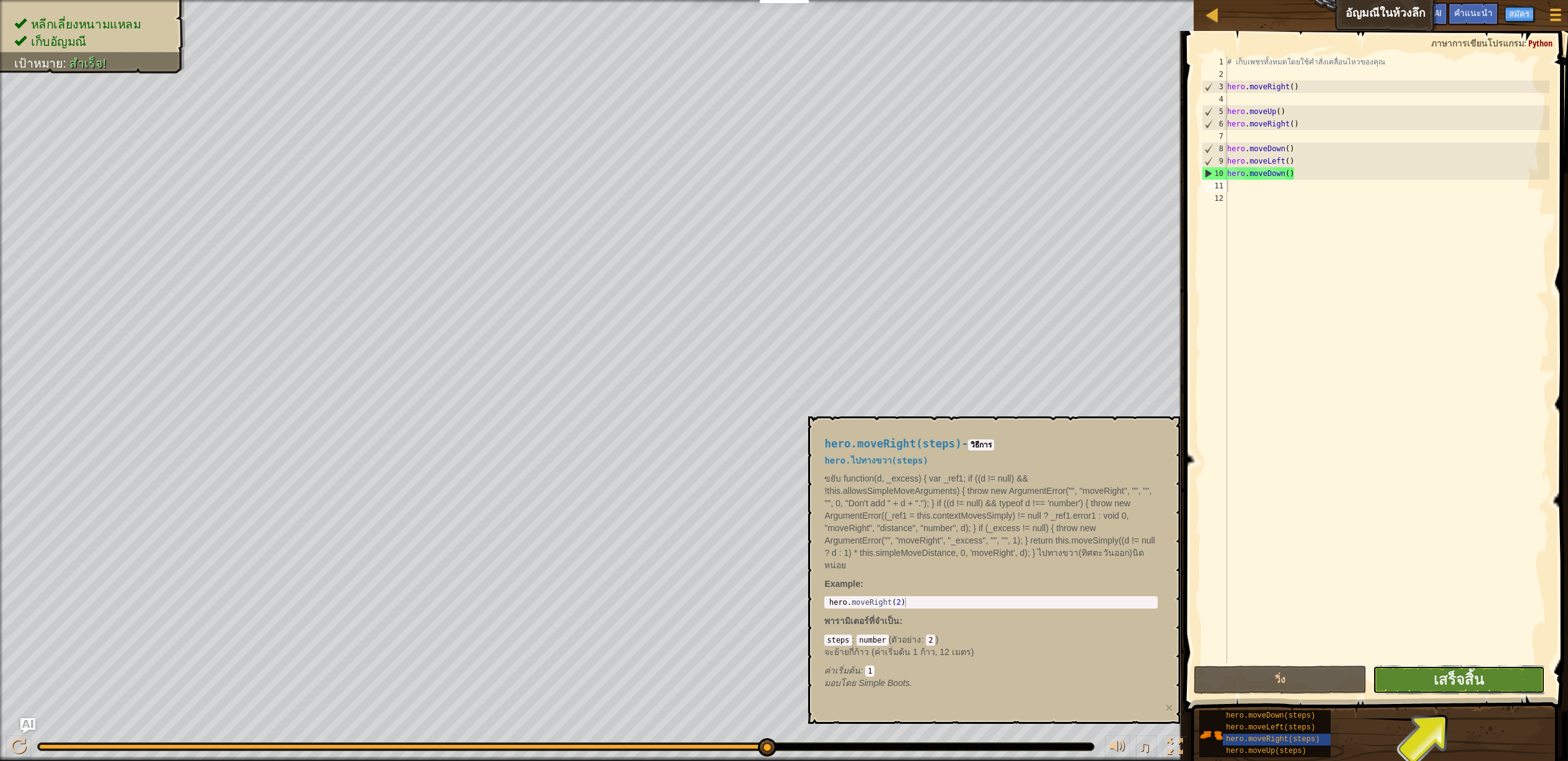
click at [1495, 688] on button "เสร็จสิ้น" at bounding box center [1459, 679] width 172 height 28
